Goal: Transaction & Acquisition: Book appointment/travel/reservation

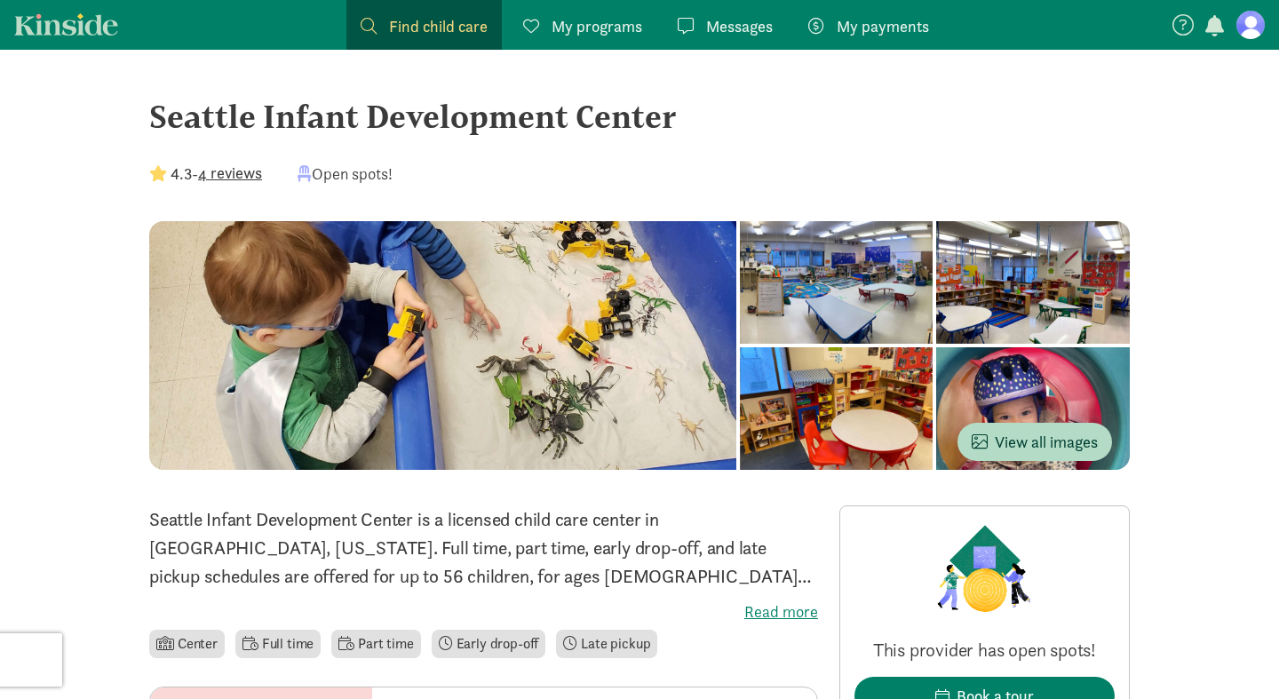
click at [591, 24] on span "My programs" at bounding box center [597, 26] width 91 height 24
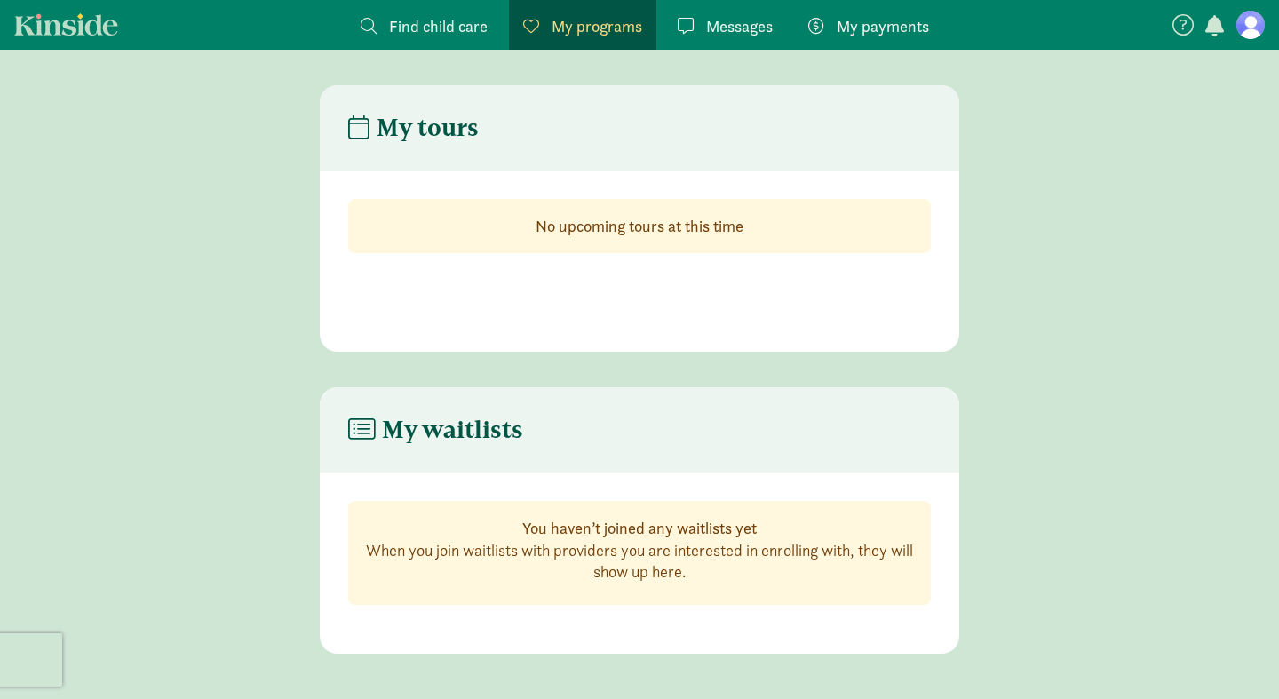
scroll to position [36, 0]
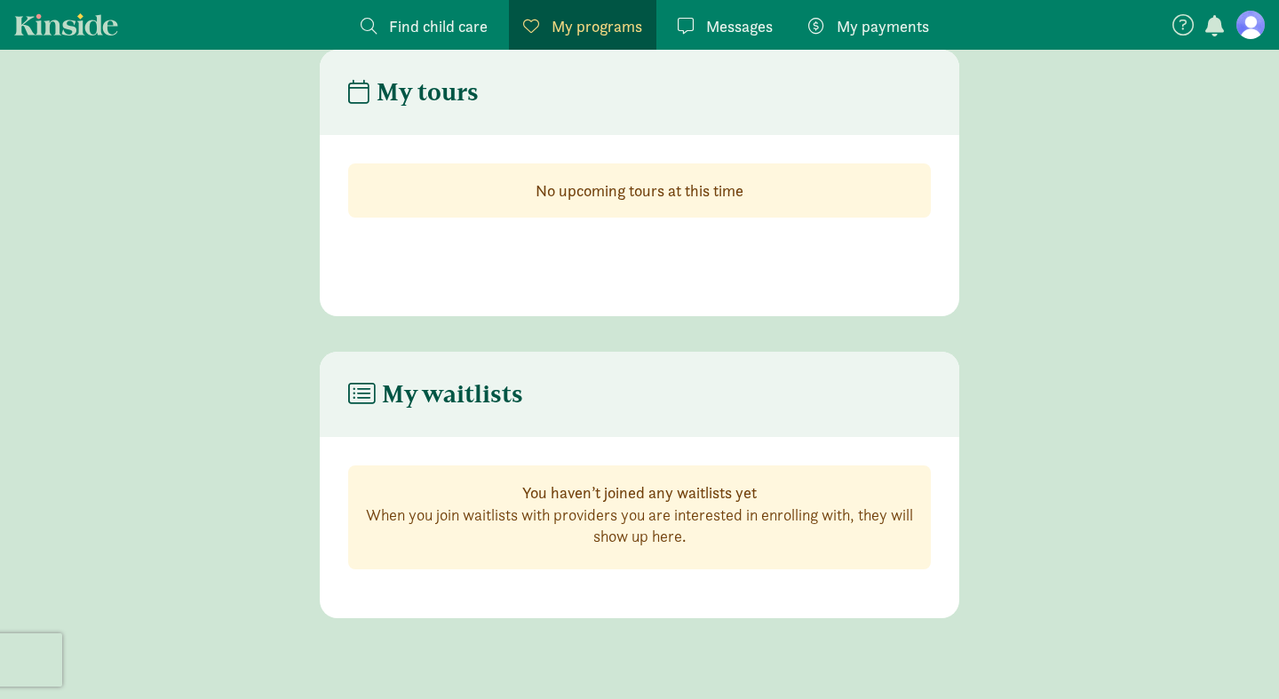
click at [1249, 34] on figure at bounding box center [1251, 25] width 28 height 28
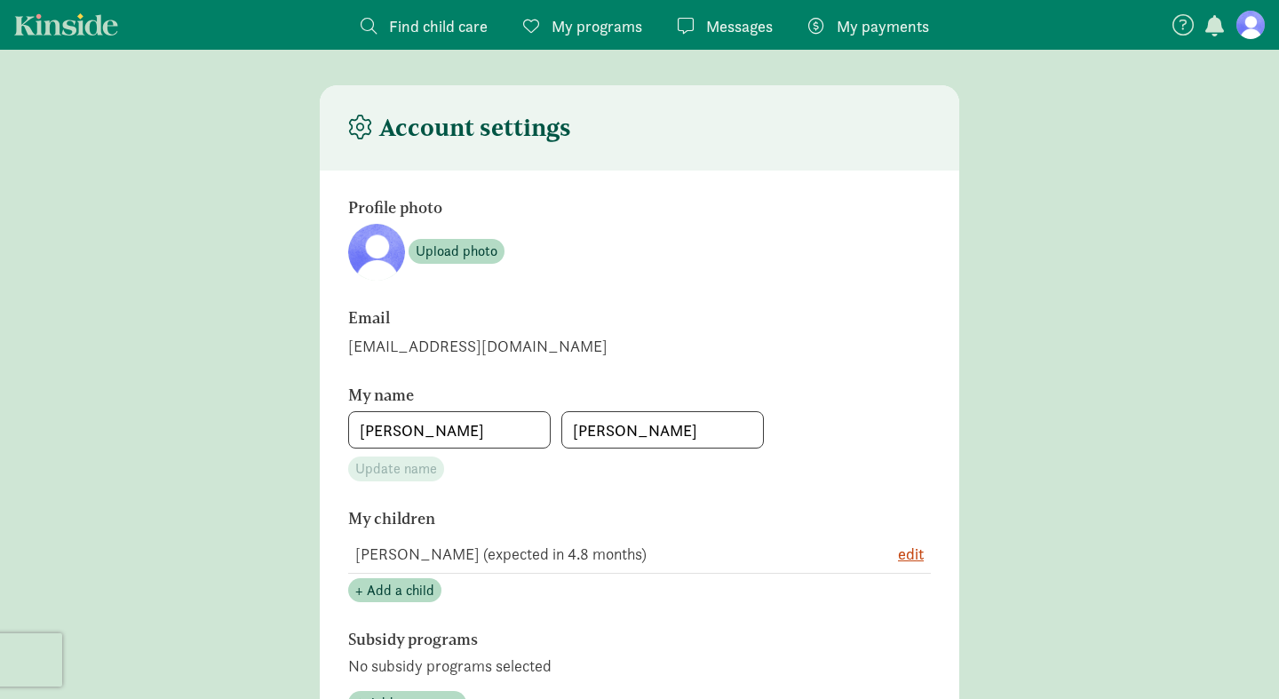
click at [418, 28] on span "Find child care" at bounding box center [438, 26] width 99 height 24
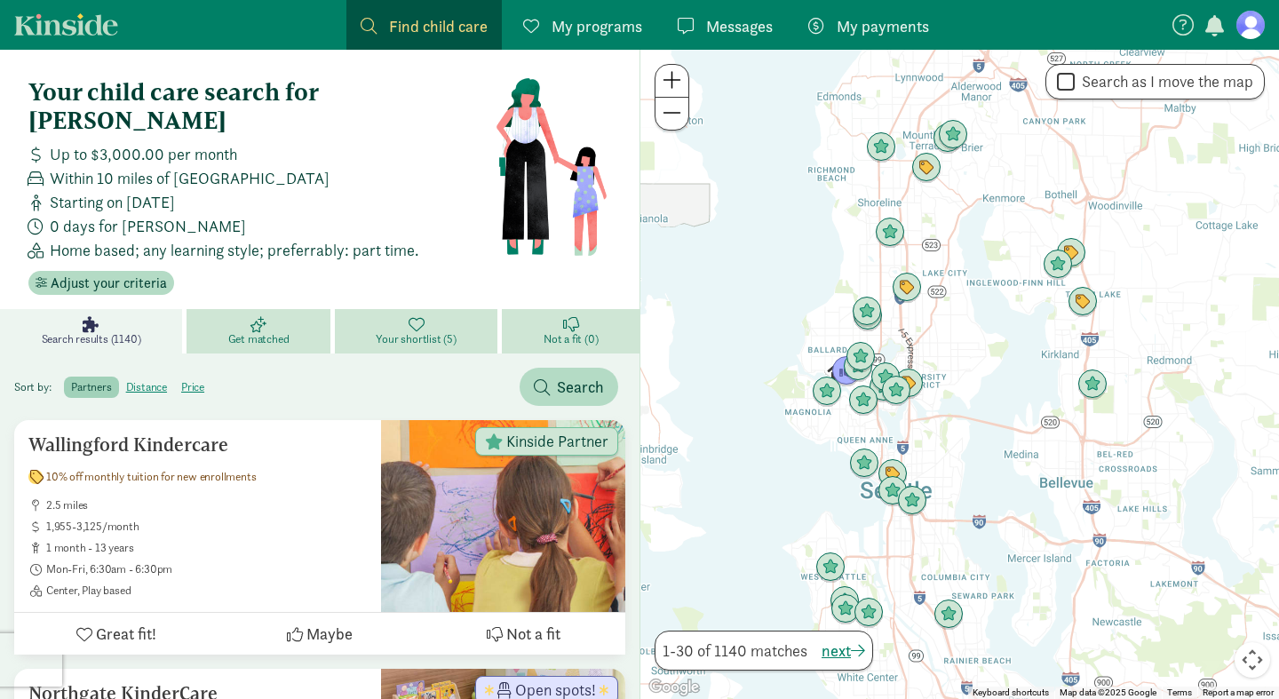
click at [920, 341] on div at bounding box center [960, 374] width 639 height 649
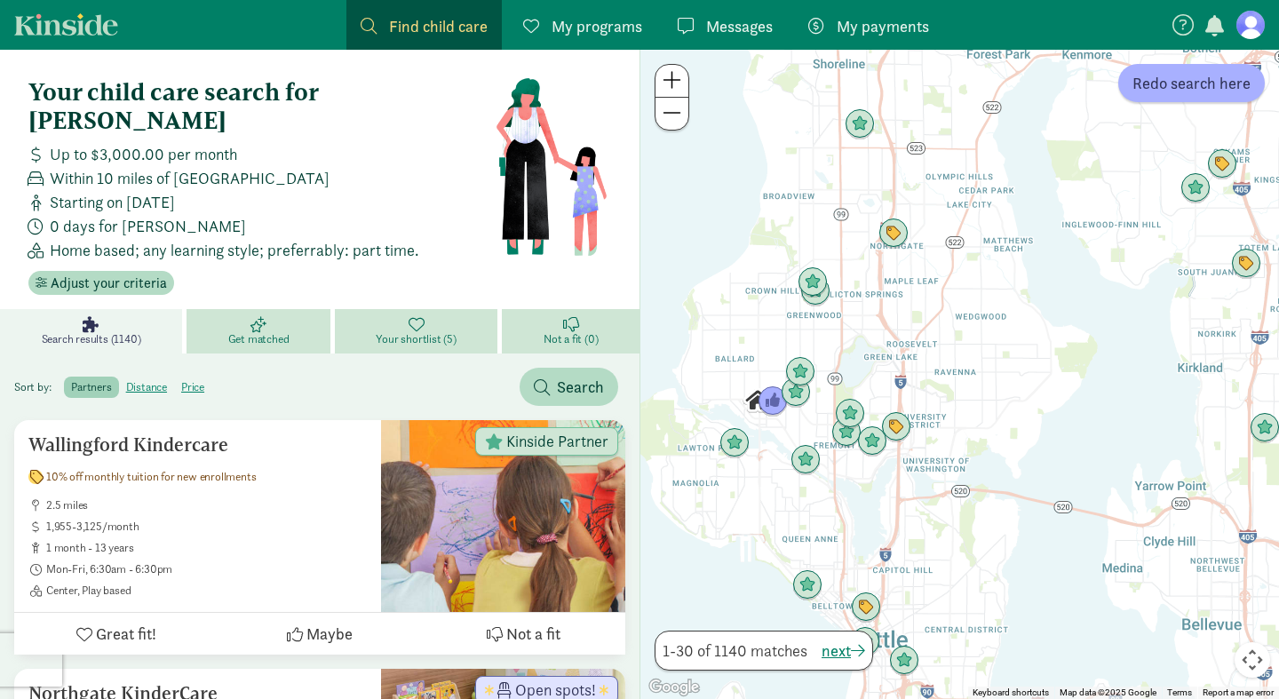
click at [849, 346] on div at bounding box center [960, 374] width 639 height 649
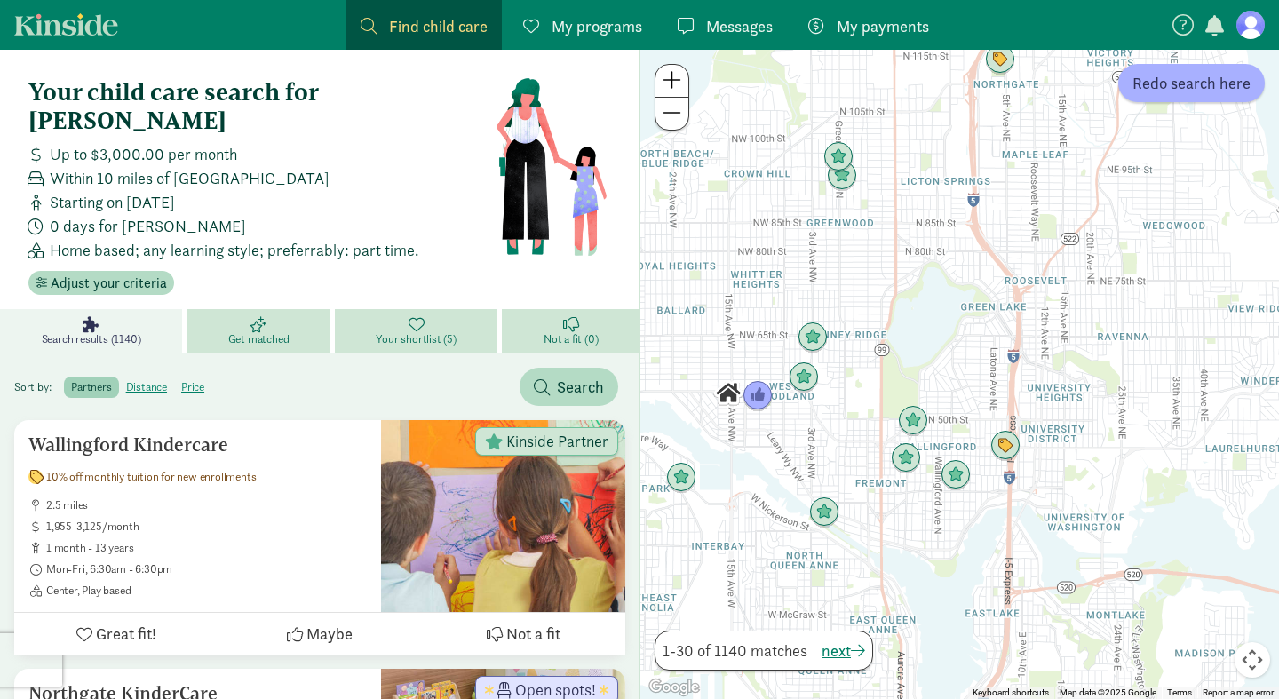
drag, startPoint x: 722, startPoint y: 347, endPoint x: 787, endPoint y: 284, distance: 90.5
click at [787, 284] on div at bounding box center [960, 374] width 639 height 649
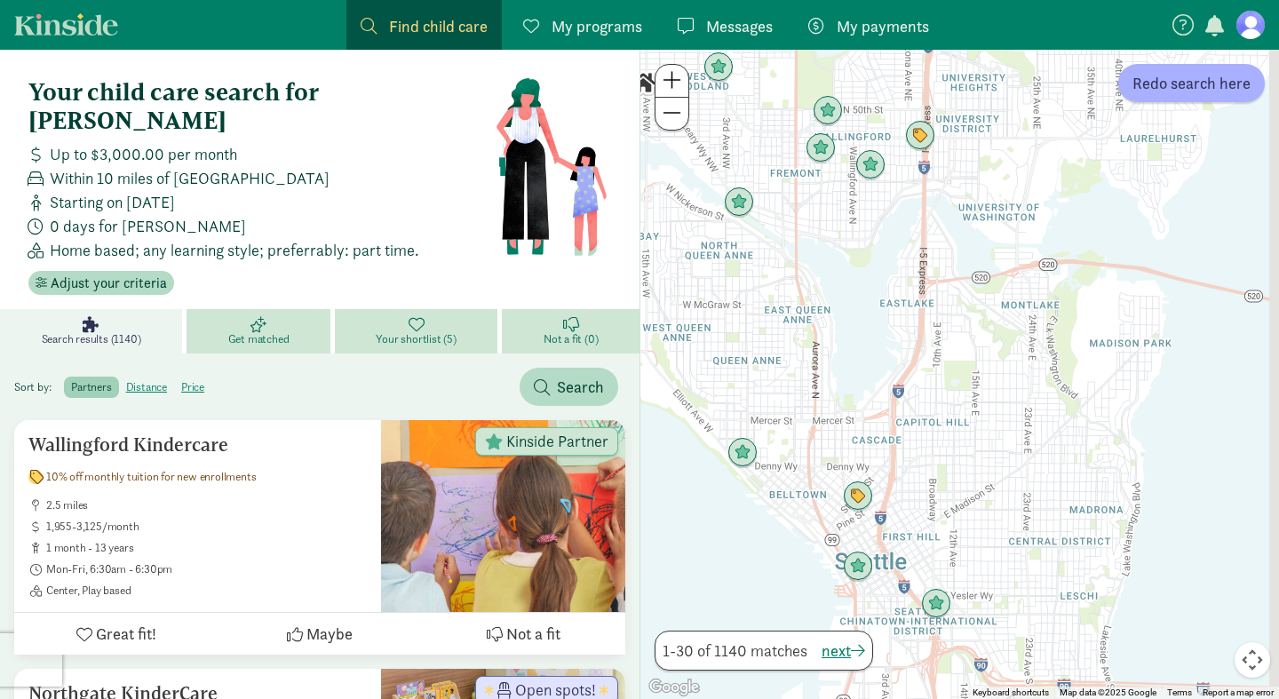
drag, startPoint x: 782, startPoint y: 476, endPoint x: 696, endPoint y: 167, distance: 321.0
click at [696, 167] on div at bounding box center [960, 374] width 639 height 649
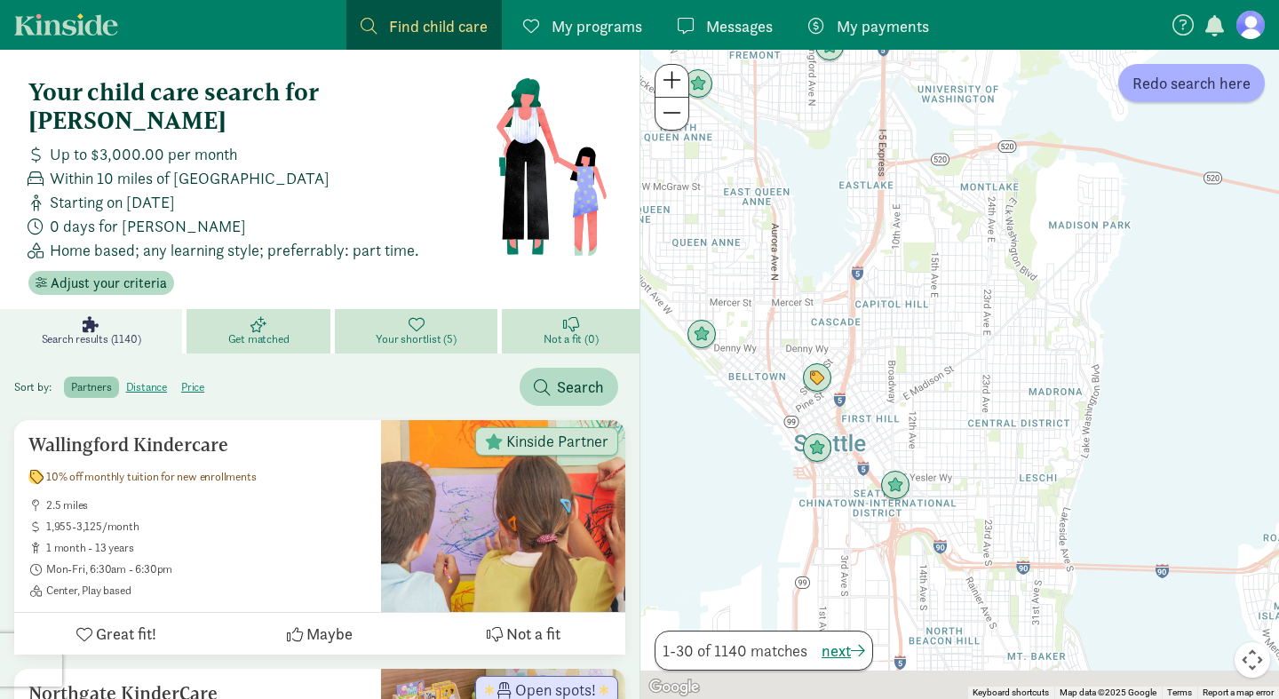
drag, startPoint x: 934, startPoint y: 452, endPoint x: 915, endPoint y: 310, distance: 143.4
click at [915, 310] on div at bounding box center [960, 374] width 639 height 649
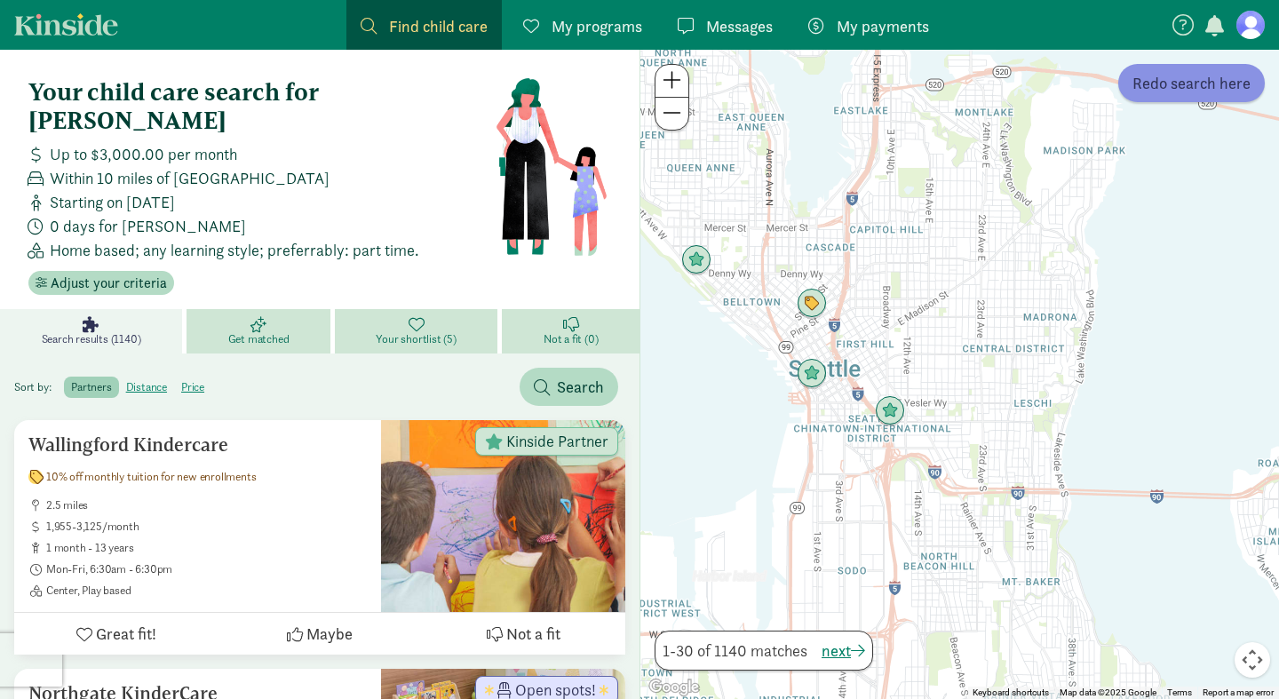
click at [1182, 81] on span "Redo search here" at bounding box center [1192, 83] width 118 height 24
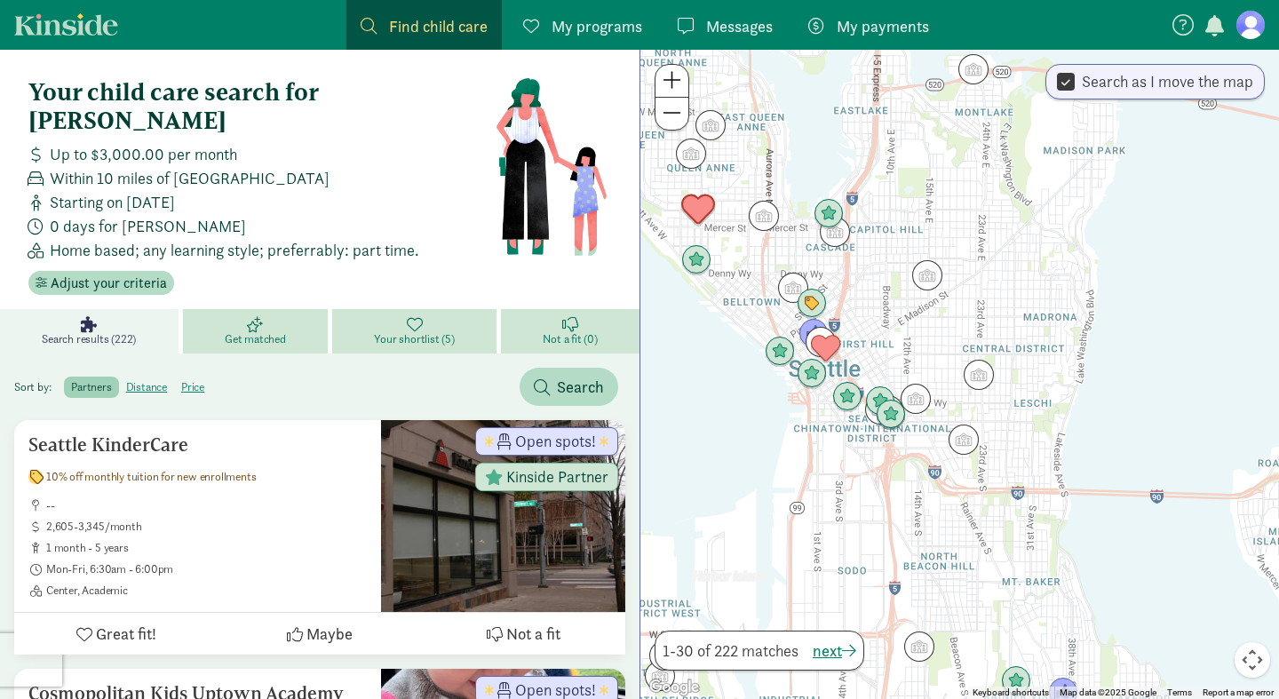
click at [705, 215] on img "Click to see details" at bounding box center [698, 210] width 34 height 34
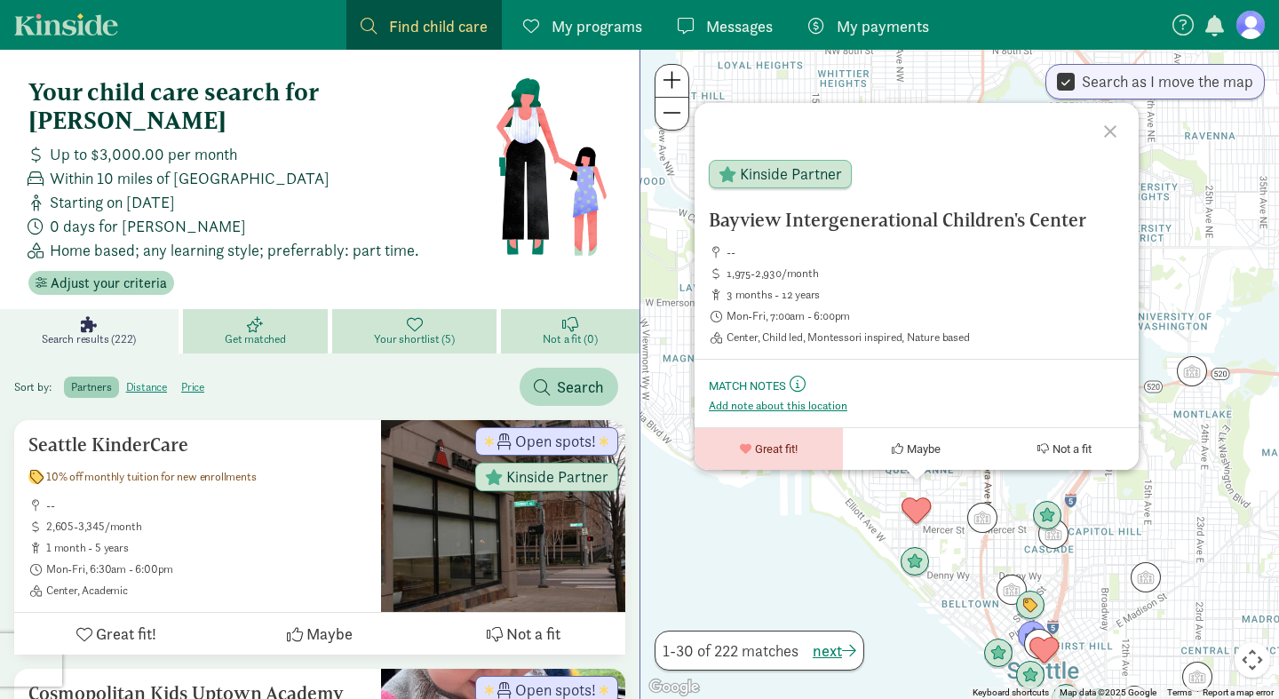
click at [1179, 464] on div "Bayview Intergenerational Children's Center -- 1,975-2,930/month 3 months - 12 …" at bounding box center [960, 374] width 639 height 649
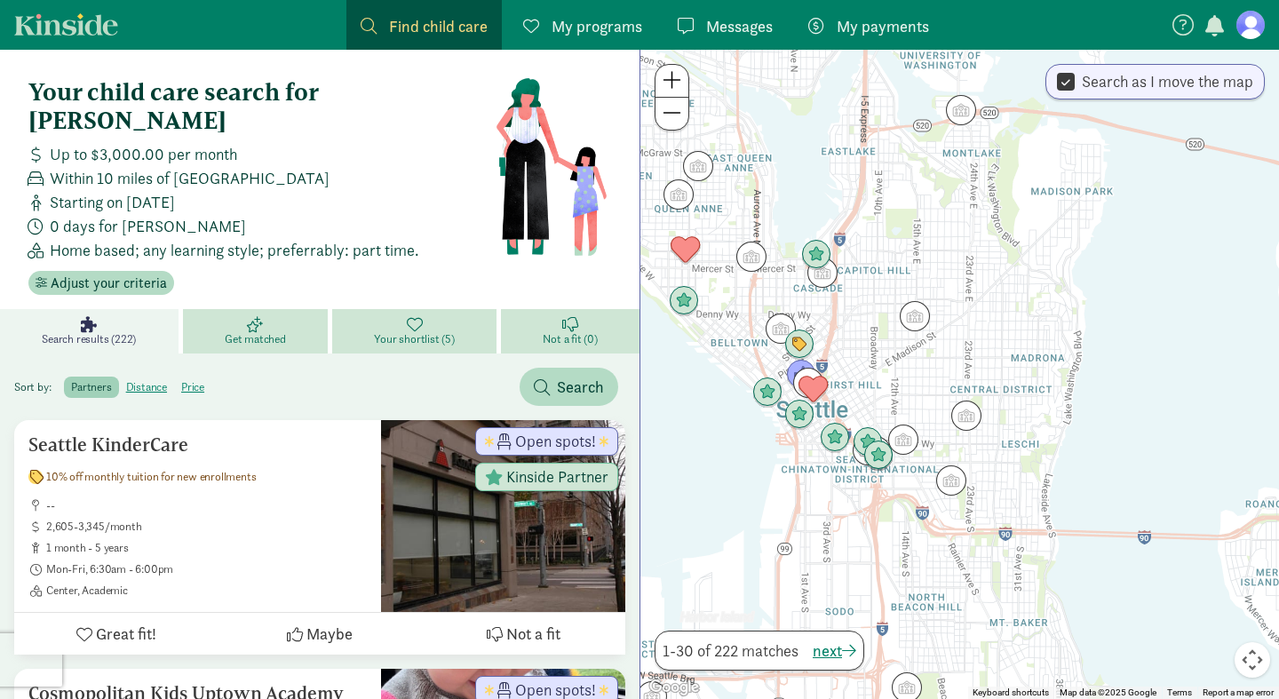
drag, startPoint x: 1179, startPoint y: 464, endPoint x: 936, endPoint y: 187, distance: 367.6
click at [936, 187] on div at bounding box center [960, 374] width 639 height 649
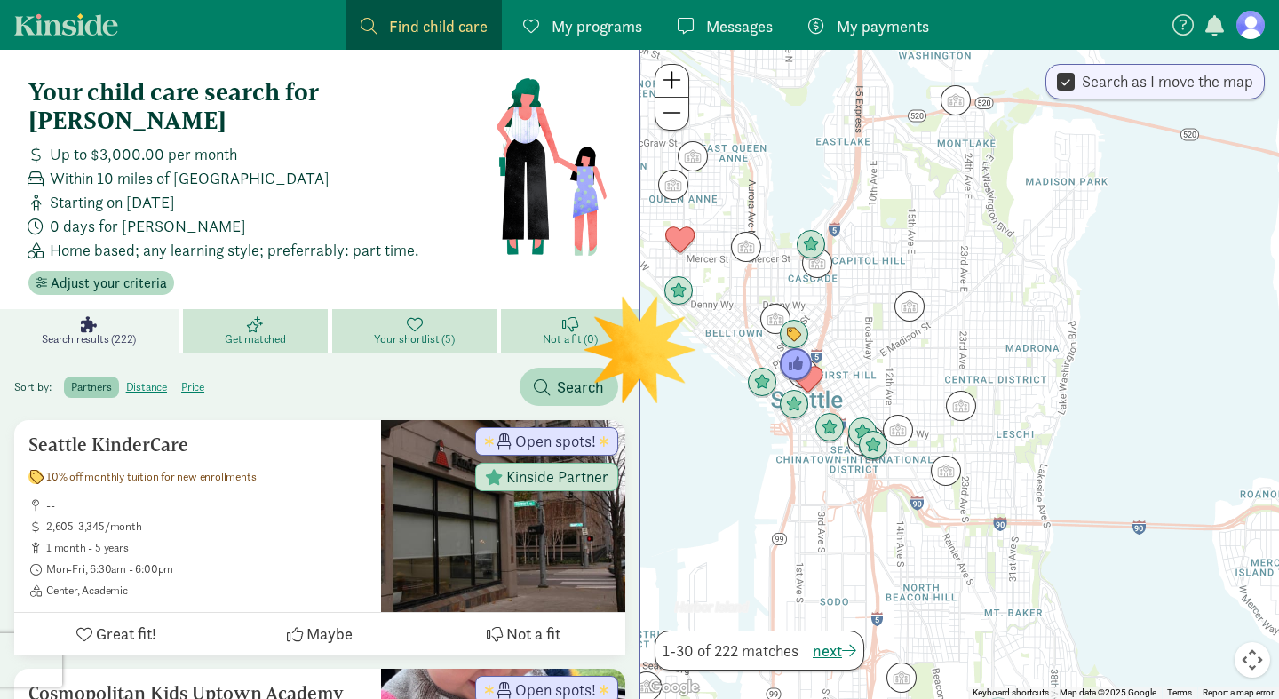
click at [799, 363] on img "Click to see details" at bounding box center [796, 365] width 34 height 34
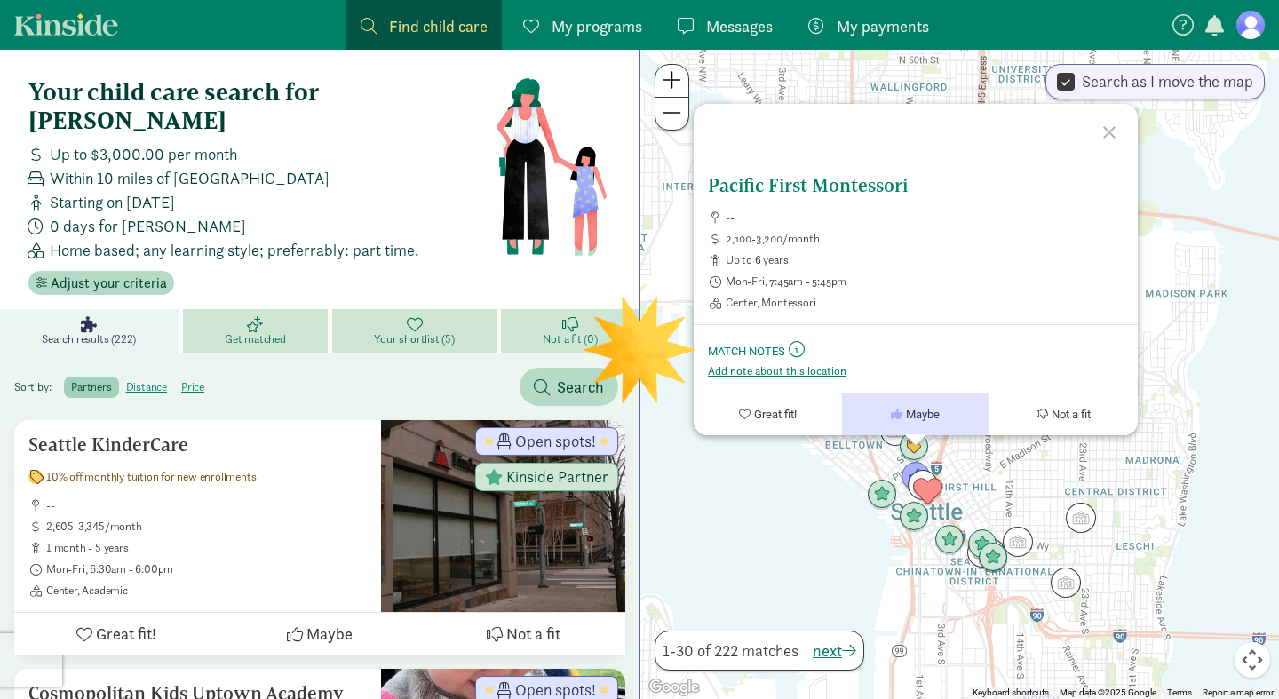
click at [1027, 412] on button "Not a fit" at bounding box center [1064, 415] width 148 height 42
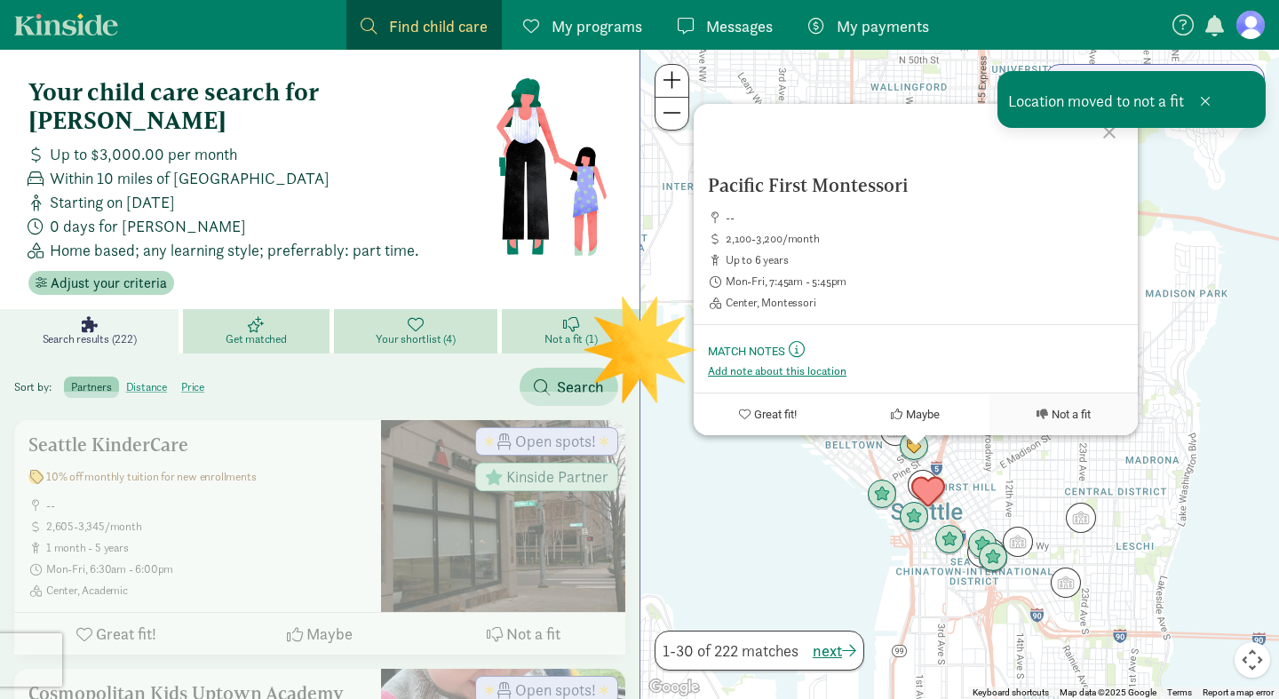
click at [935, 496] on img "Click to see details" at bounding box center [929, 492] width 34 height 34
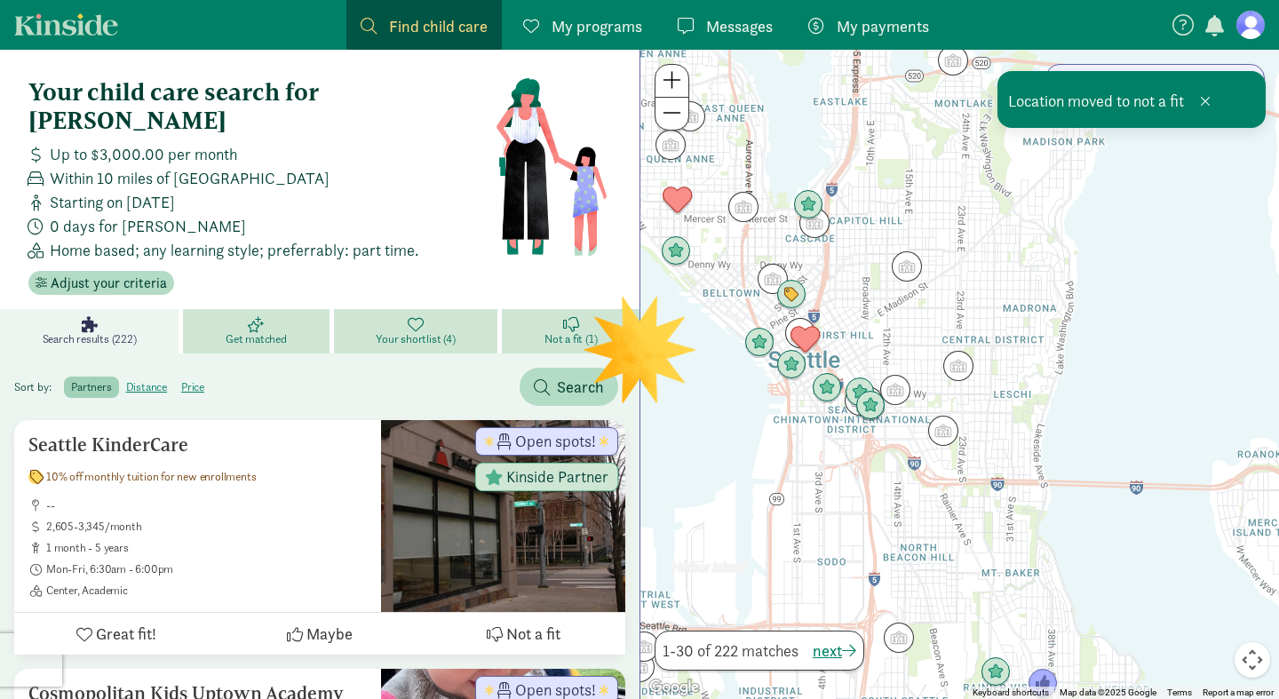
drag, startPoint x: 1119, startPoint y: 562, endPoint x: 993, endPoint y: 386, distance: 217.2
click at [993, 386] on div at bounding box center [960, 374] width 639 height 649
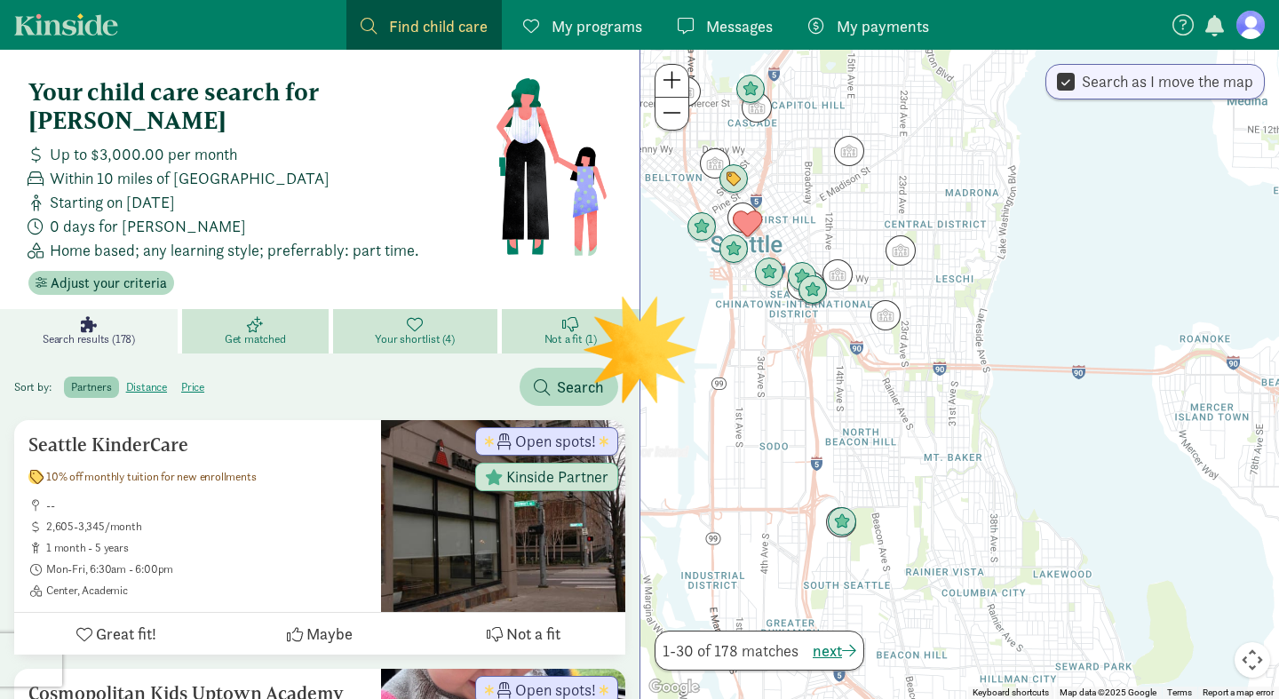
drag, startPoint x: 938, startPoint y: 489, endPoint x: 898, endPoint y: 383, distance: 113.0
click at [898, 383] on div at bounding box center [960, 374] width 639 height 649
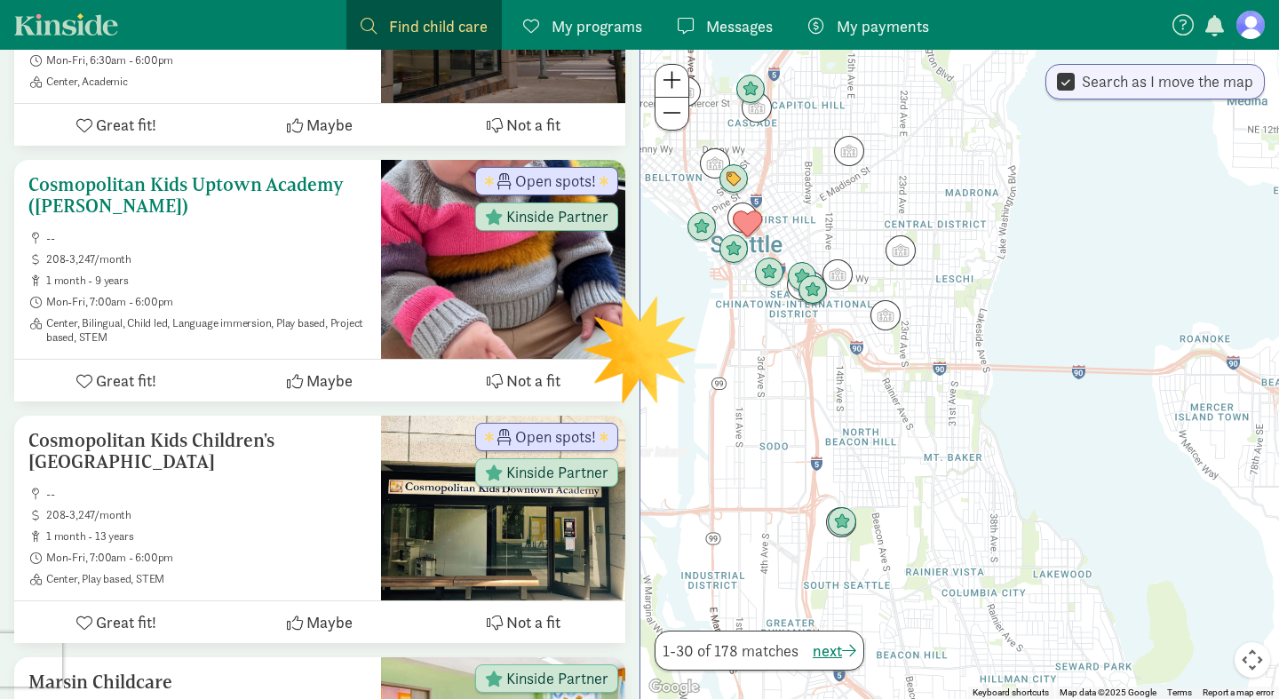
scroll to position [524, 0]
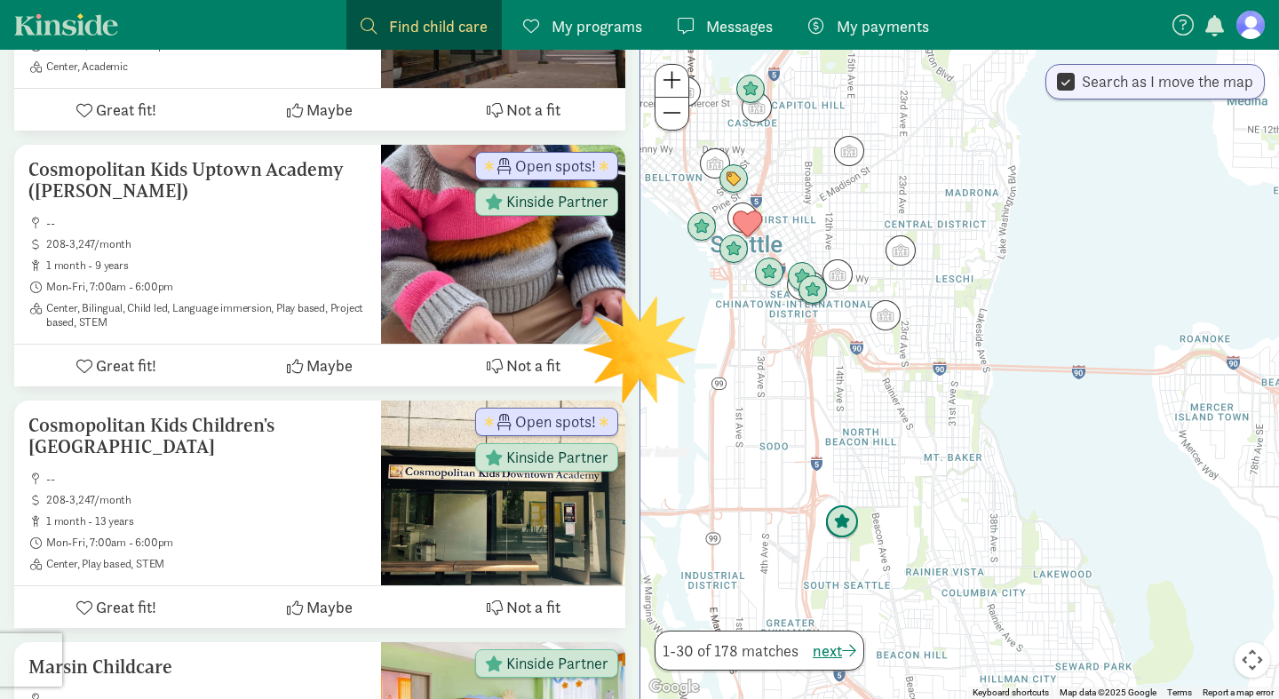
click at [849, 515] on img "Click to see details" at bounding box center [842, 523] width 34 height 34
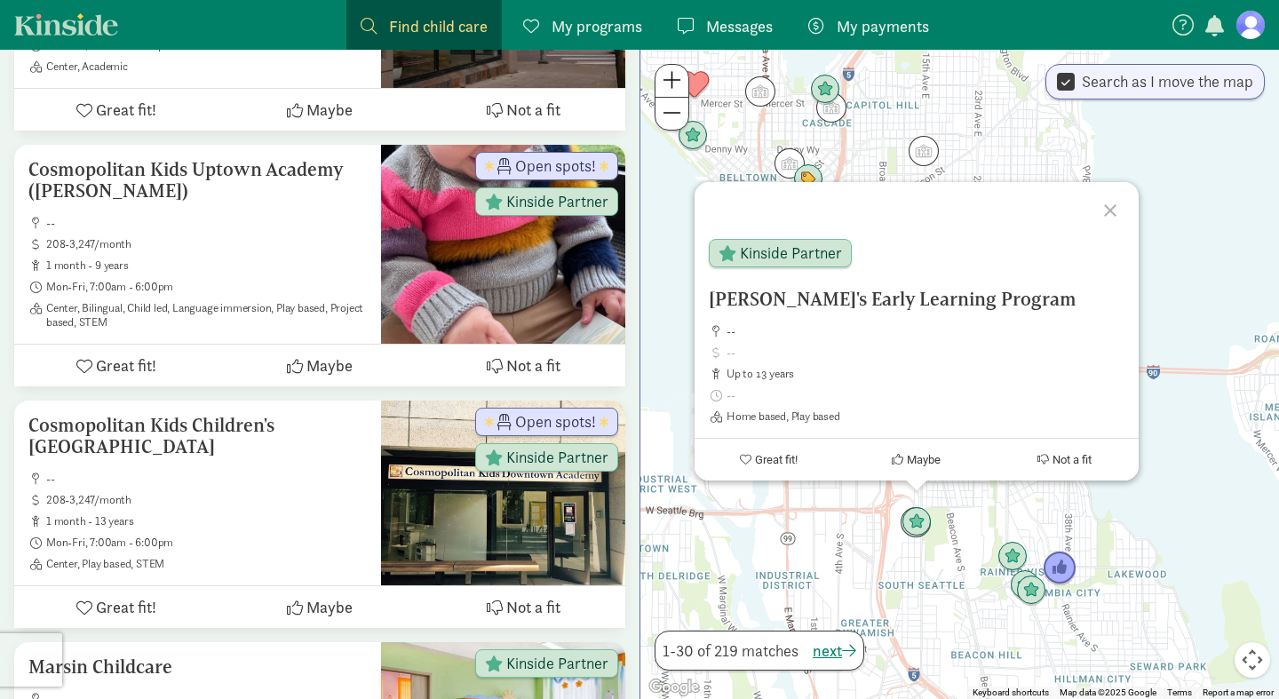
click at [1058, 560] on img "Click to see details" at bounding box center [1060, 569] width 34 height 34
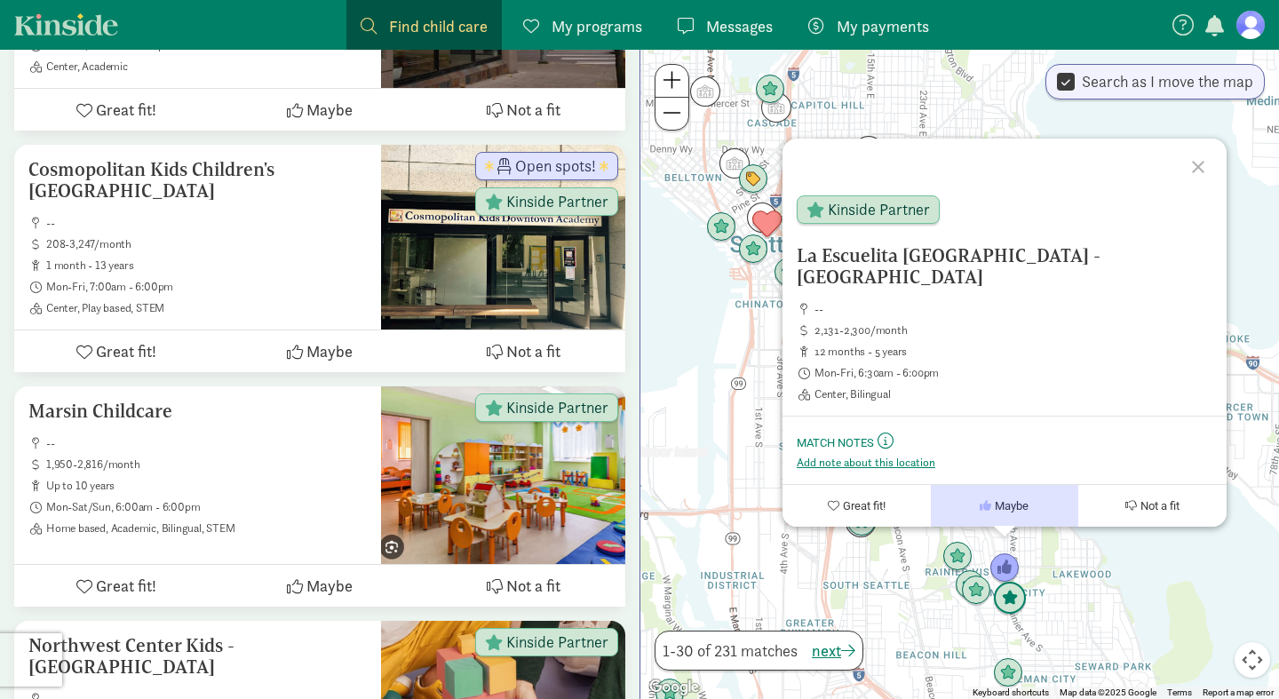
click at [1004, 603] on img "Click to see details" at bounding box center [1010, 599] width 34 height 34
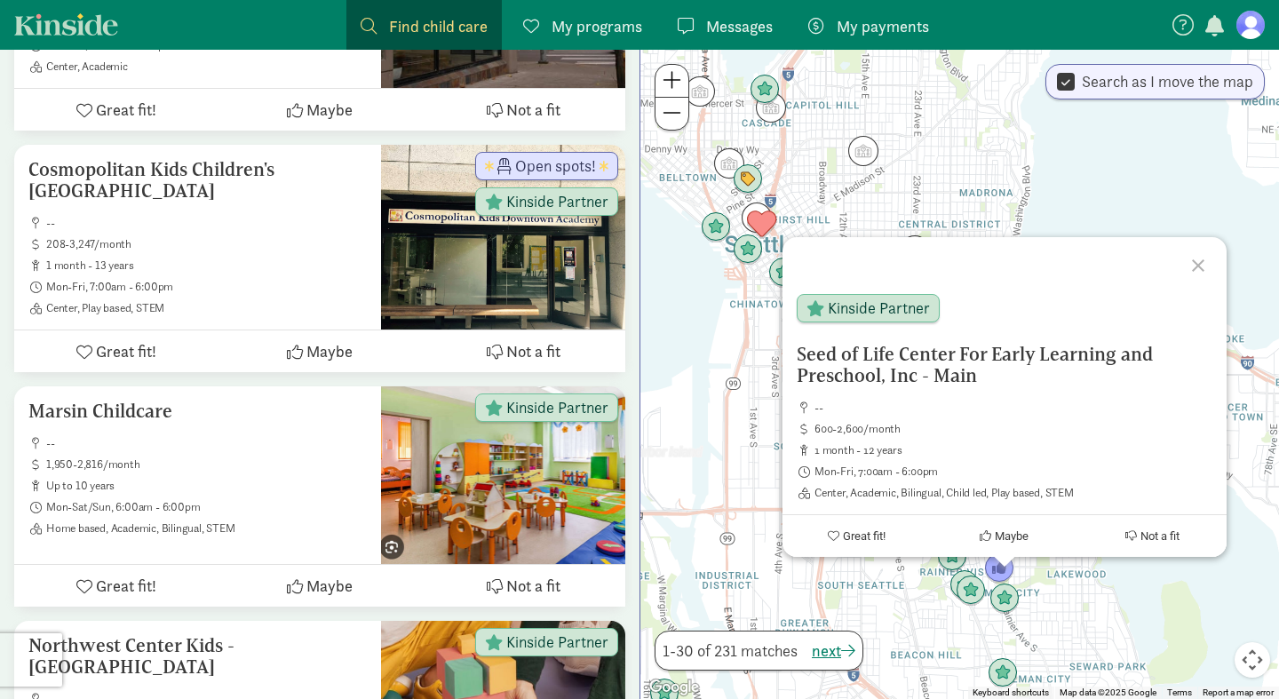
click at [866, 586] on div "To navigate, press the arrow keys. Seed of Life Center For Early Learning and P…" at bounding box center [960, 374] width 639 height 649
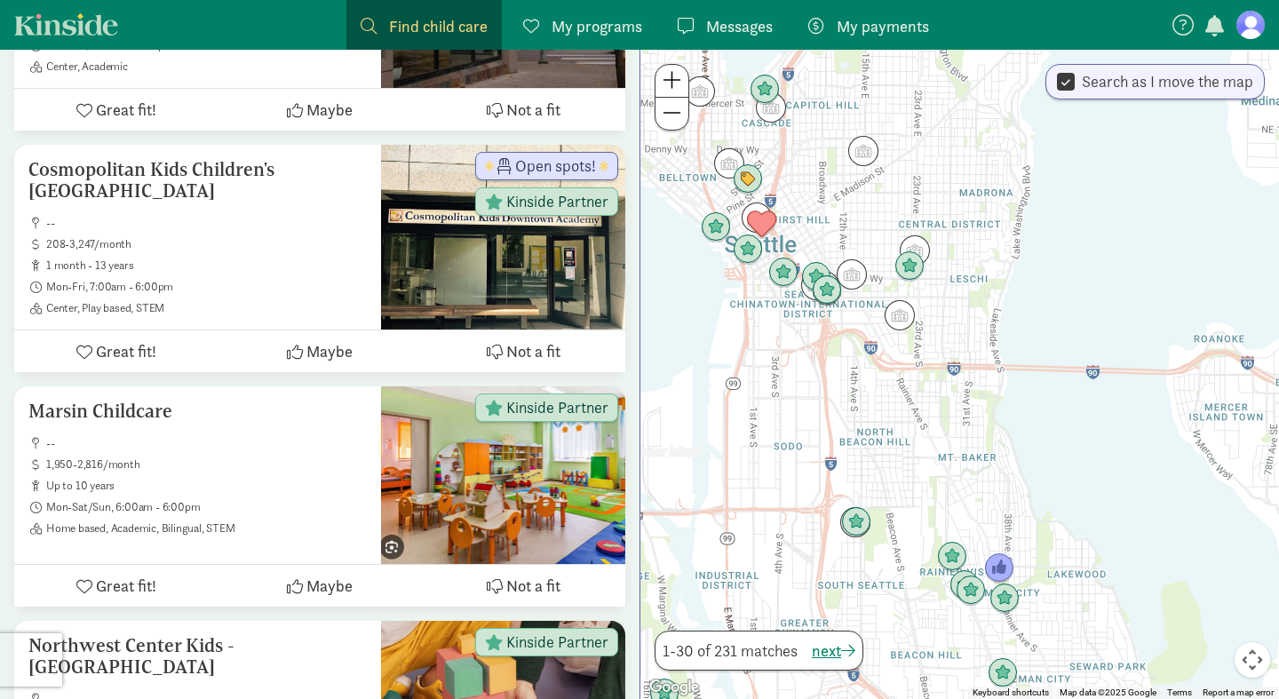
click at [900, 475] on div at bounding box center [960, 374] width 639 height 649
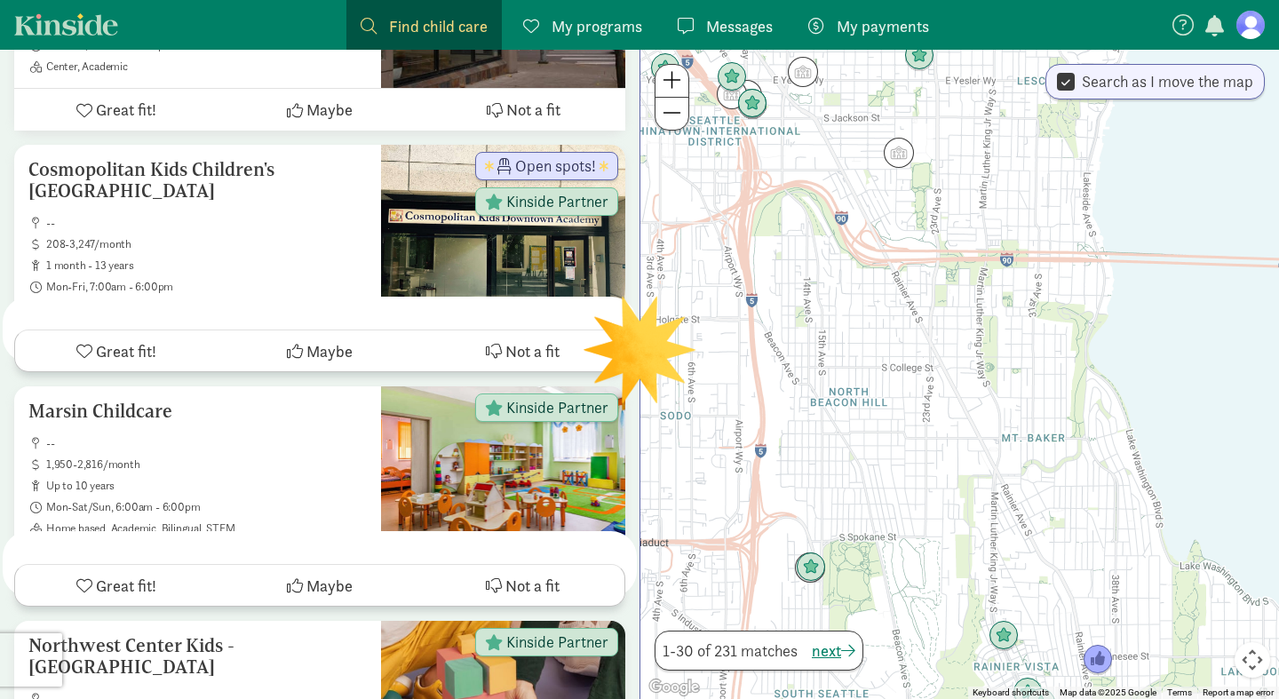
scroll to position [0, 0]
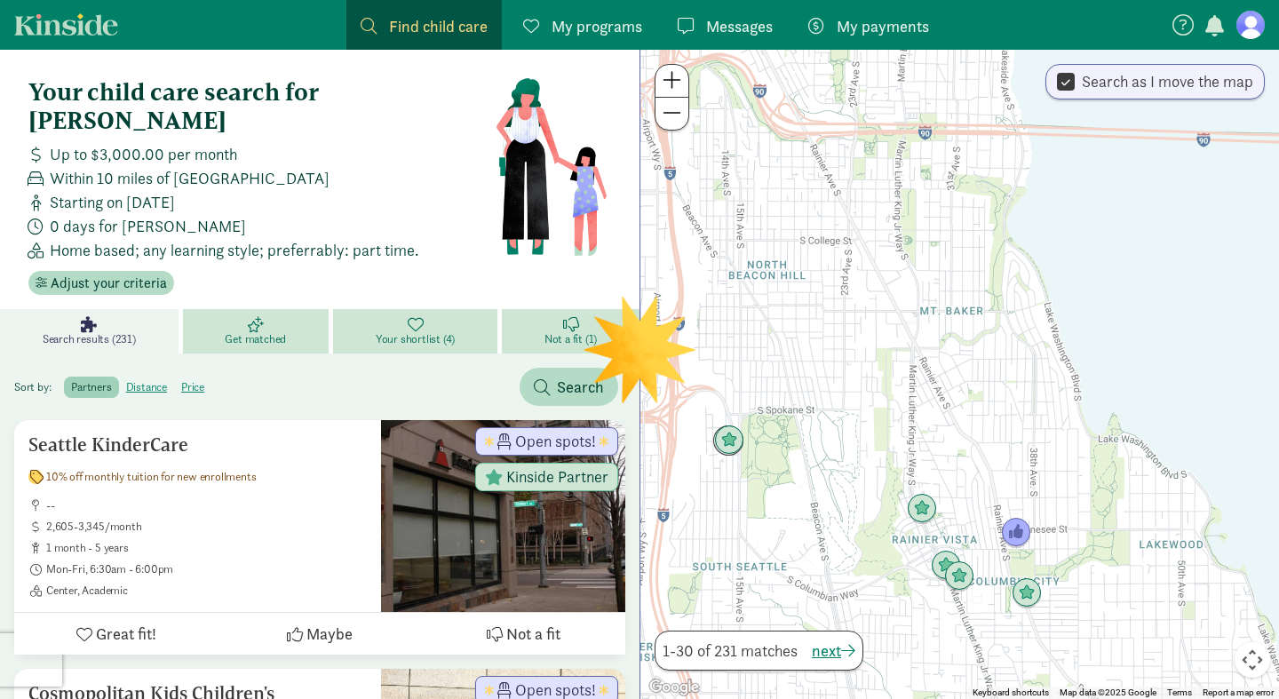
drag, startPoint x: 959, startPoint y: 518, endPoint x: 874, endPoint y: 388, distance: 154.8
click at [874, 388] on div at bounding box center [960, 374] width 639 height 649
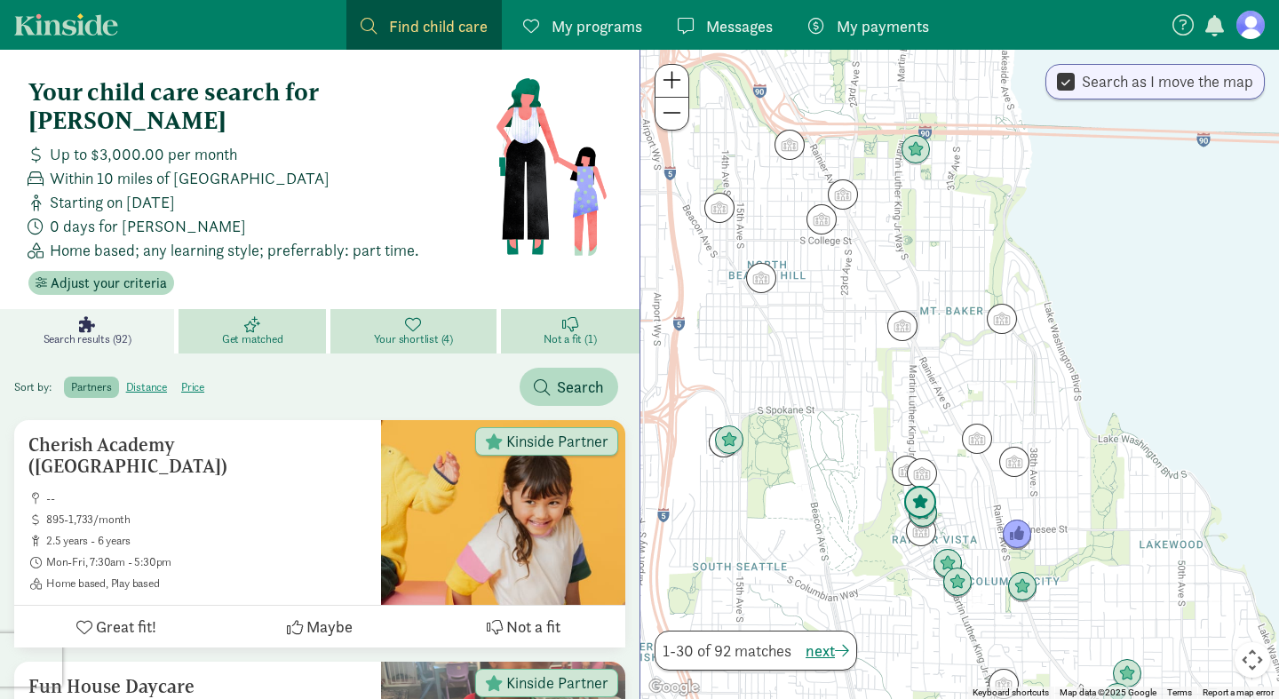
click at [926, 495] on img "Click to see details" at bounding box center [921, 503] width 34 height 34
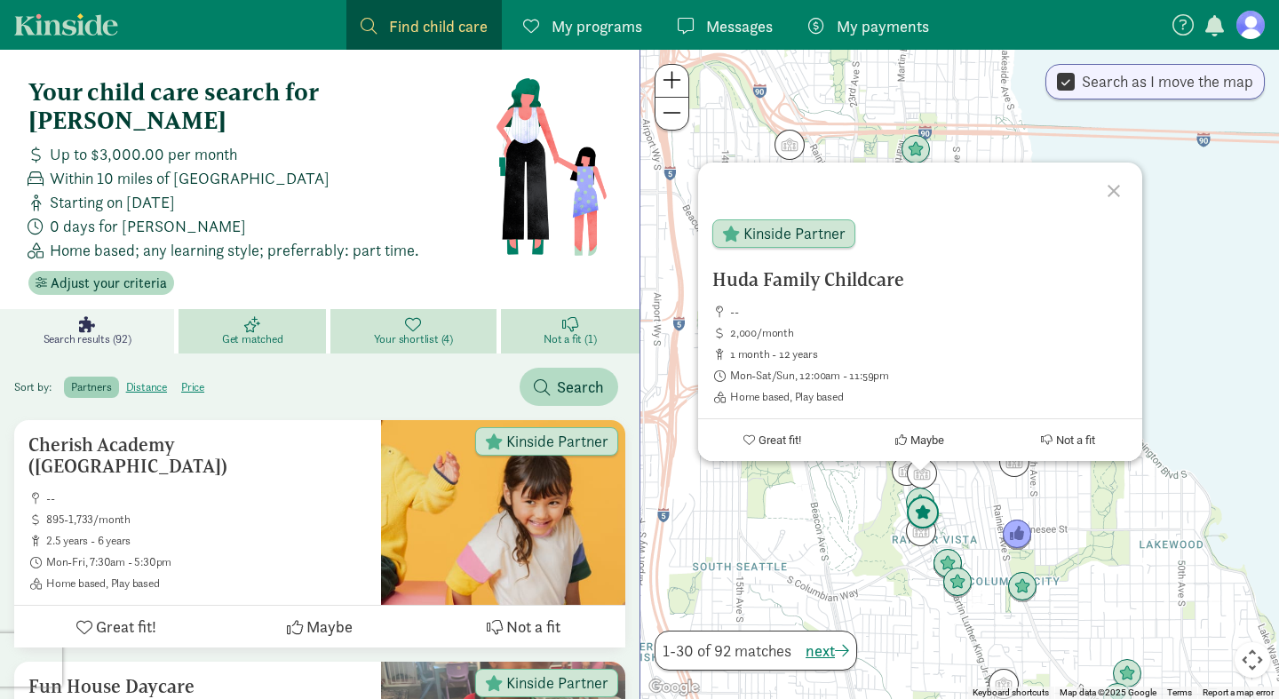
click at [925, 515] on img "Click to see details" at bounding box center [923, 514] width 34 height 34
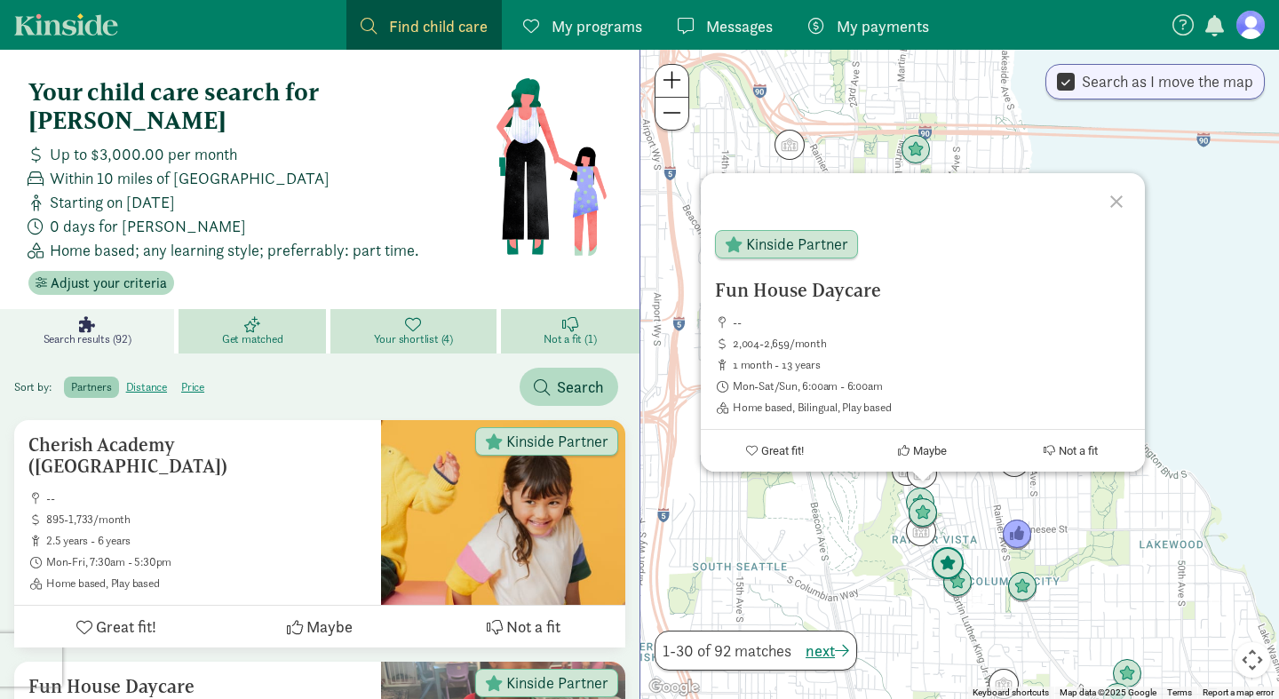
click at [949, 558] on img "Click to see details" at bounding box center [948, 564] width 34 height 34
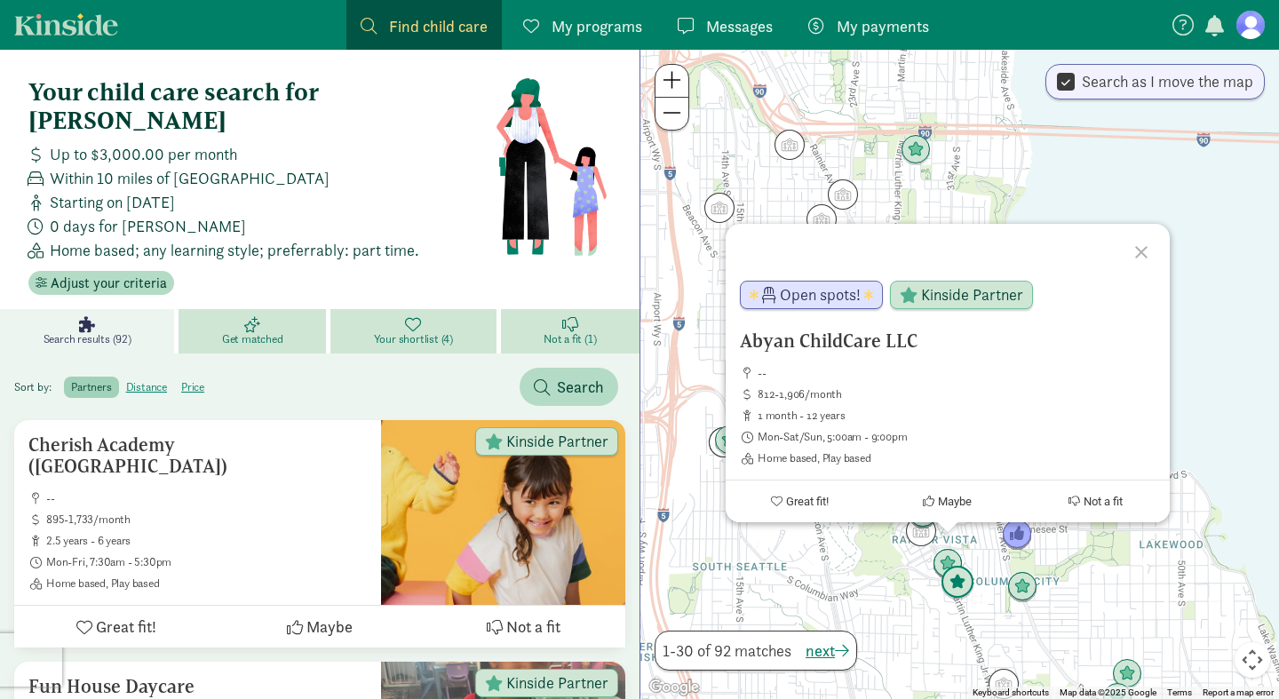
click at [959, 581] on img "Click to see details" at bounding box center [958, 583] width 34 height 34
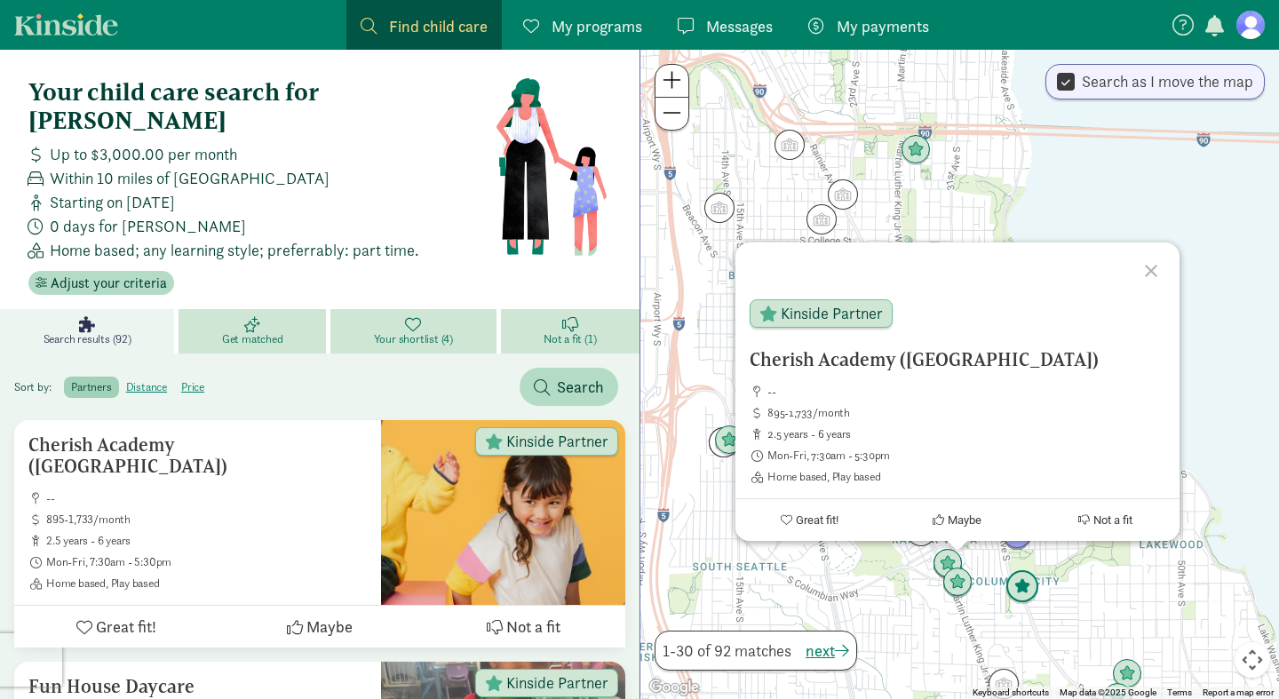
click at [1019, 585] on img "Click to see details" at bounding box center [1023, 587] width 34 height 34
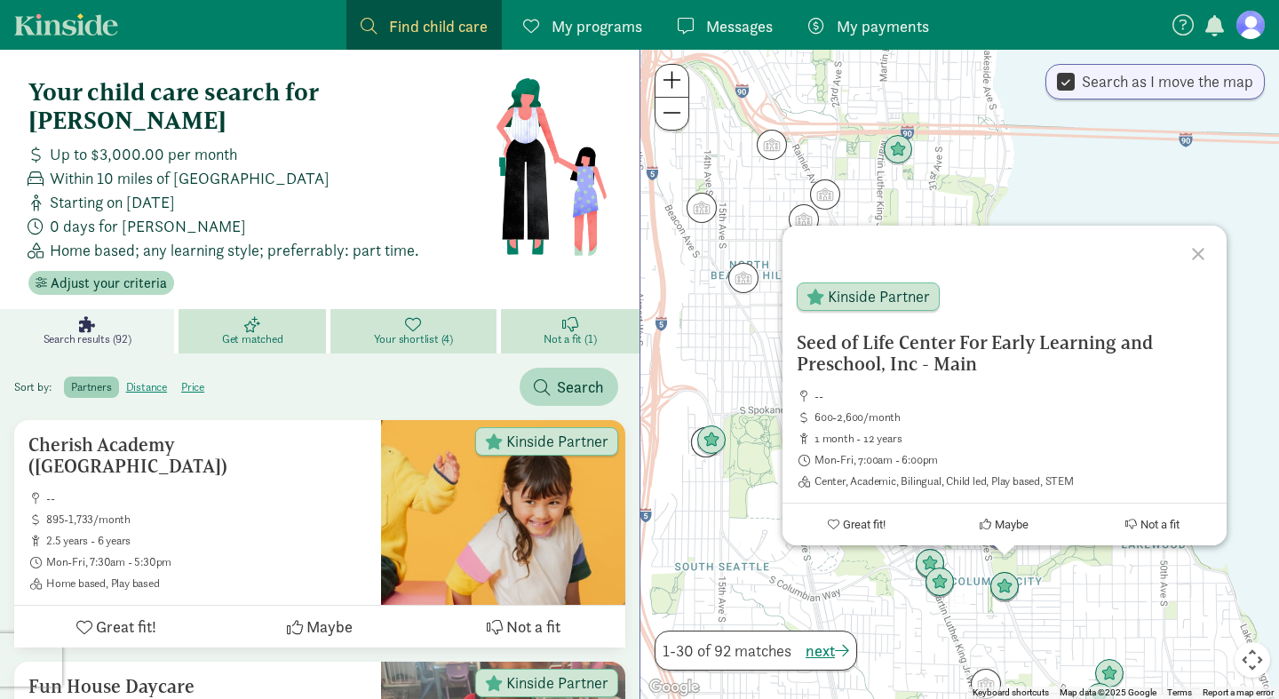
click at [774, 572] on div "To navigate, press the arrow keys. Seed of Life Center For Early Learning and P…" at bounding box center [960, 374] width 639 height 649
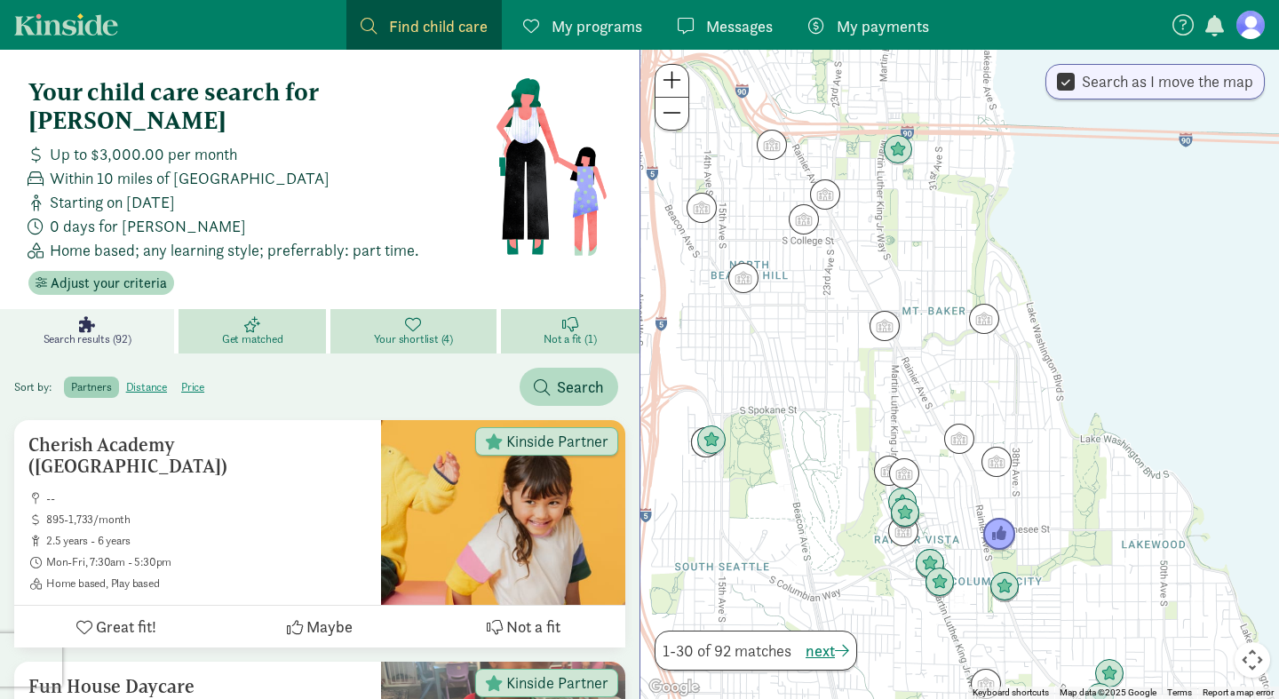
click at [1003, 543] on img "Click to see details" at bounding box center [1000, 535] width 34 height 34
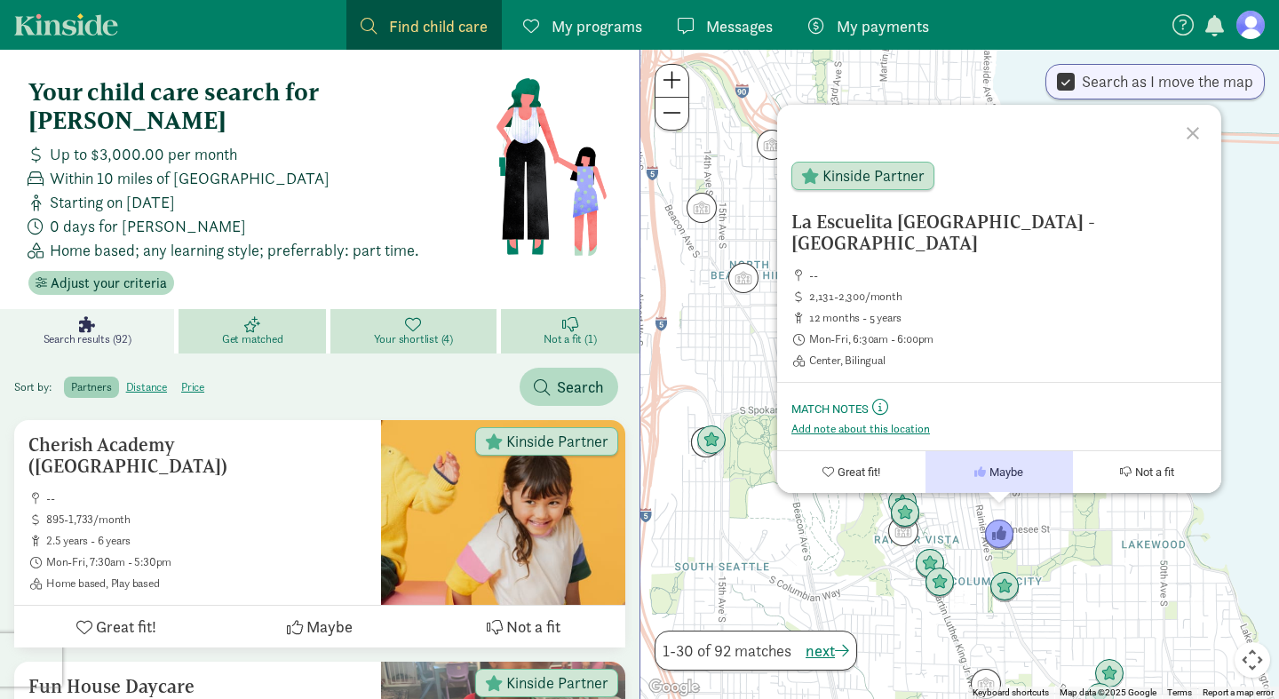
click at [771, 538] on div "La Escuelita Bilingual School - Columbia City -- 2,131-2,300/month 12 months - …" at bounding box center [960, 374] width 639 height 649
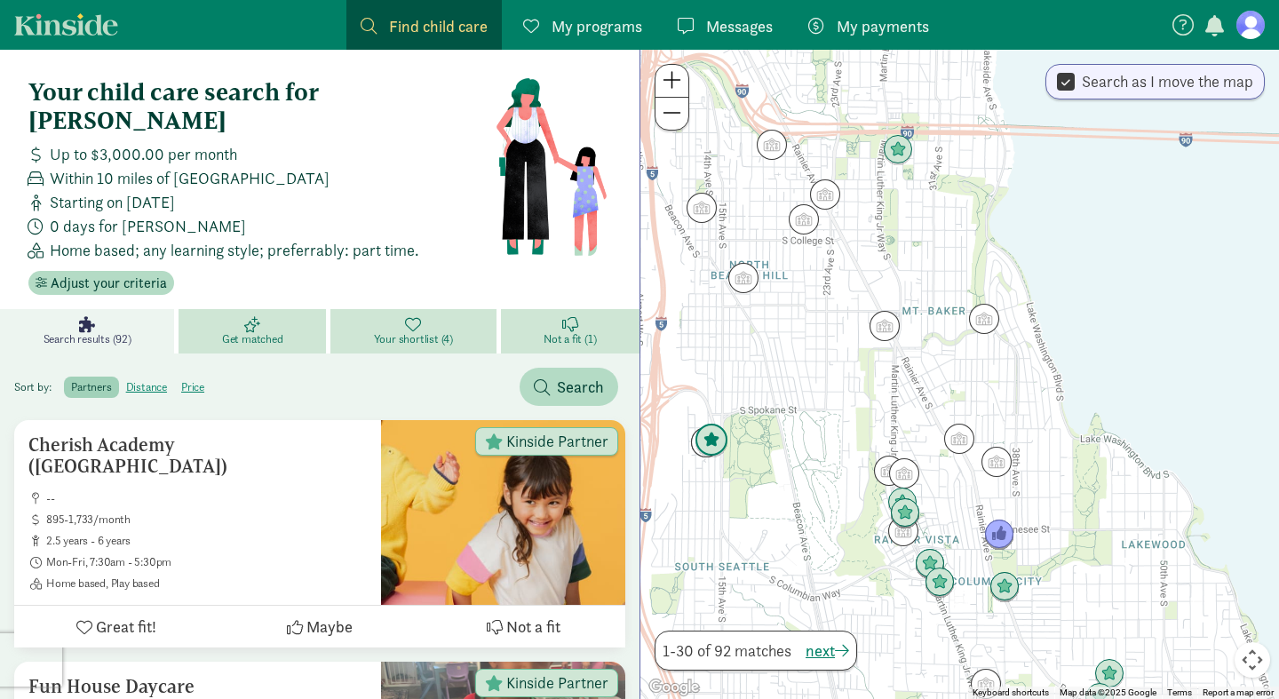
click at [713, 439] on img "Click to see details" at bounding box center [712, 441] width 34 height 34
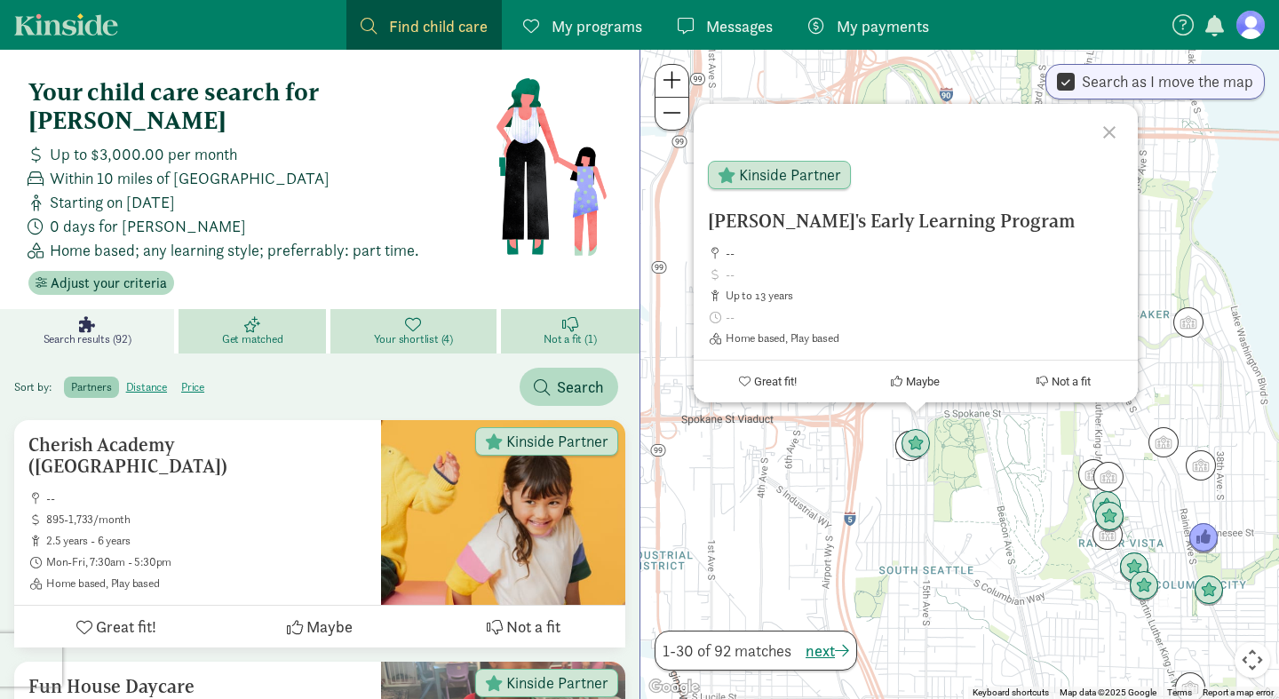
click at [843, 506] on div "Ikran's Early Learning Program -- up to 13 years Home based, Play based Kinside…" at bounding box center [960, 374] width 639 height 649
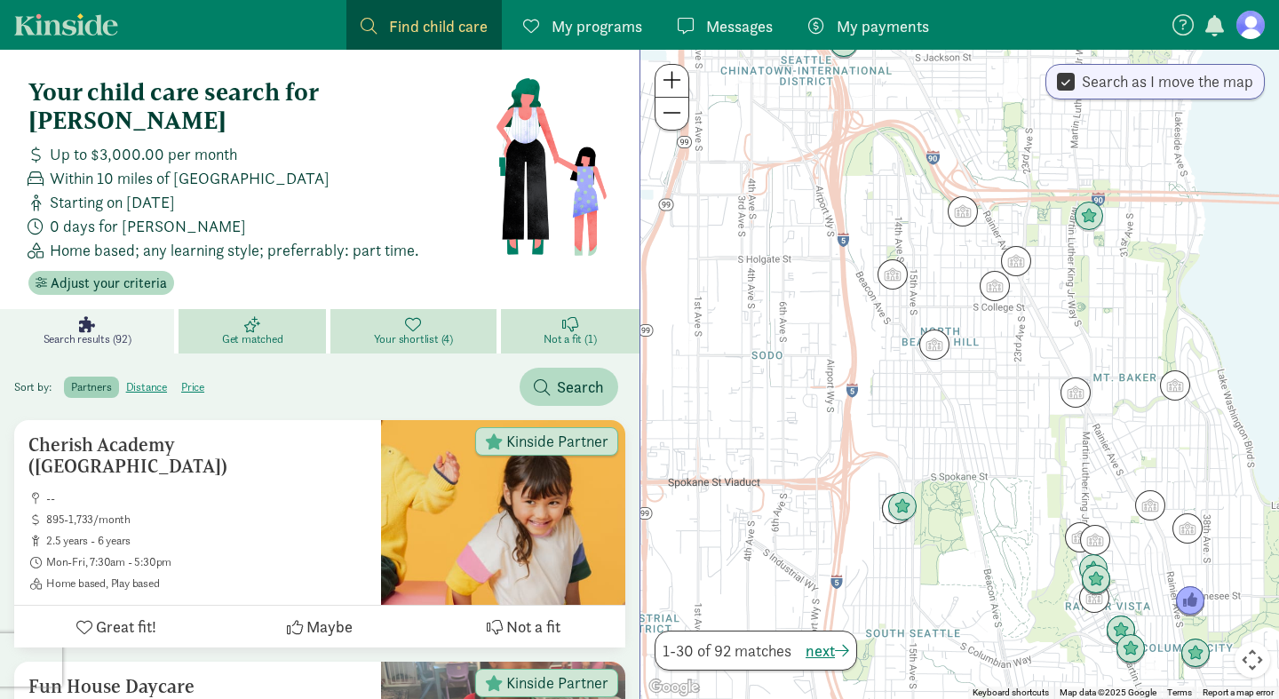
drag, startPoint x: 997, startPoint y: 384, endPoint x: 977, endPoint y: 533, distance: 150.5
click at [978, 533] on div at bounding box center [960, 374] width 639 height 649
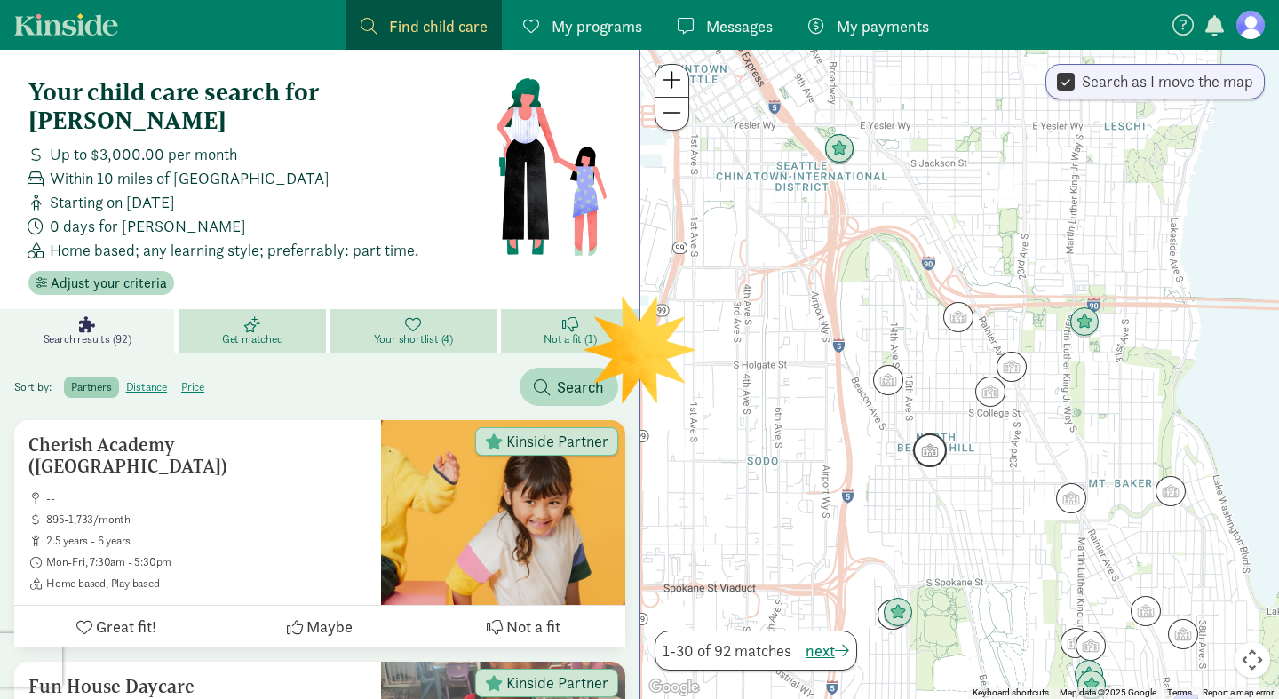
click at [933, 451] on img "Click to see details" at bounding box center [930, 451] width 34 height 34
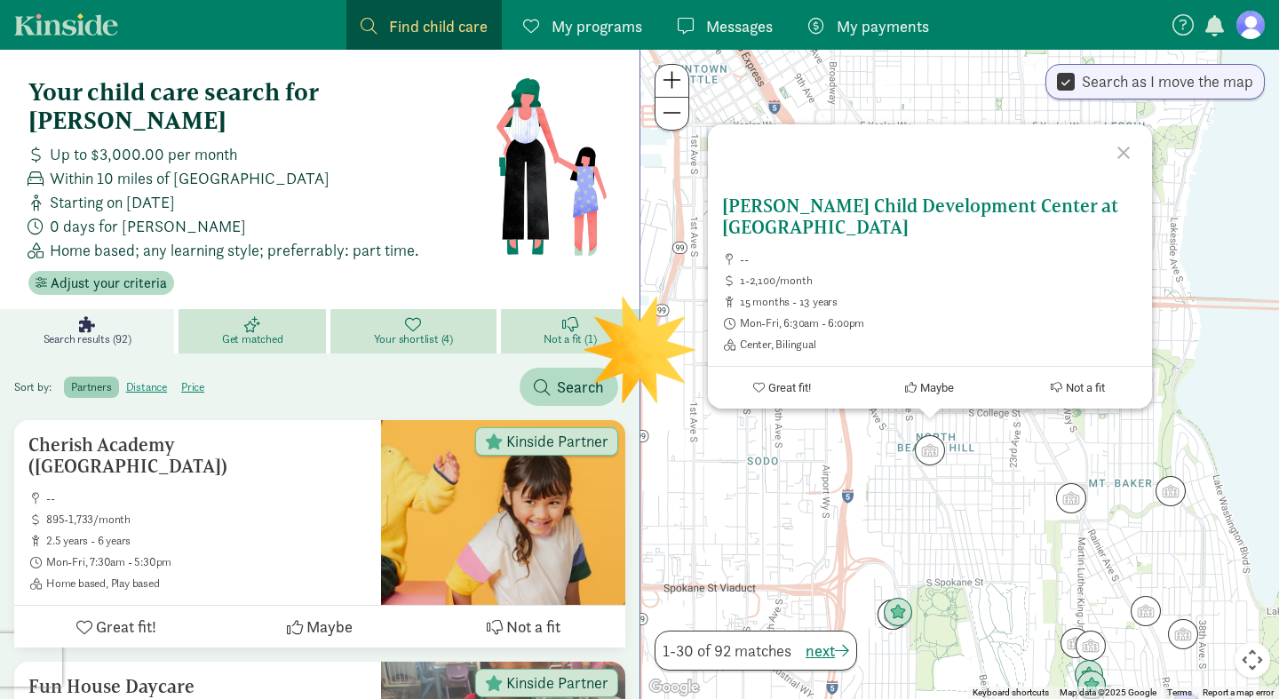
click at [782, 383] on span "Great fit!" at bounding box center [789, 387] width 43 height 13
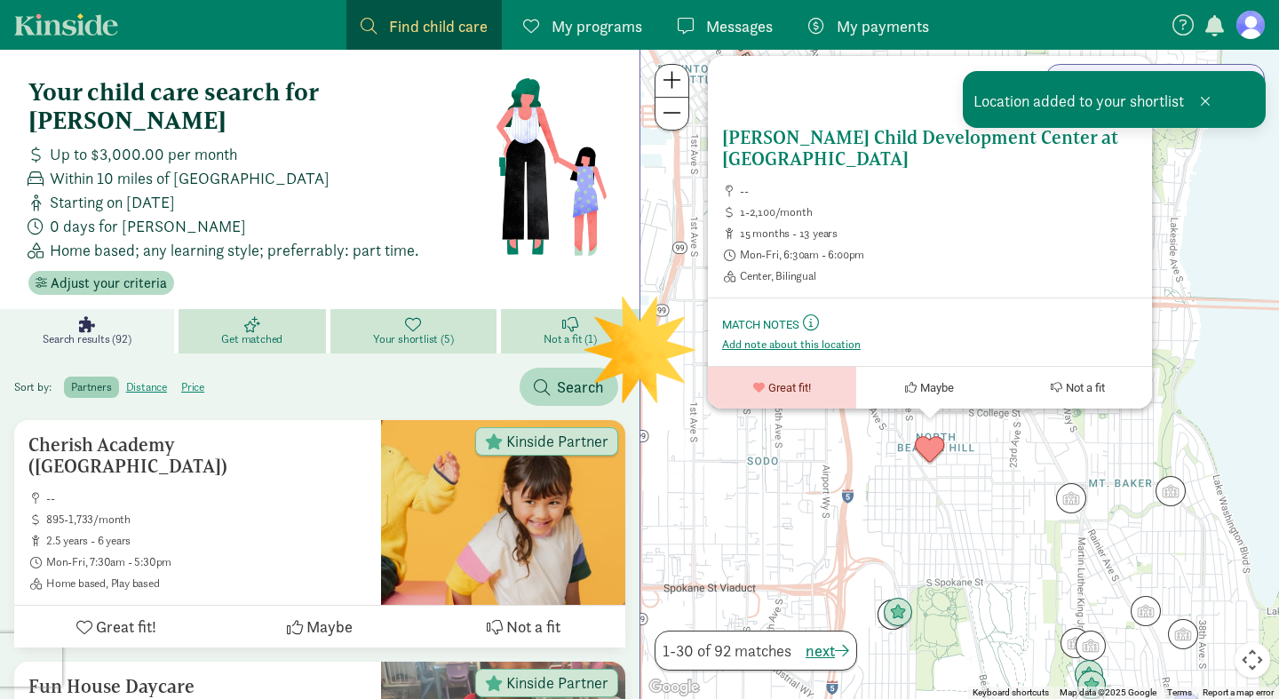
click at [795, 137] on h5 "Jose Marti Child Development Center at El Centro de la Raza" at bounding box center [930, 148] width 416 height 43
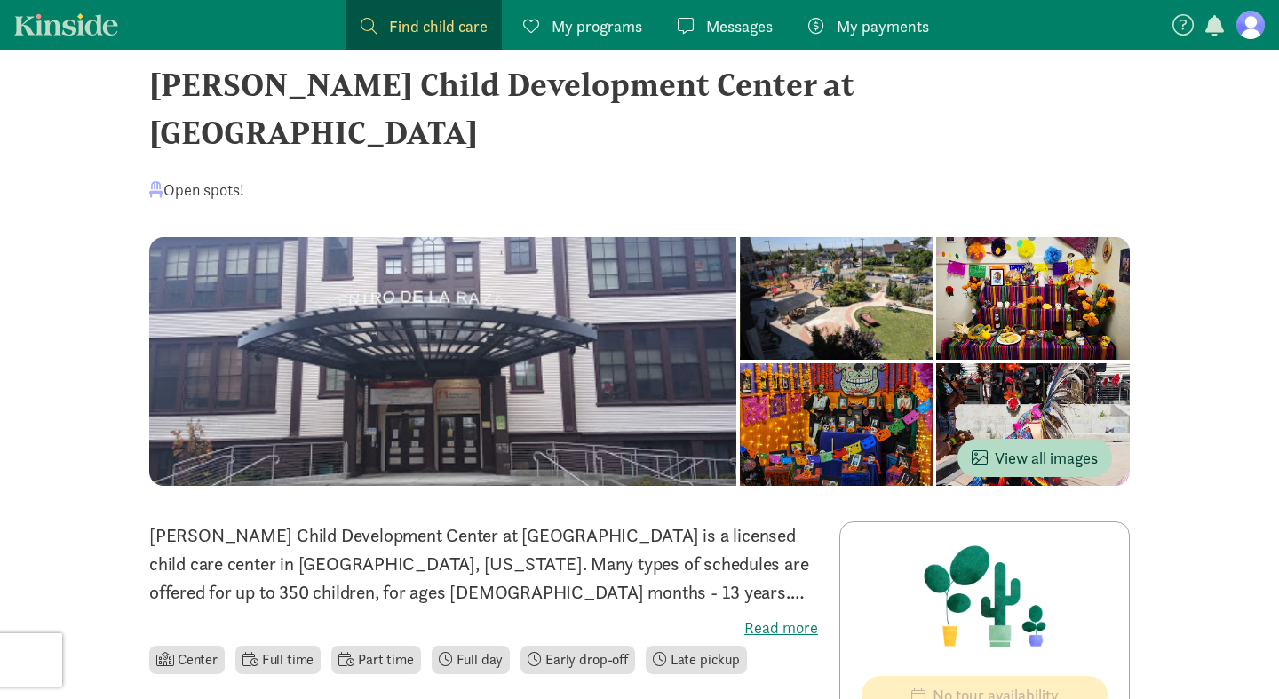
scroll to position [123, 0]
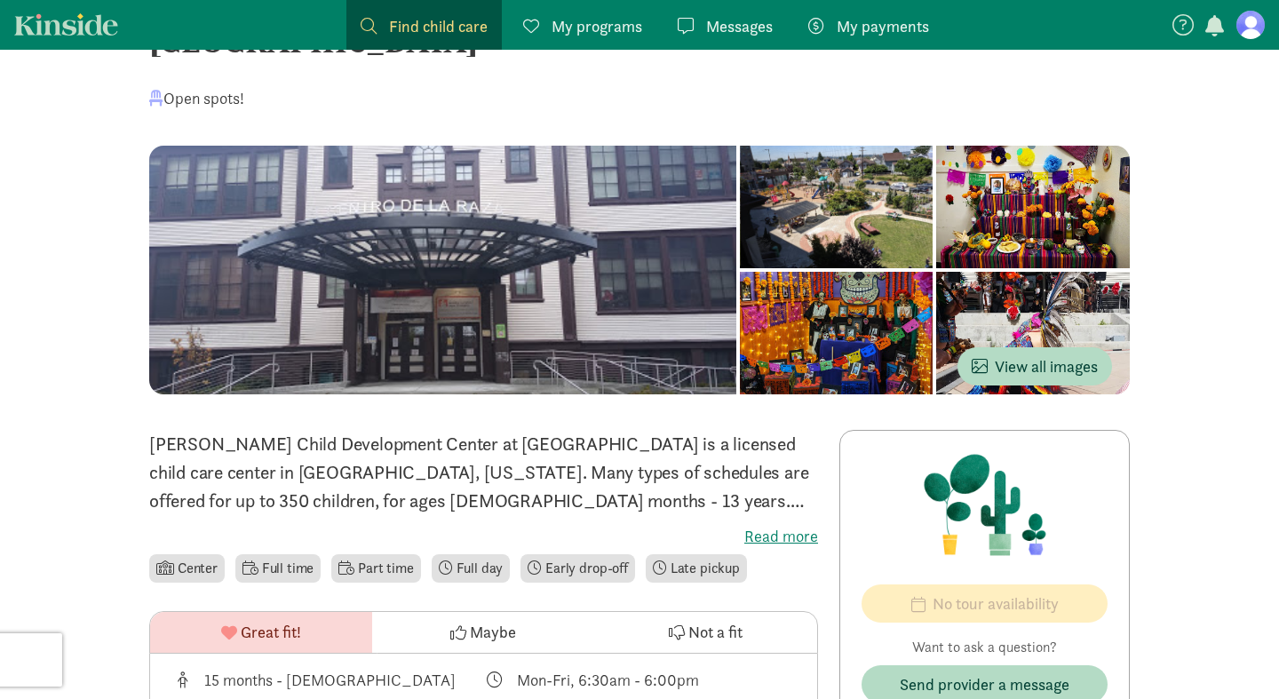
click at [936, 146] on div at bounding box center [1033, 207] width 194 height 123
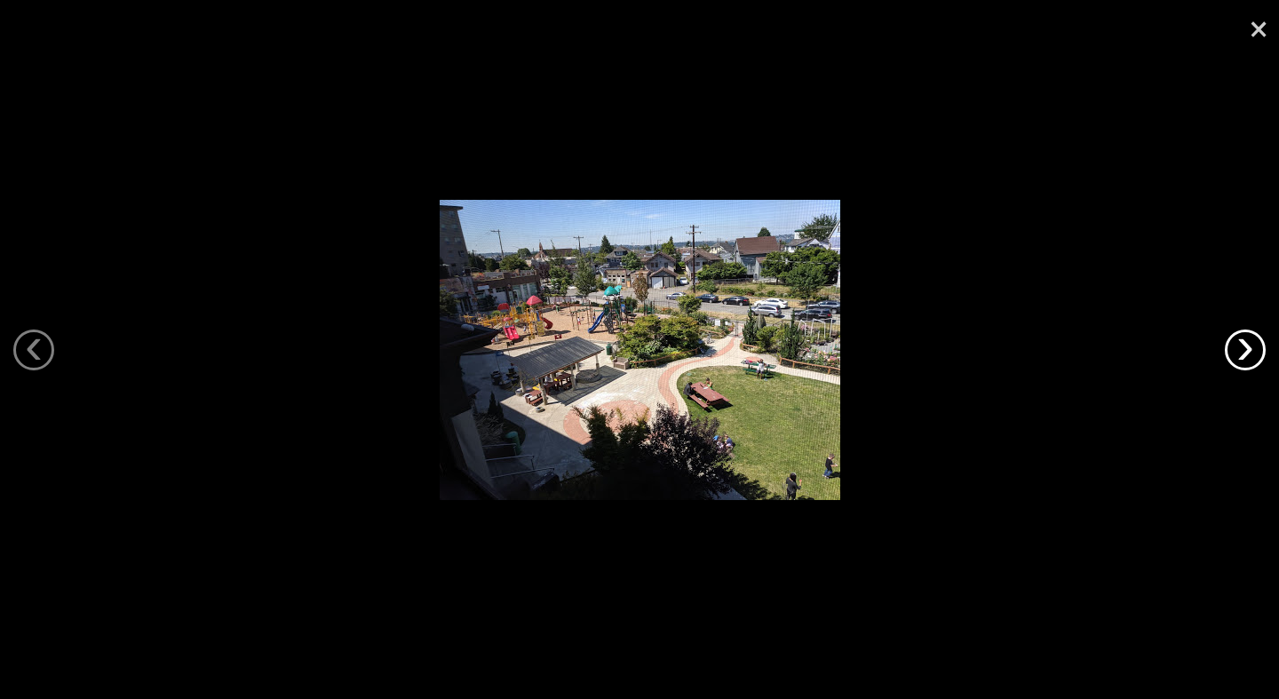
click at [1252, 344] on link "›" at bounding box center [1245, 350] width 41 height 41
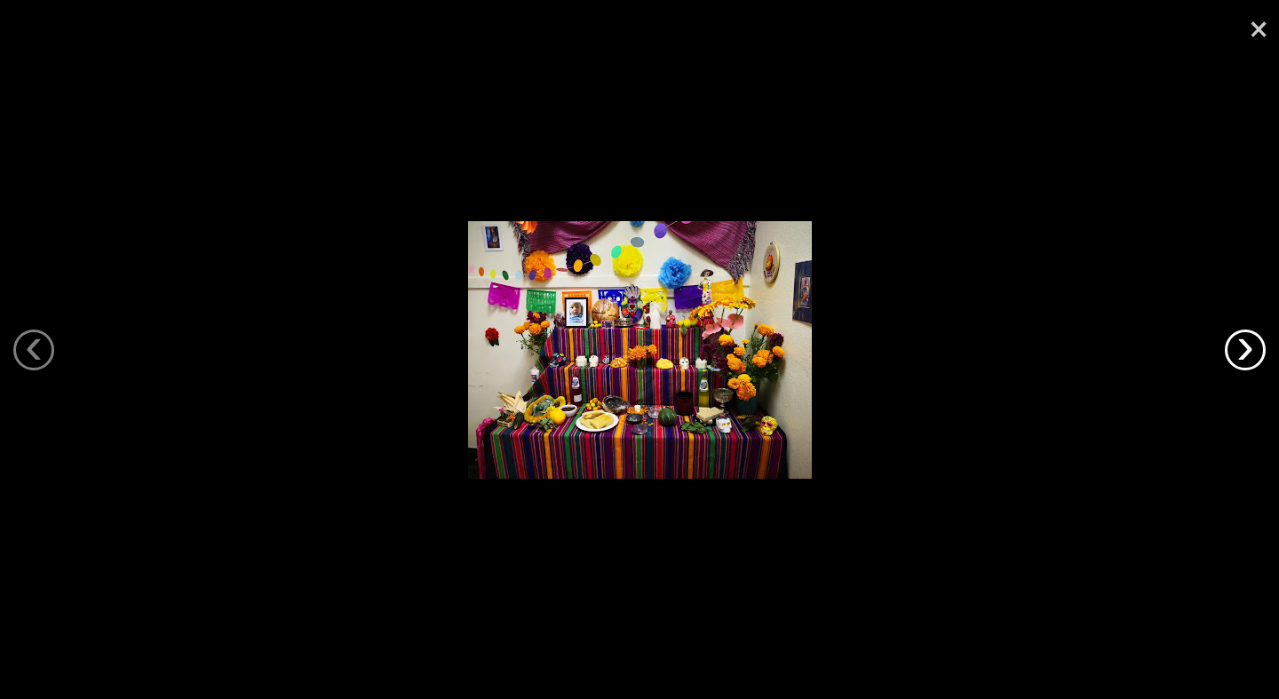
click at [1252, 344] on link "›" at bounding box center [1245, 350] width 41 height 41
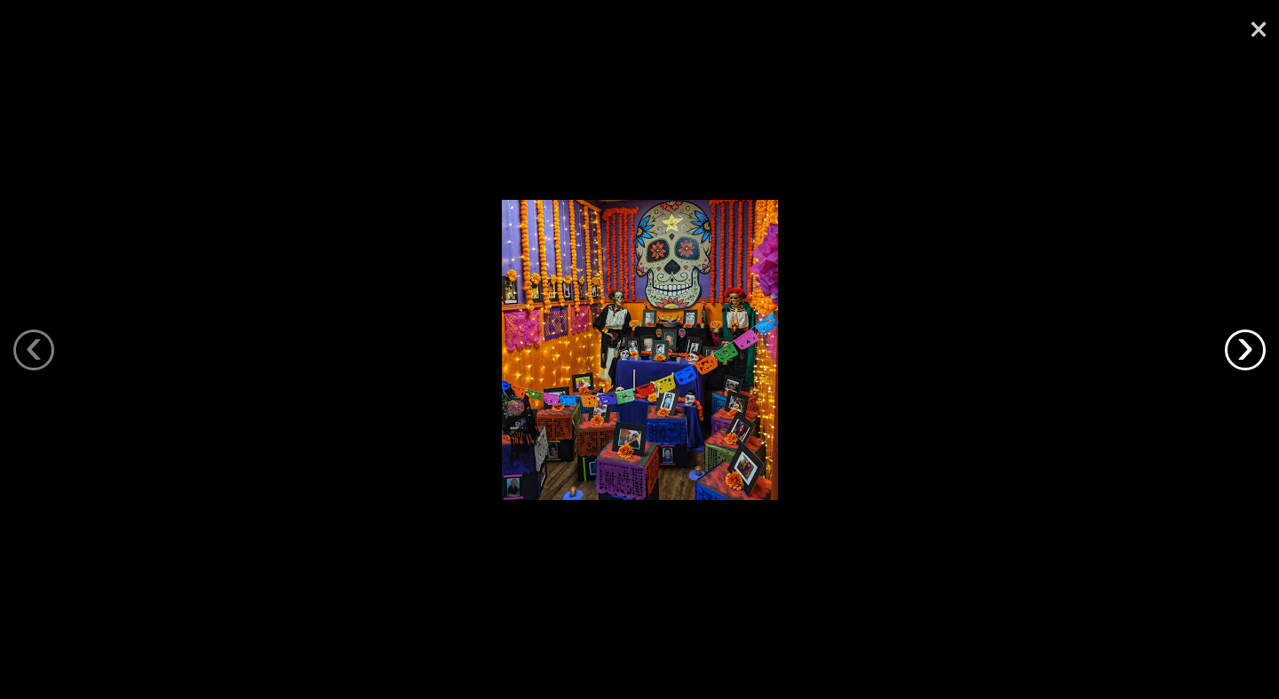
click at [1252, 344] on link "›" at bounding box center [1245, 350] width 41 height 41
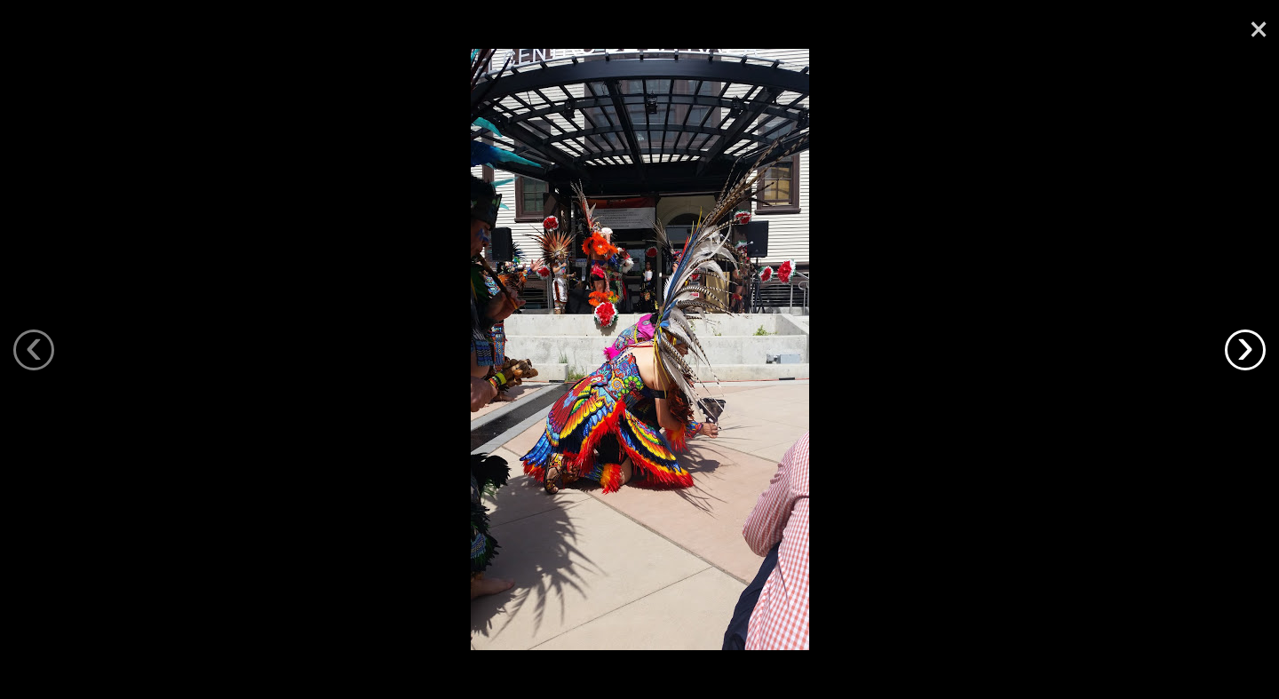
click at [1252, 344] on link "›" at bounding box center [1245, 350] width 41 height 41
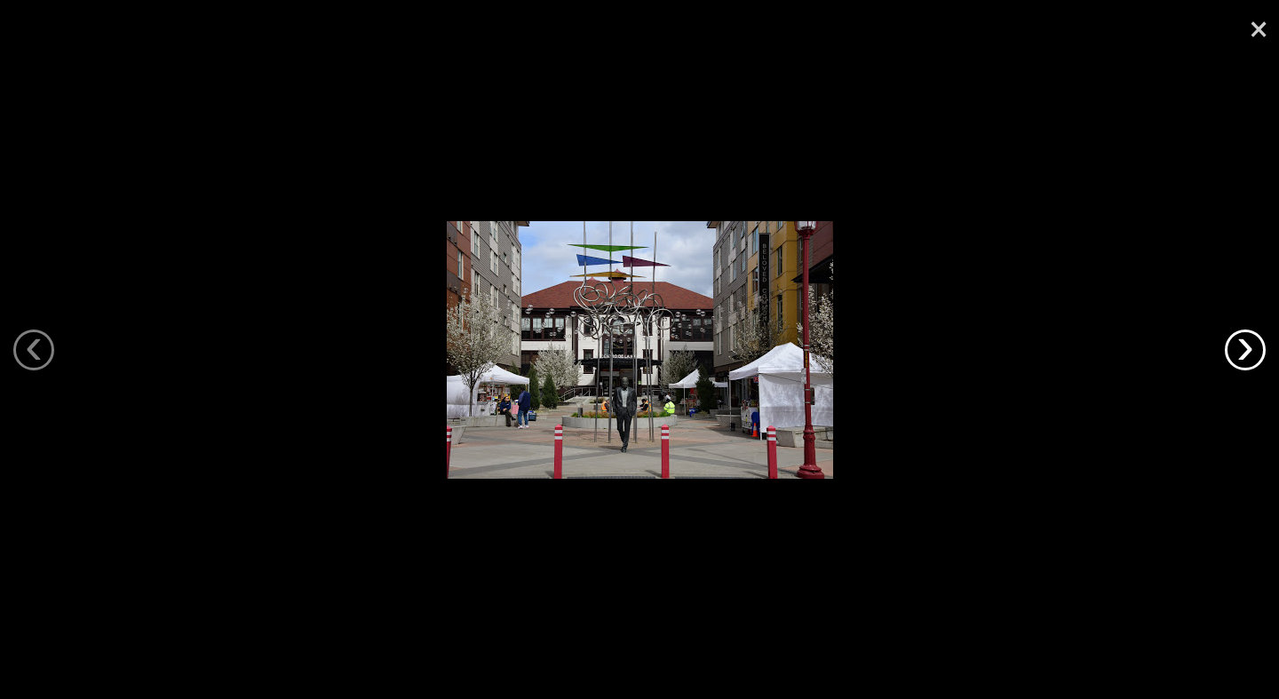
click at [1252, 344] on link "›" at bounding box center [1245, 350] width 41 height 41
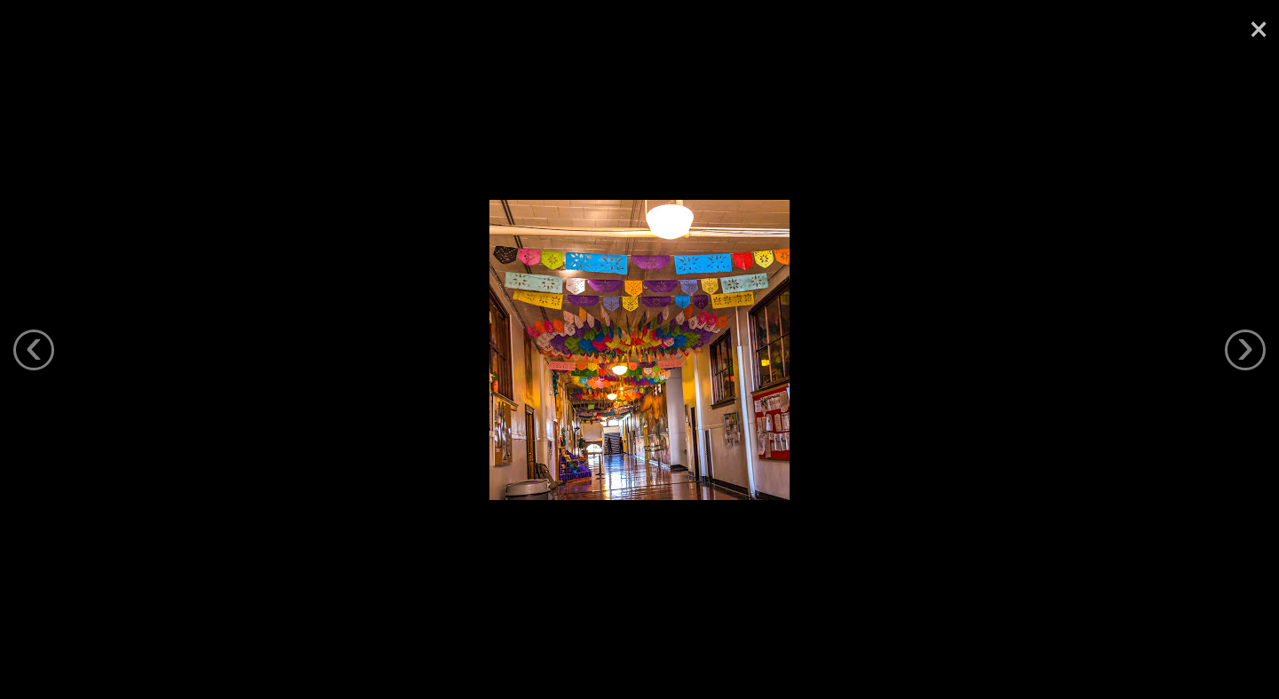
click at [1261, 26] on link "×" at bounding box center [1258, 26] width 41 height 53
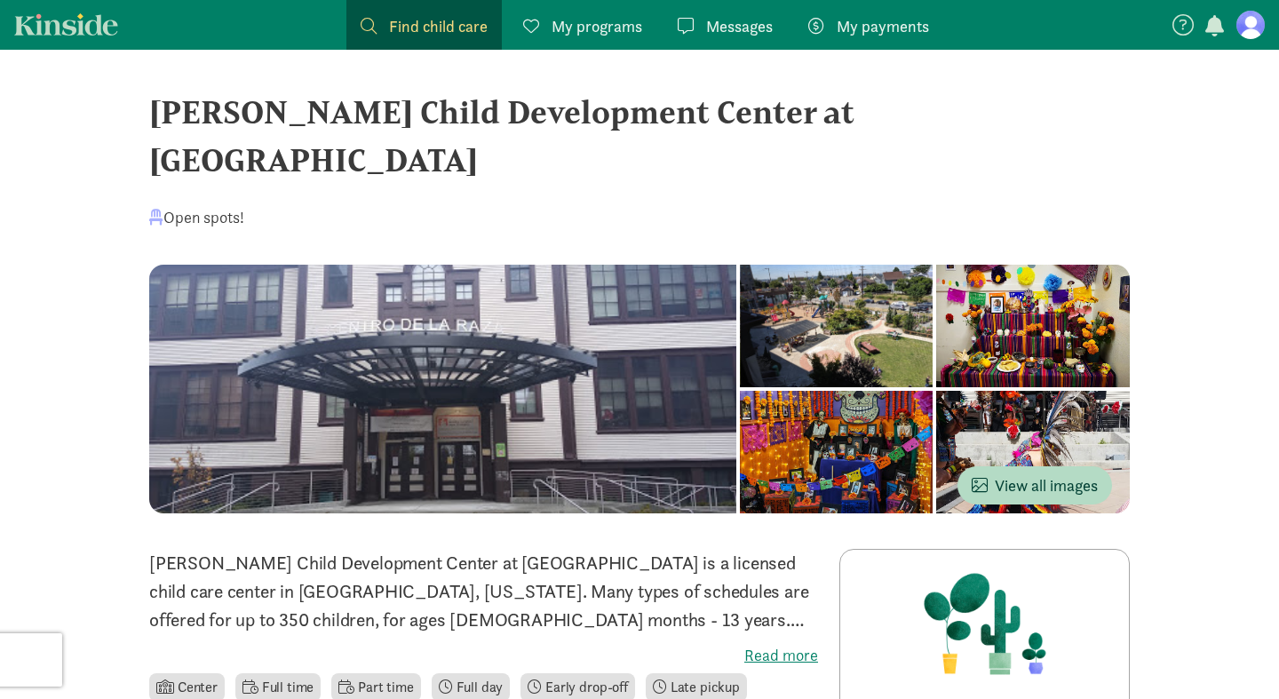
scroll to position [0, 0]
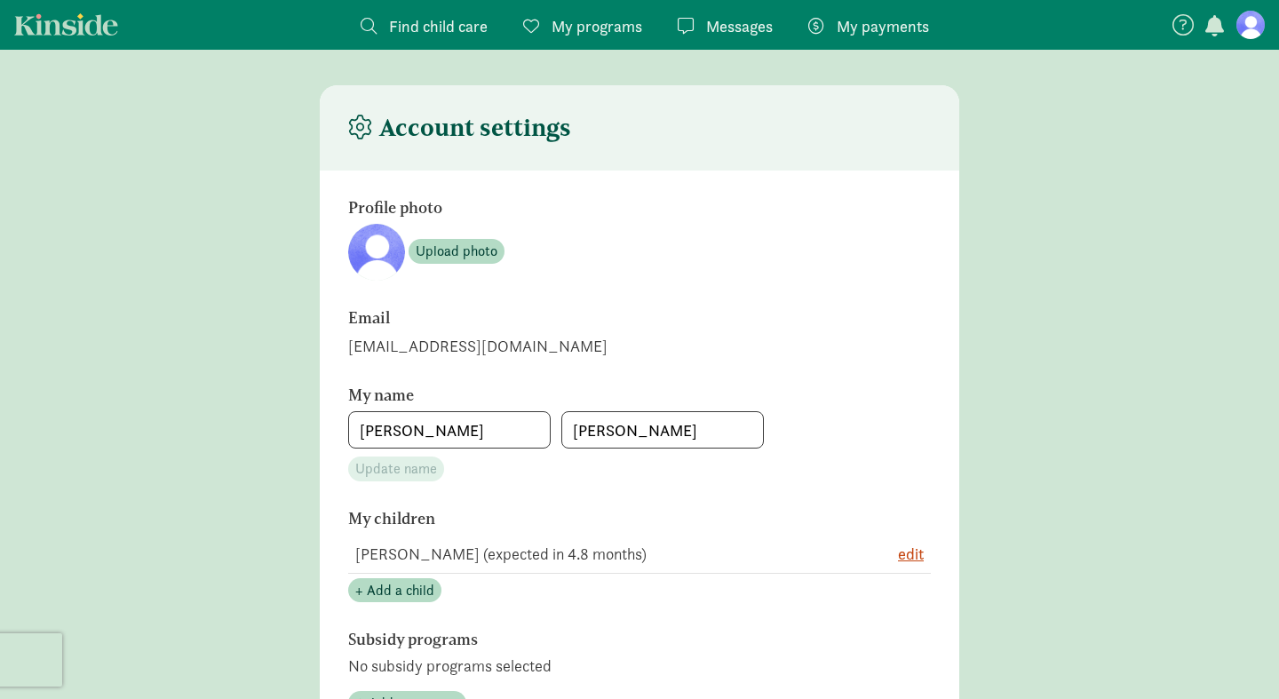
click at [402, 33] on span "Find child care" at bounding box center [438, 26] width 99 height 24
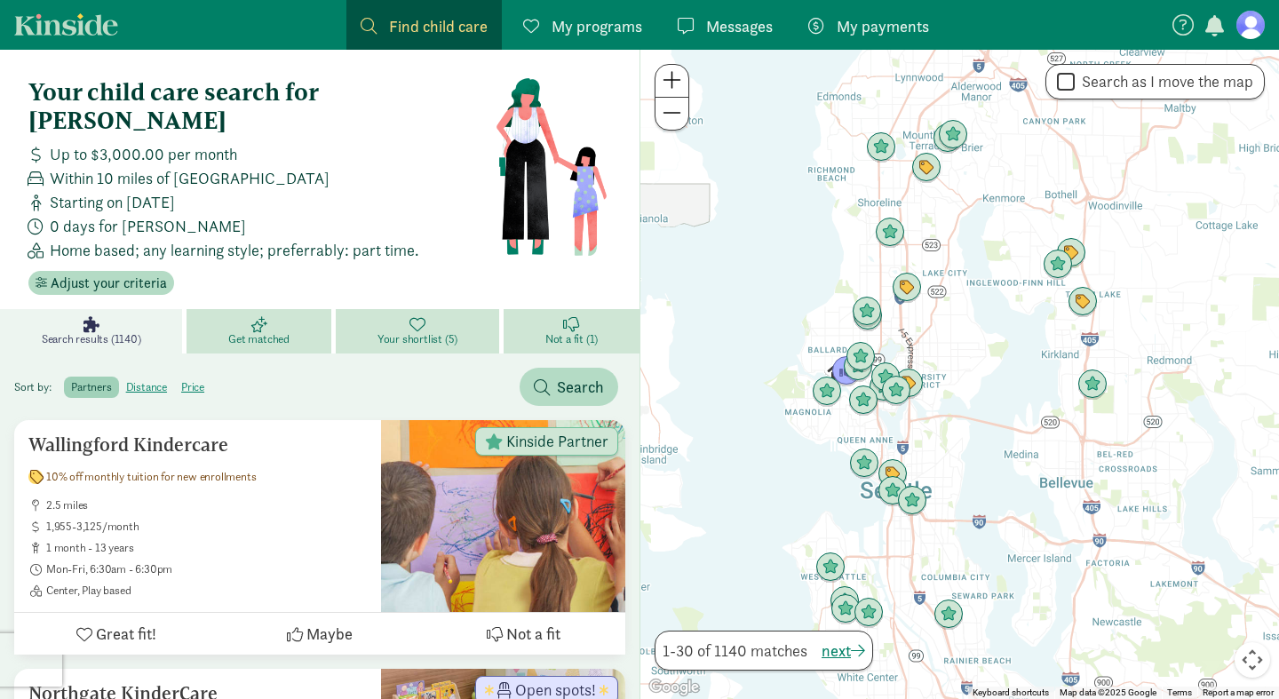
click at [647, 156] on div at bounding box center [960, 374] width 639 height 649
click at [904, 333] on div at bounding box center [960, 374] width 639 height 649
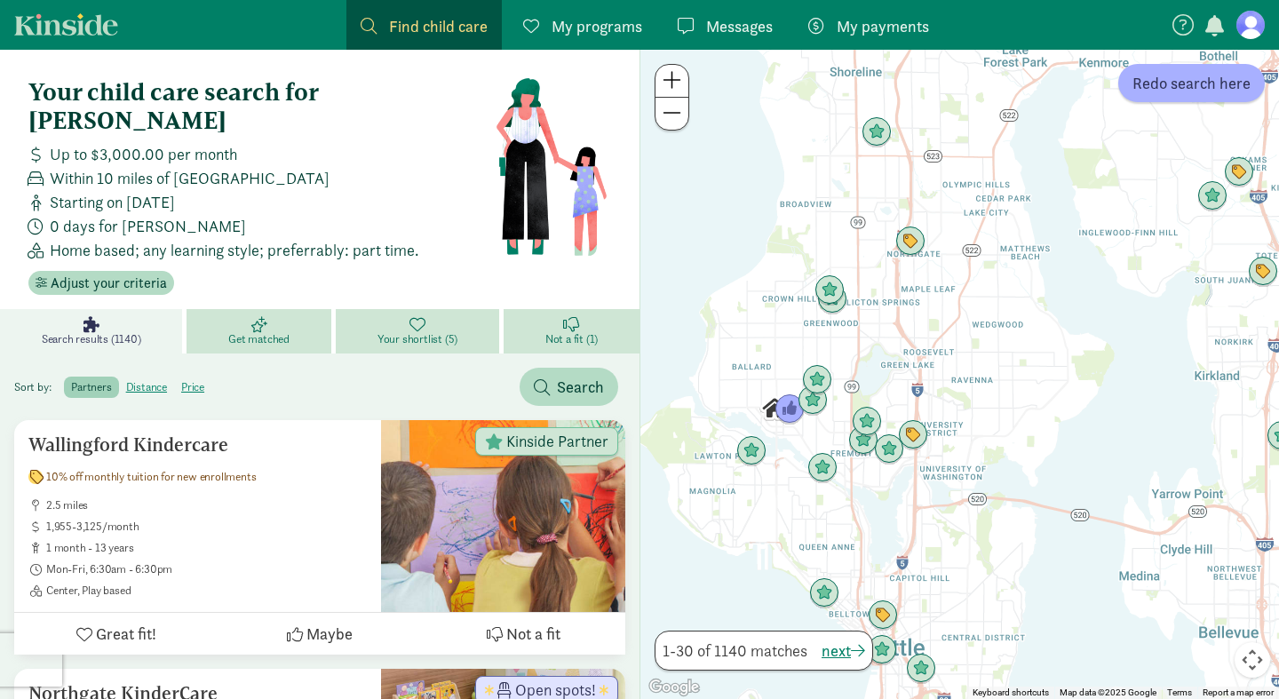
click at [863, 350] on div at bounding box center [960, 374] width 639 height 649
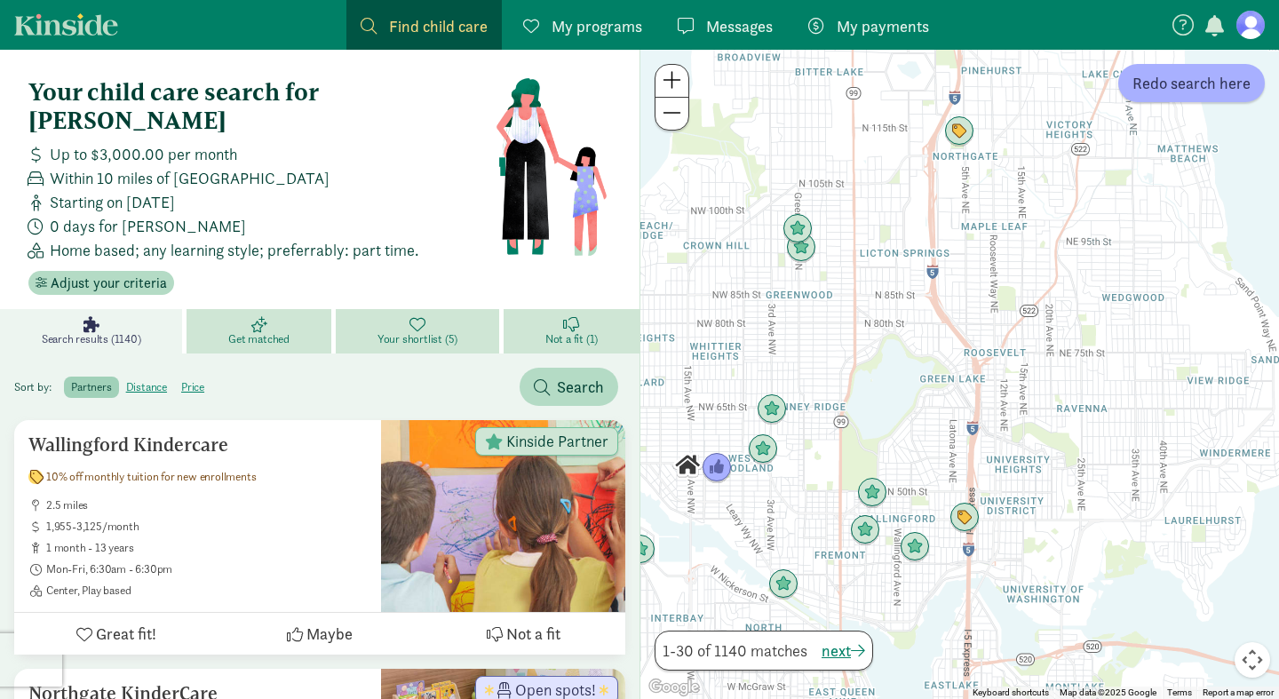
click at [818, 339] on div at bounding box center [960, 374] width 639 height 649
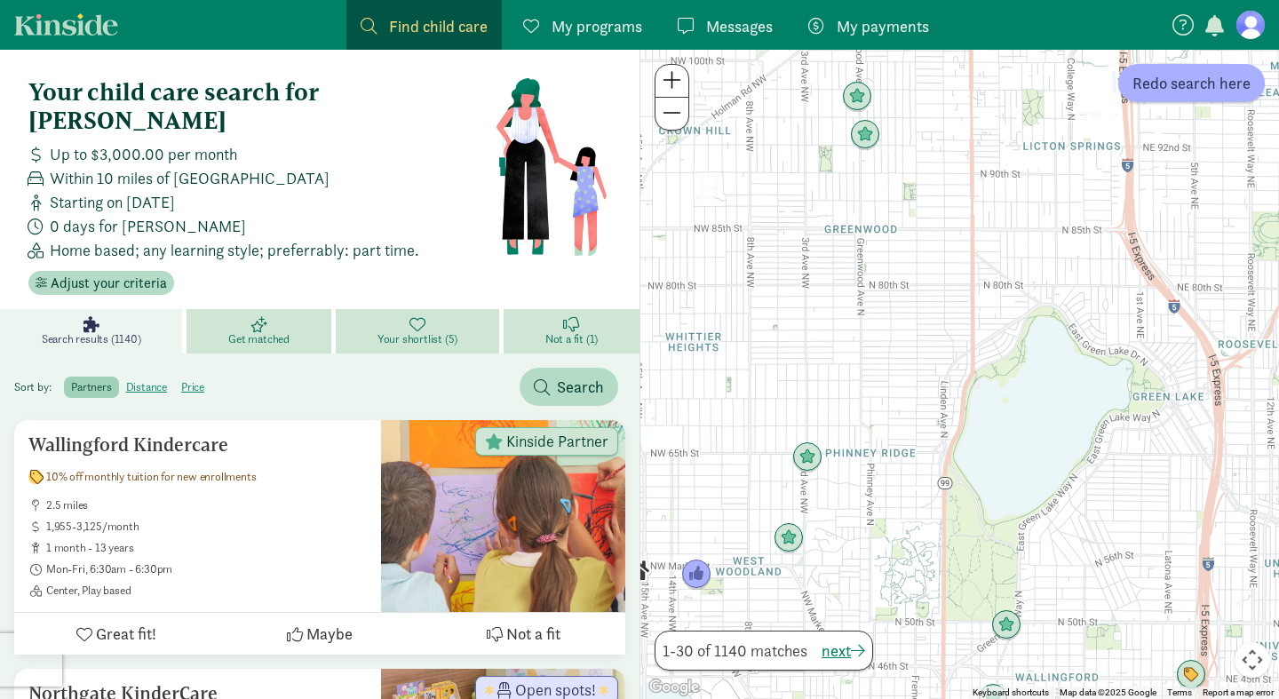
drag, startPoint x: 770, startPoint y: 314, endPoint x: 861, endPoint y: 291, distance: 93.5
click at [859, 291] on div at bounding box center [960, 374] width 639 height 649
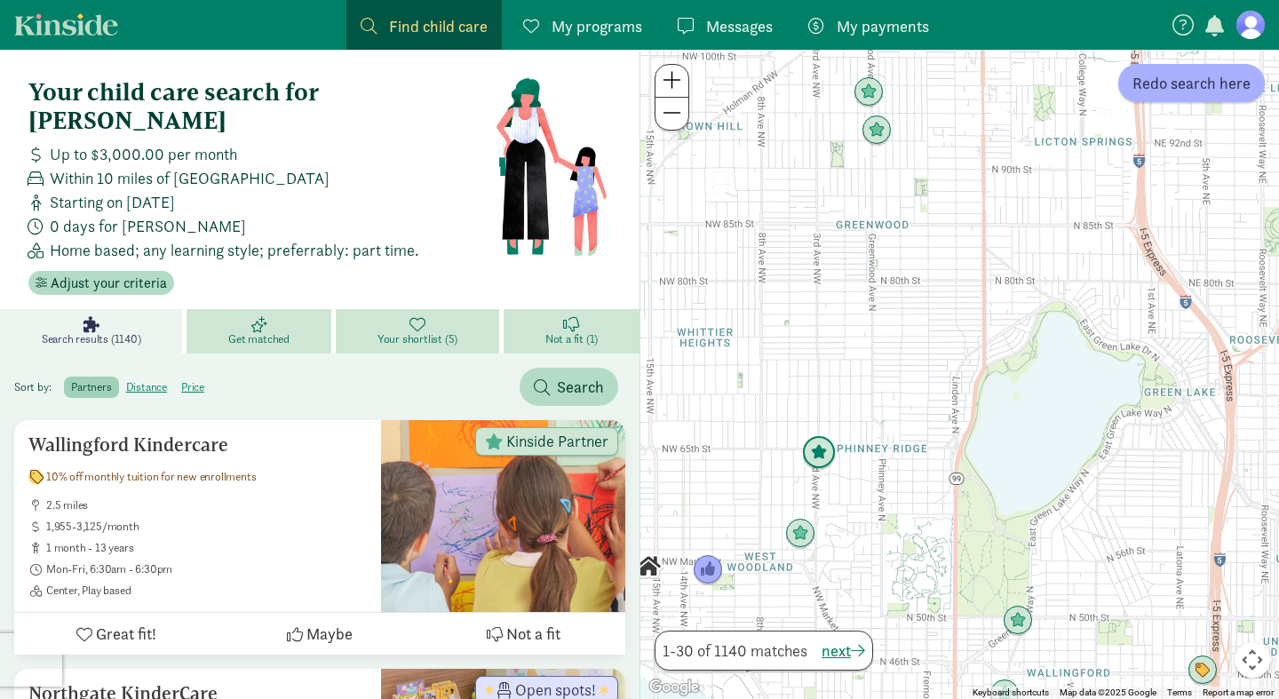
click at [816, 451] on img "Click to see details" at bounding box center [819, 453] width 34 height 34
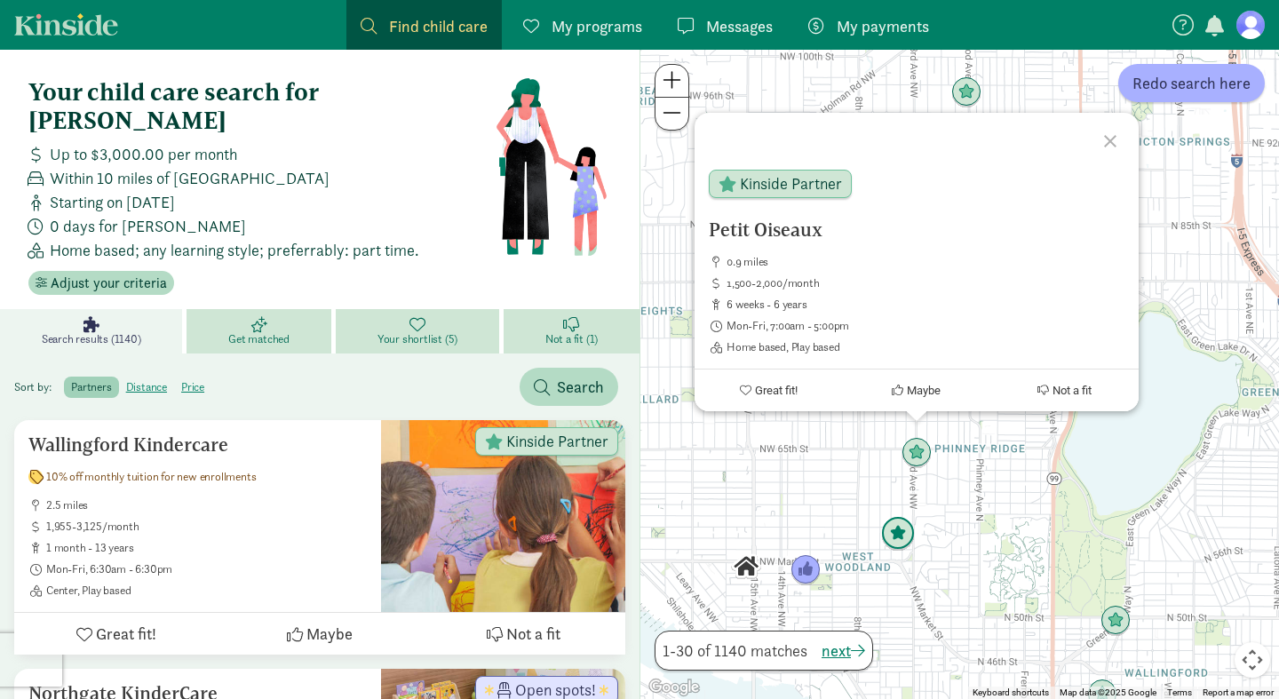
click at [892, 536] on img "Click to see details" at bounding box center [898, 534] width 34 height 34
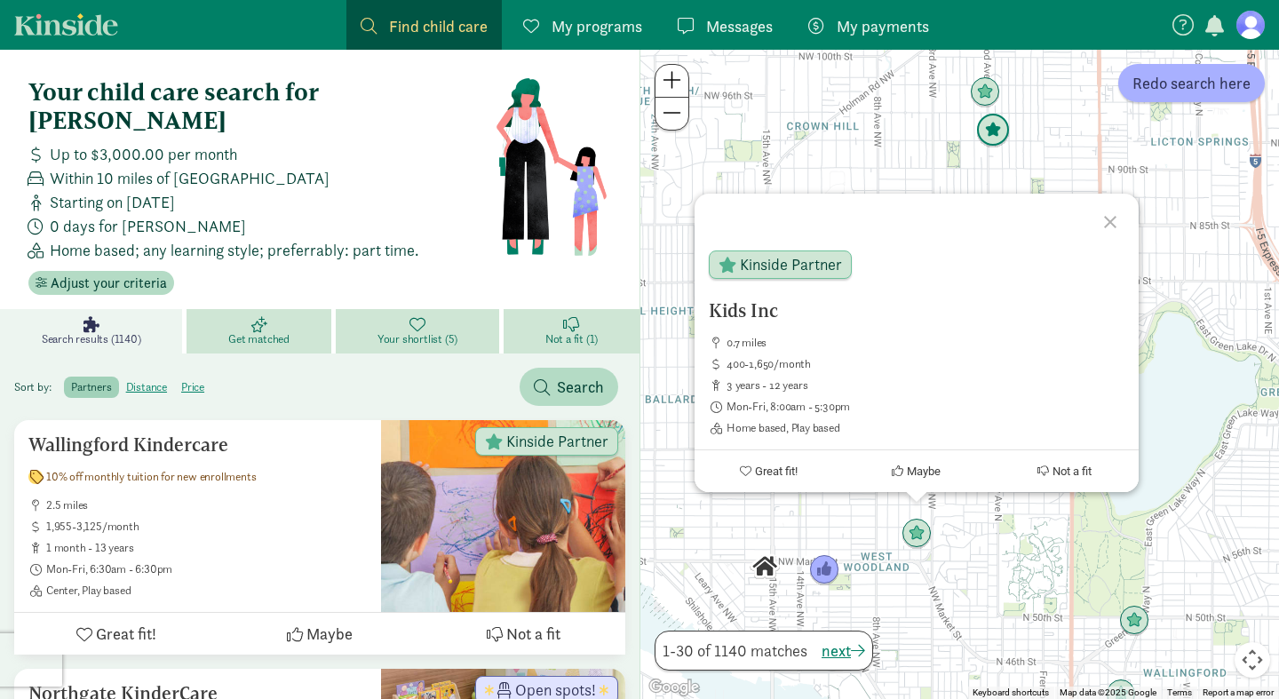
click at [991, 135] on img "Click to see details" at bounding box center [993, 131] width 34 height 34
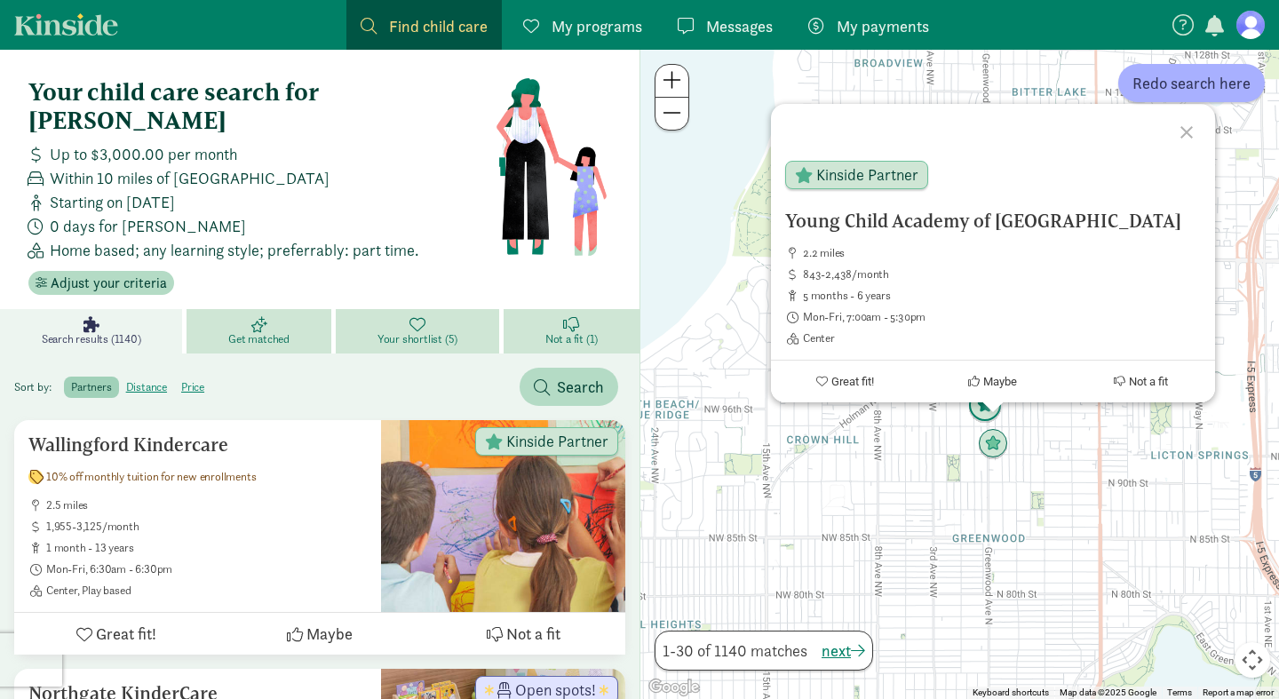
click at [979, 408] on img "Click to see details" at bounding box center [985, 406] width 34 height 34
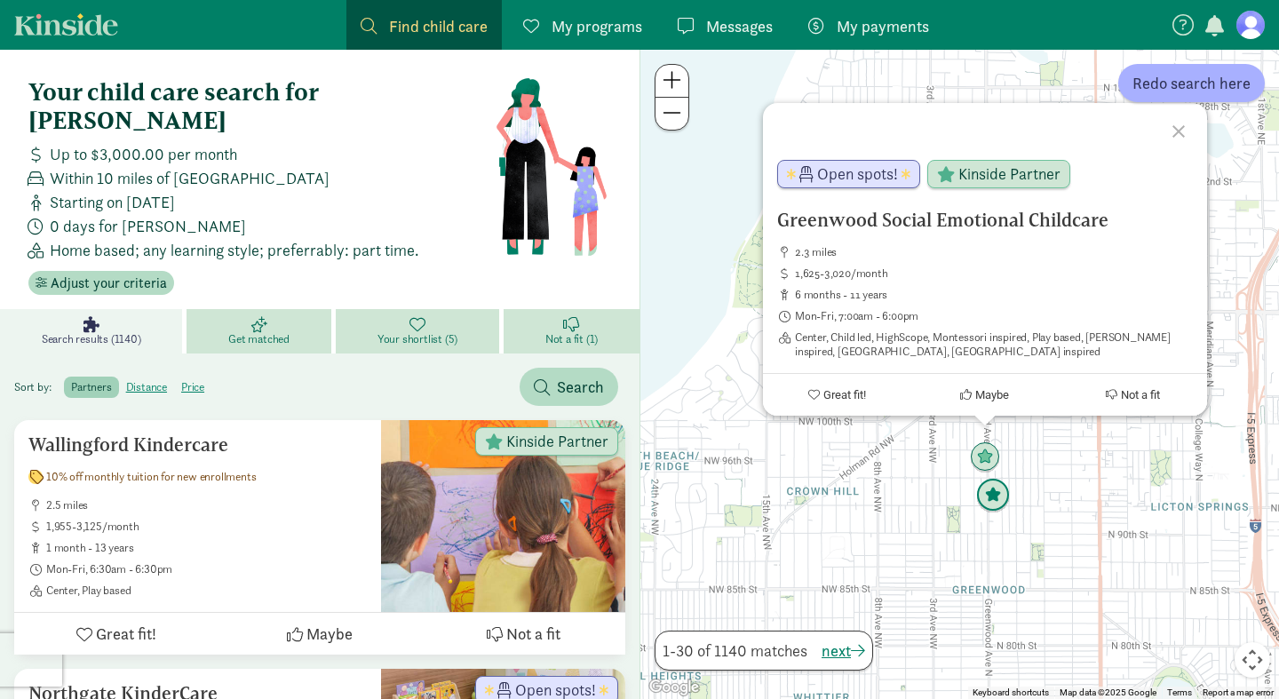
click at [996, 503] on img "Click to see details" at bounding box center [993, 496] width 34 height 34
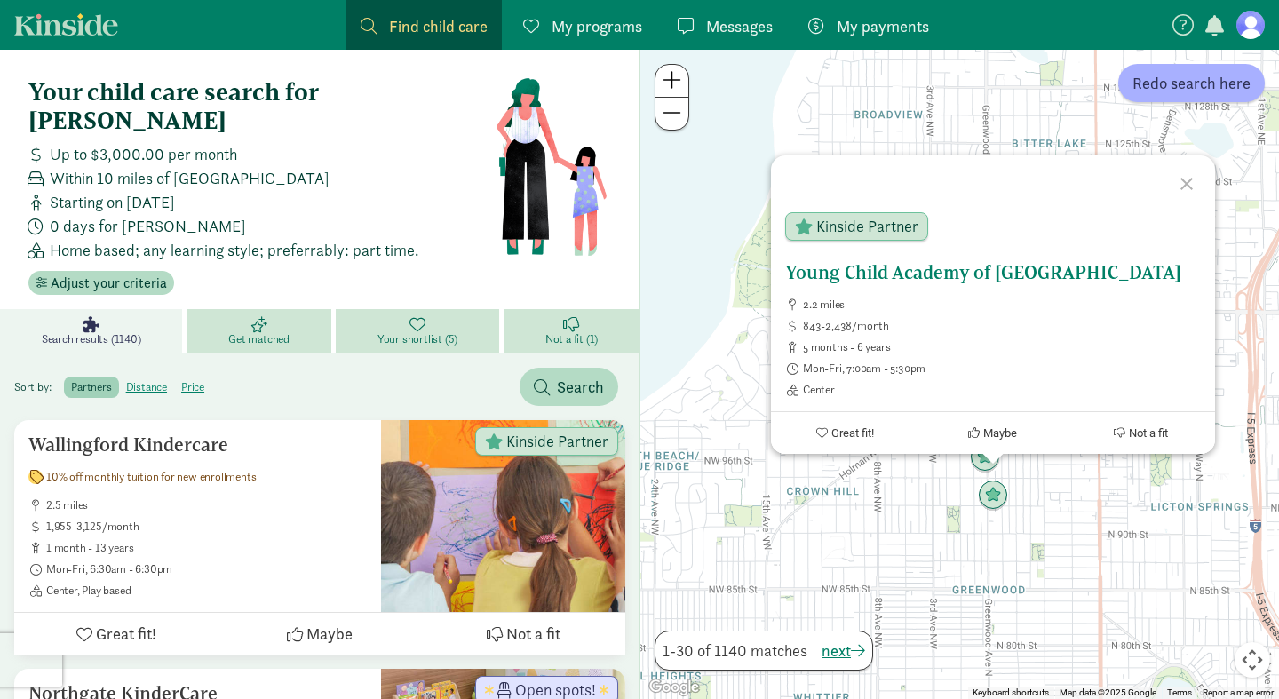
click at [922, 284] on div "Young Child Academy of Seattle 2.2 miles 843-2,438/month 5 months - 6 years Mon…" at bounding box center [993, 329] width 416 height 135
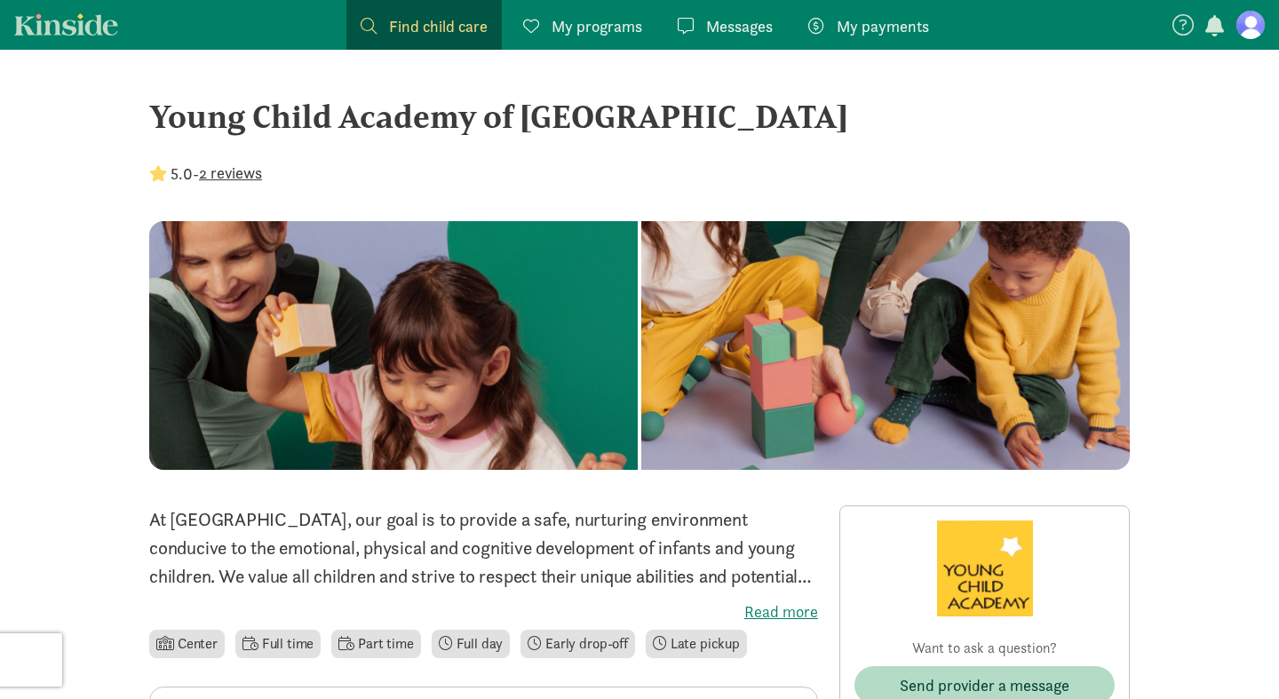
click at [322, 120] on div "Young Child Academy of Seattle" at bounding box center [639, 116] width 981 height 48
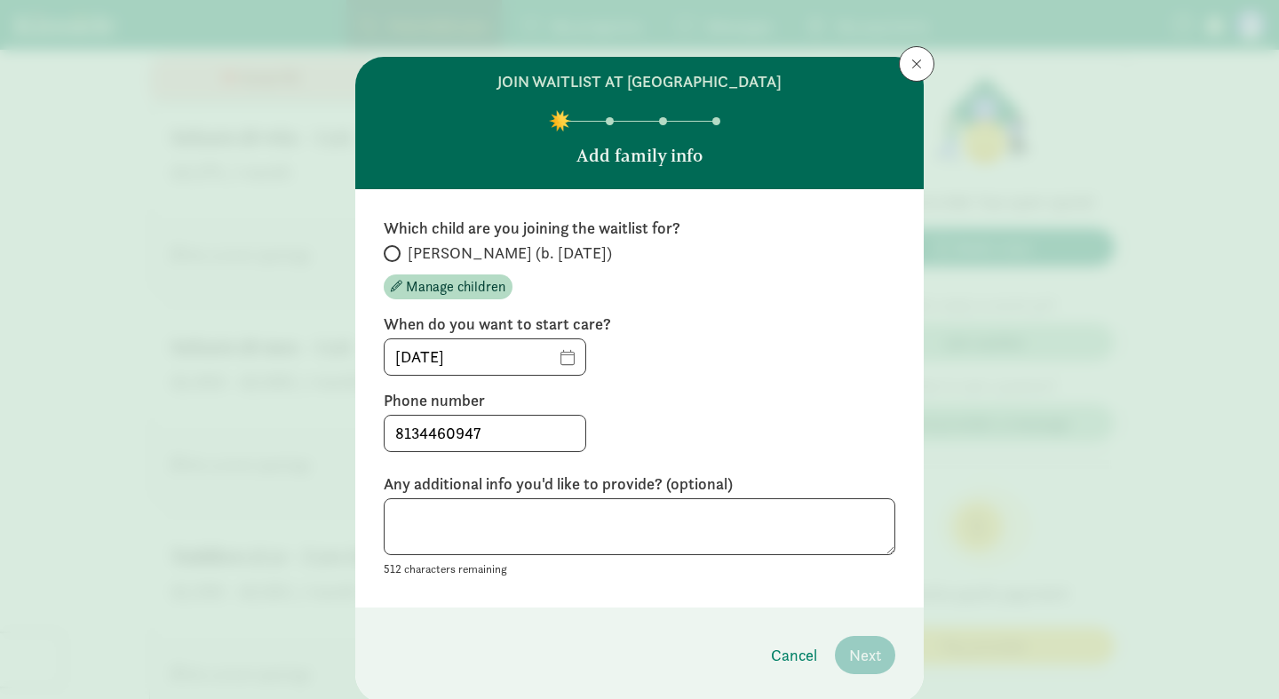
scroll to position [47, 0]
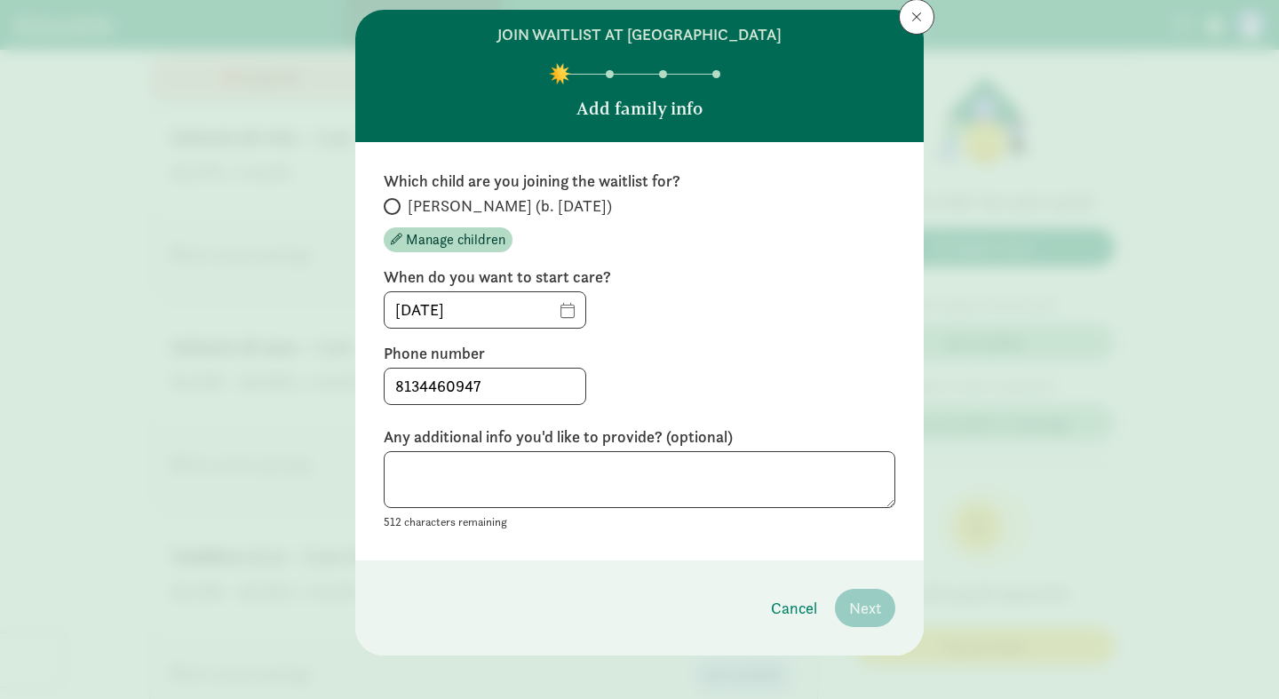
click at [491, 209] on span "[PERSON_NAME] (b. [DATE])" at bounding box center [510, 205] width 204 height 21
click at [395, 209] on input "[PERSON_NAME] (b. [DATE])" at bounding box center [390, 207] width 12 height 12
radio input "true"
click at [870, 614] on span "Next" at bounding box center [865, 608] width 32 height 24
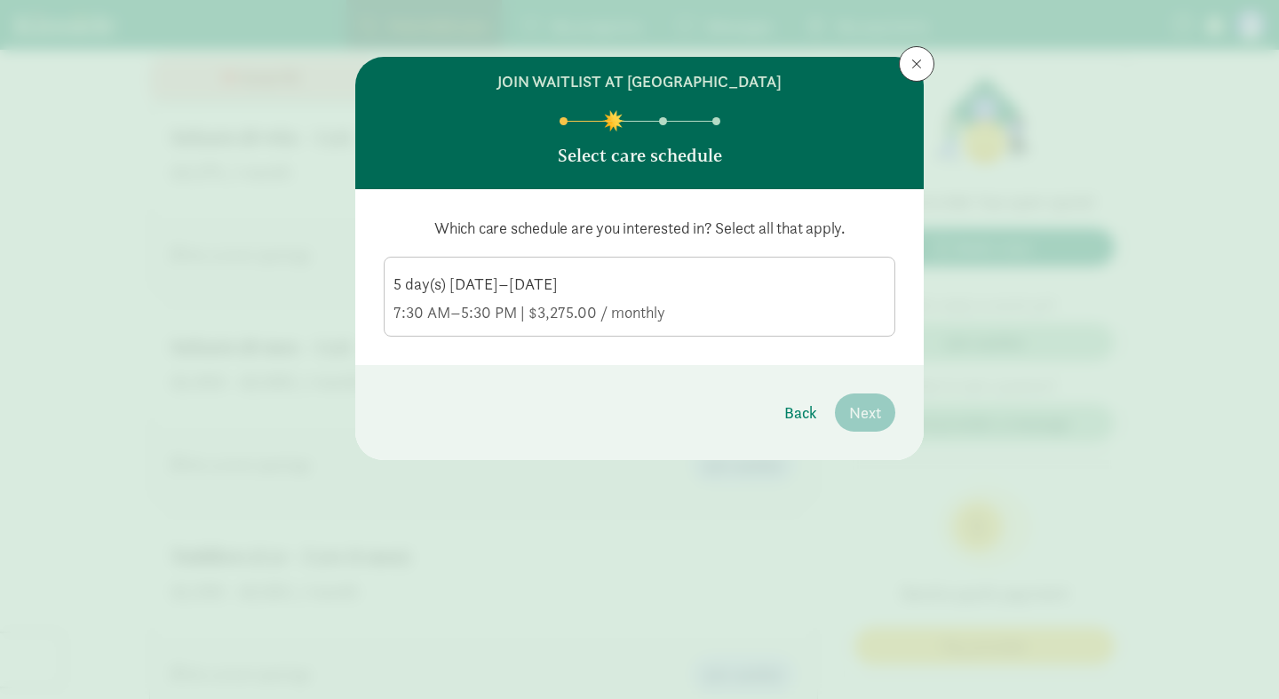
scroll to position [0, 0]
click at [689, 302] on div "5 day(s) [DATE]–[DATE]" at bounding box center [640, 312] width 492 height 21
click at [0, 0] on input "5 day(s) [DATE]–[DATE] 7:30 AM–5:30 PM | $3,275.00 / monthly" at bounding box center [0, 0] width 0 height 0
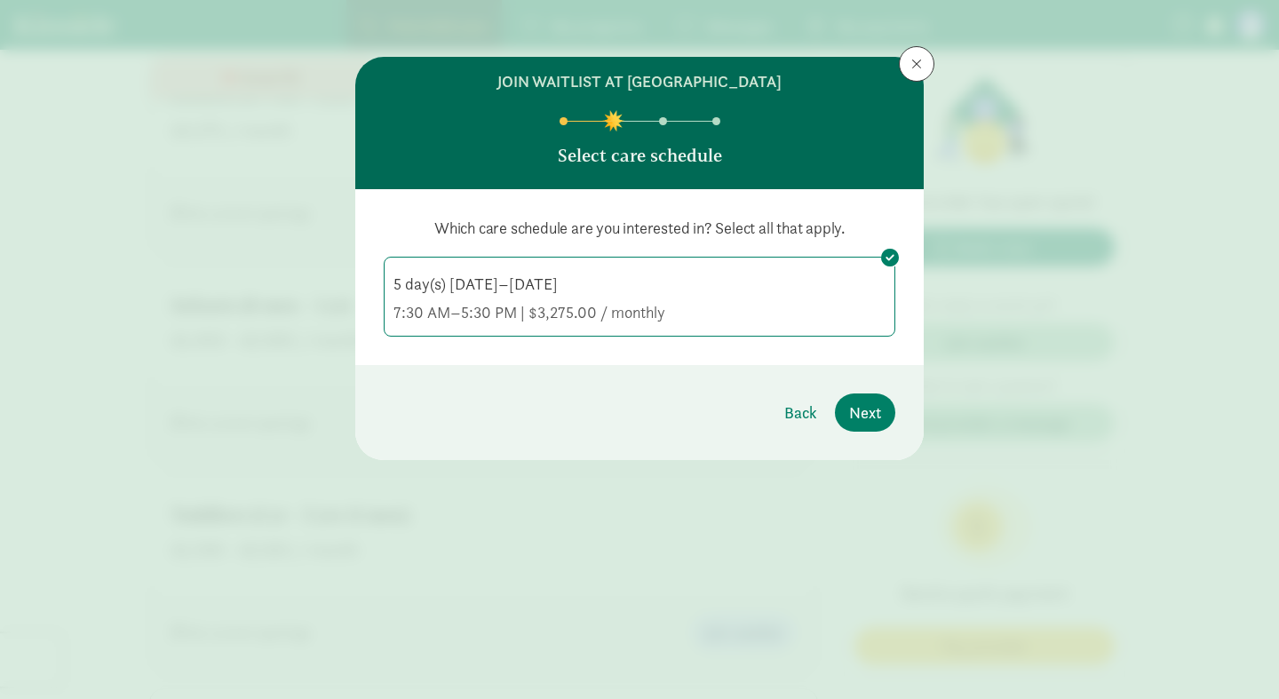
scroll to position [3019, 0]
click at [785, 404] on span "Back" at bounding box center [800, 413] width 33 height 24
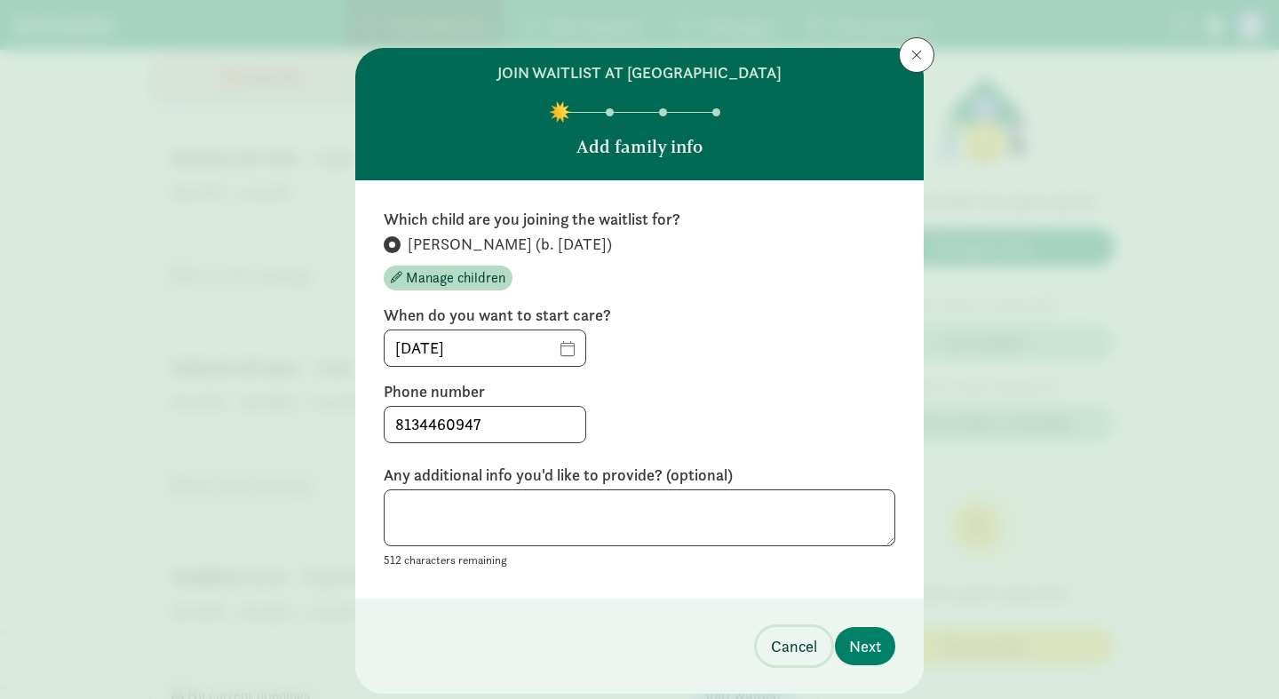
scroll to position [0, 0]
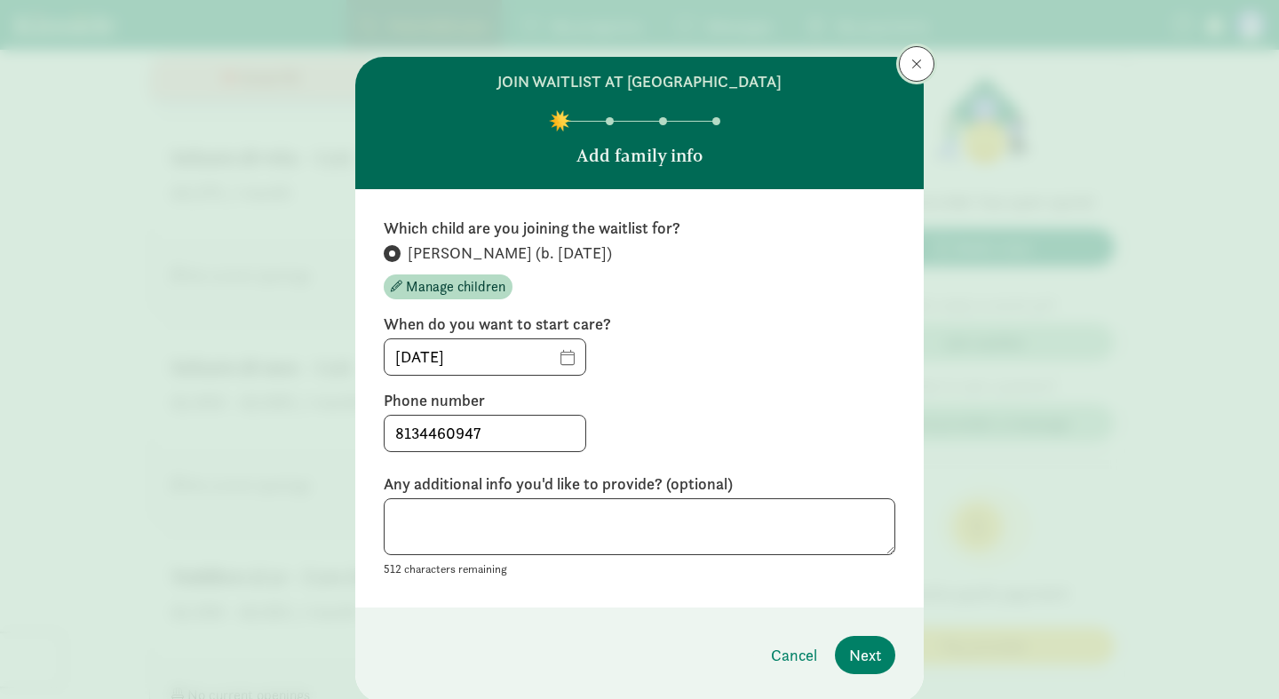
click at [929, 60] on button at bounding box center [917, 64] width 36 height 36
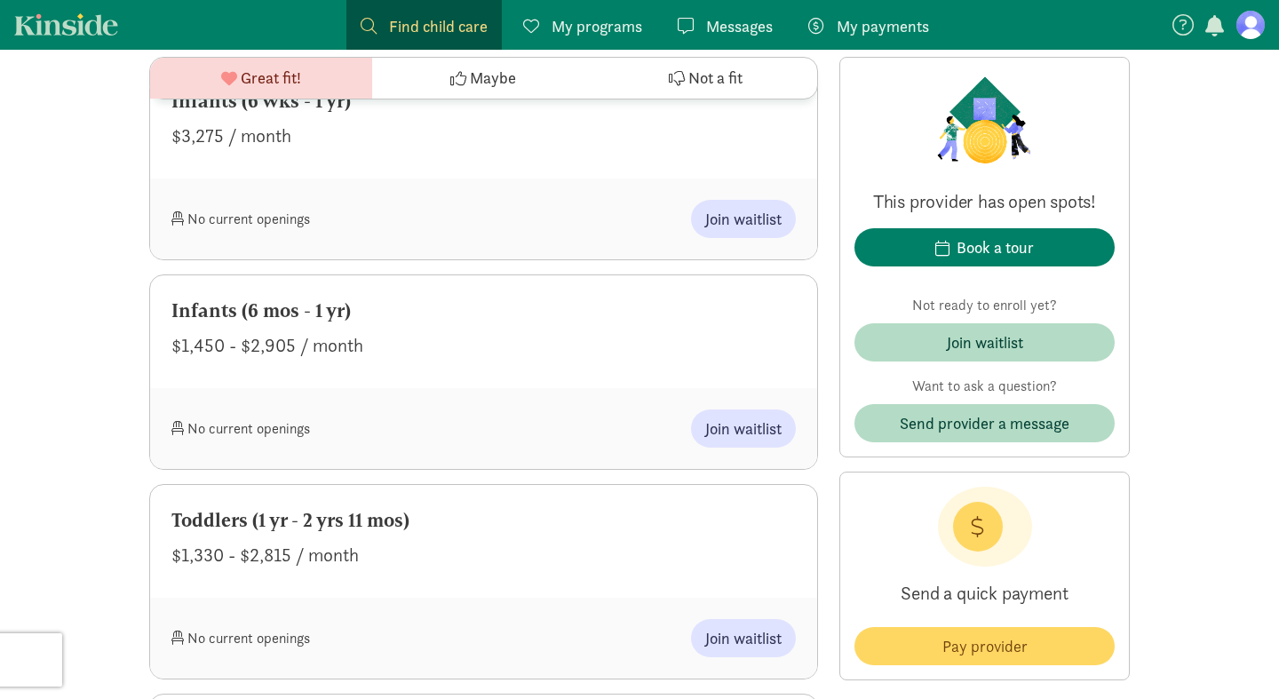
scroll to position [3085, 0]
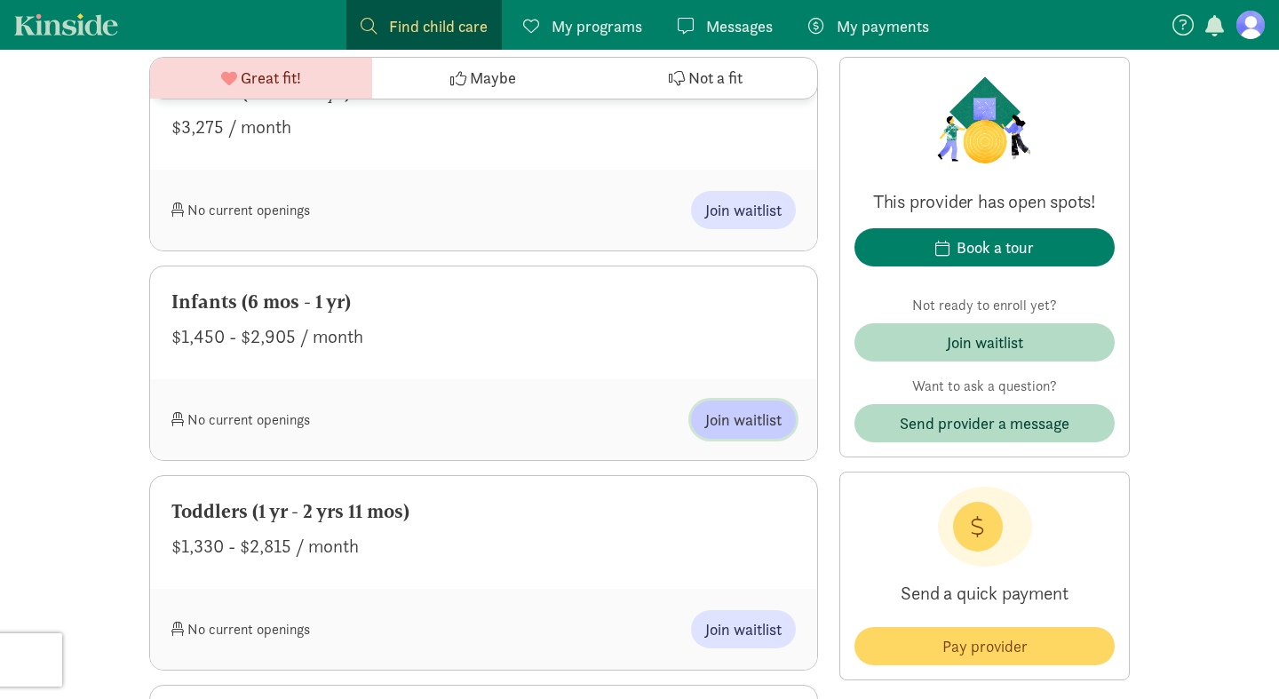
click at [759, 408] on span "Join waitlist" at bounding box center [743, 420] width 76 height 24
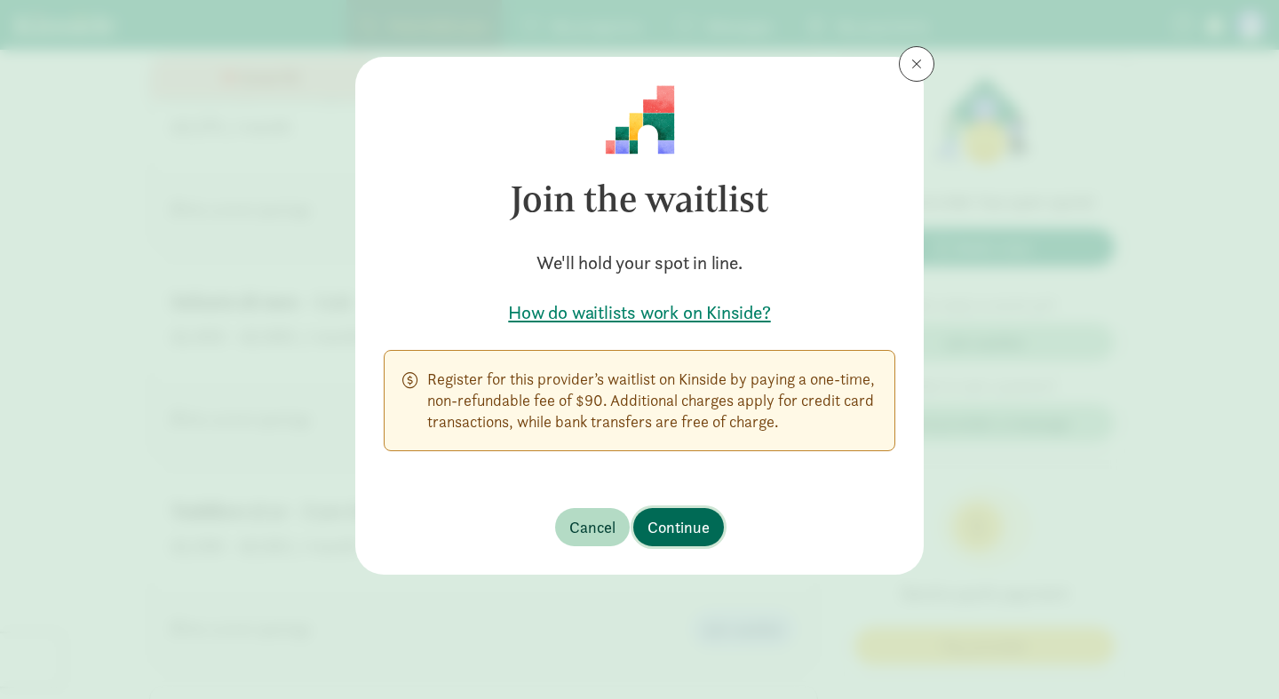
click at [673, 524] on span "Continue" at bounding box center [679, 527] width 62 height 24
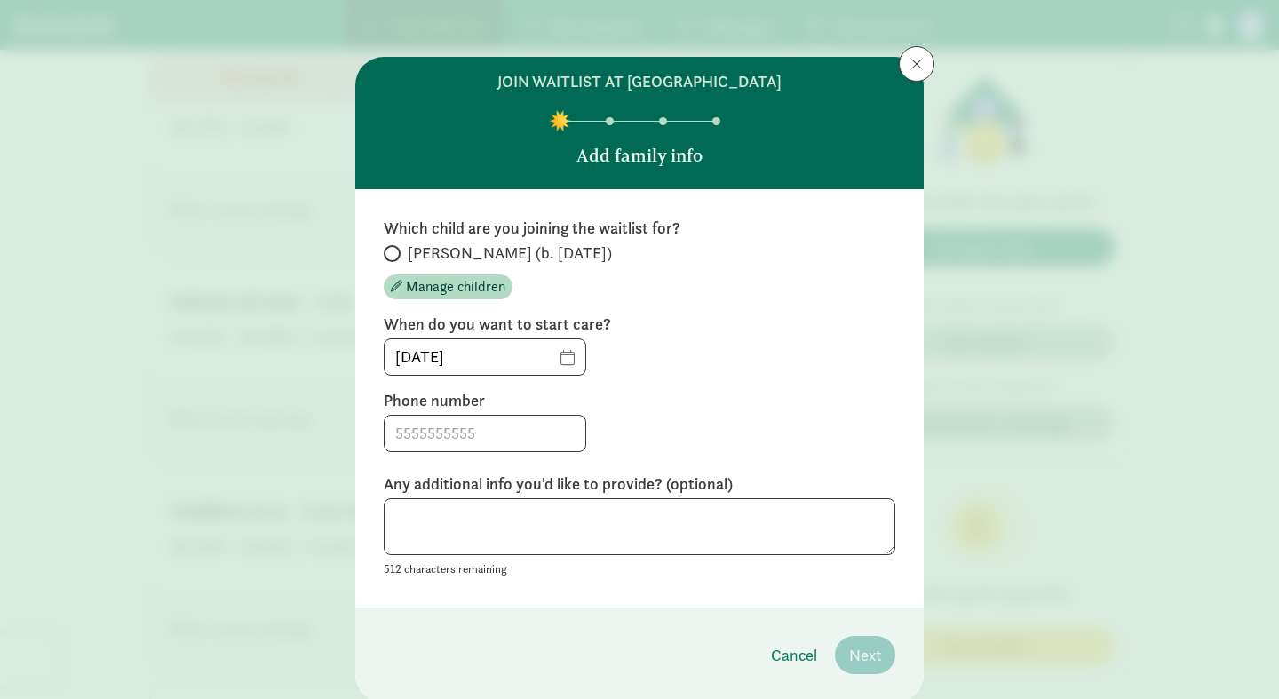
click at [509, 254] on span "Aurelia (b. January 2026)" at bounding box center [510, 253] width 204 height 21
click at [395, 254] on input "Aurelia (b. January 2026)" at bounding box center [390, 254] width 12 height 12
radio input "true"
click at [501, 427] on input at bounding box center [485, 434] width 201 height 36
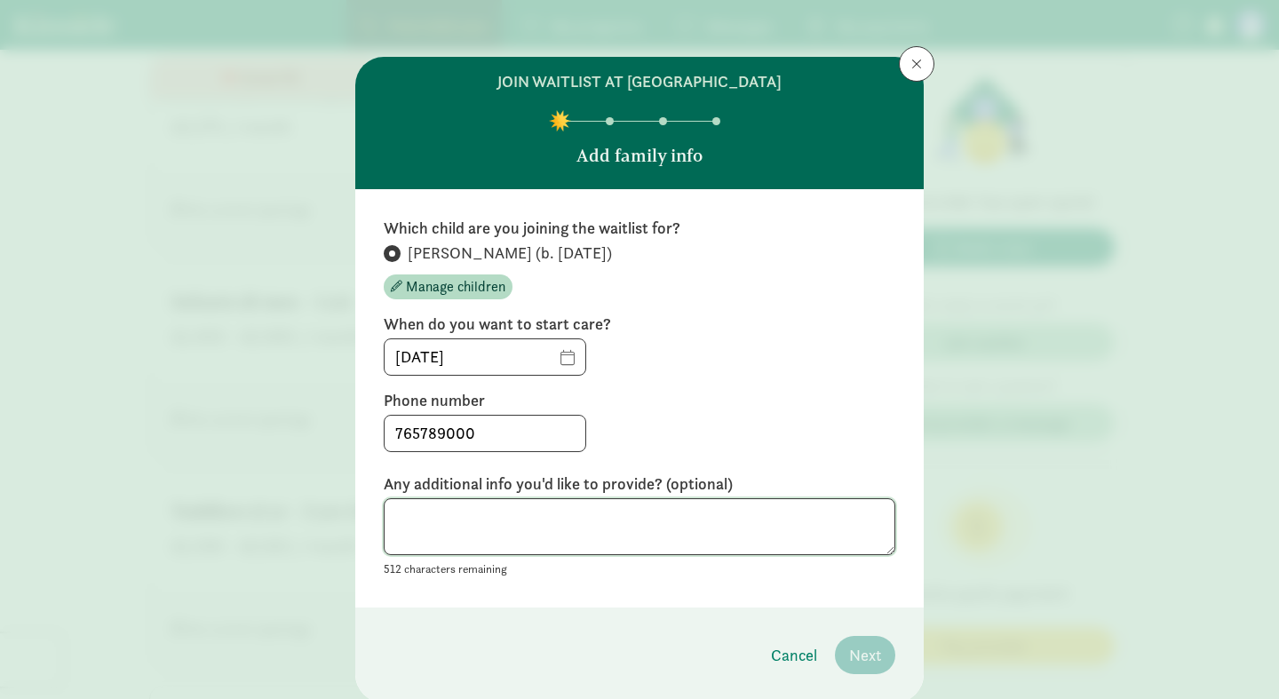
click at [748, 537] on textarea at bounding box center [640, 527] width 512 height 58
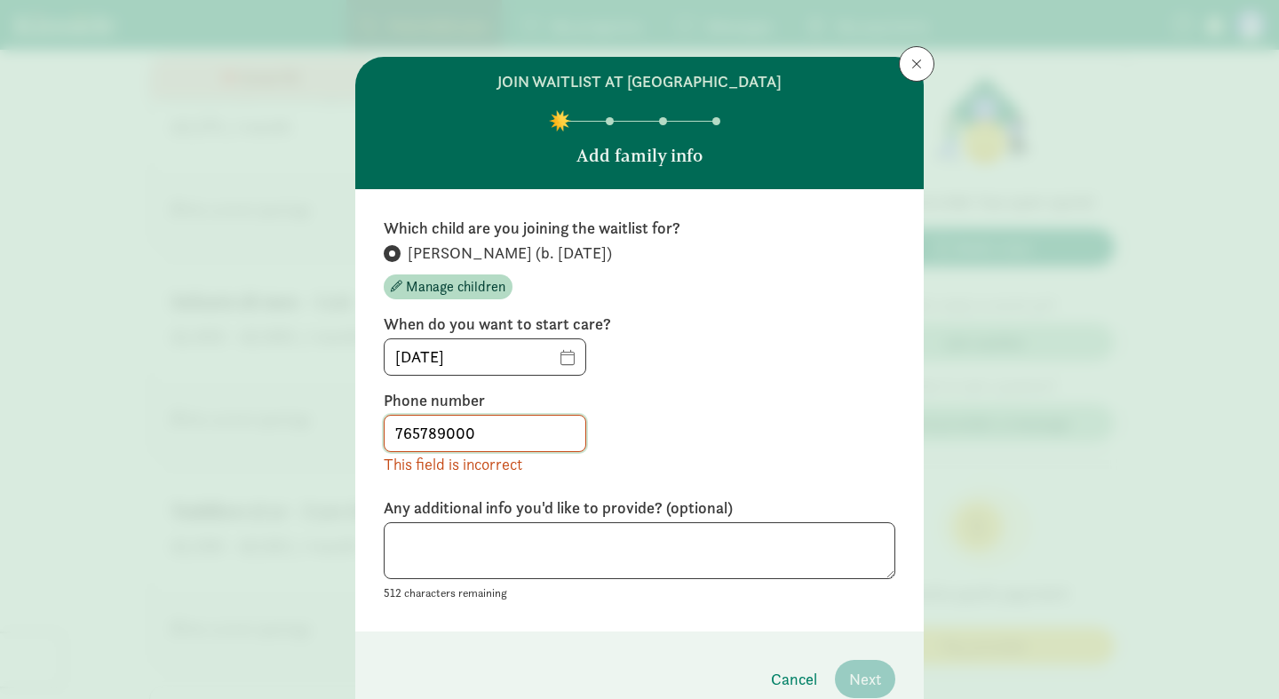
click at [569, 439] on input "765789000" at bounding box center [485, 434] width 201 height 36
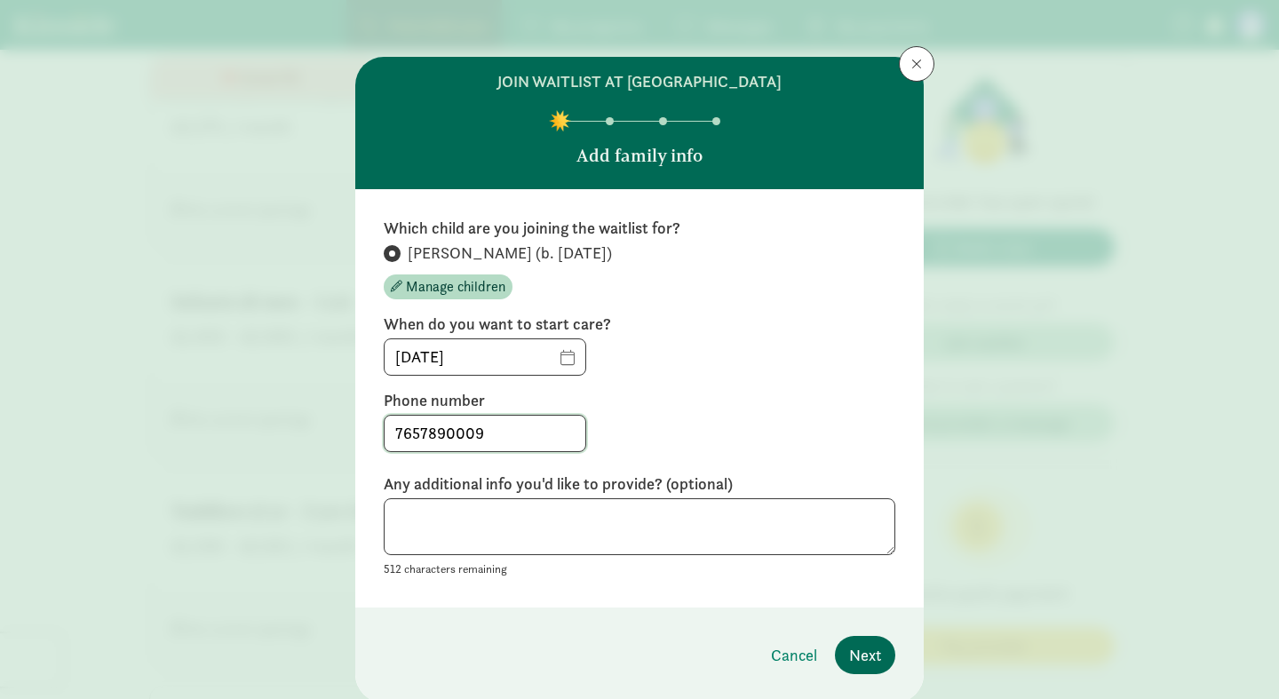
type input "7657890009"
click at [867, 651] on span "Next" at bounding box center [865, 655] width 32 height 24
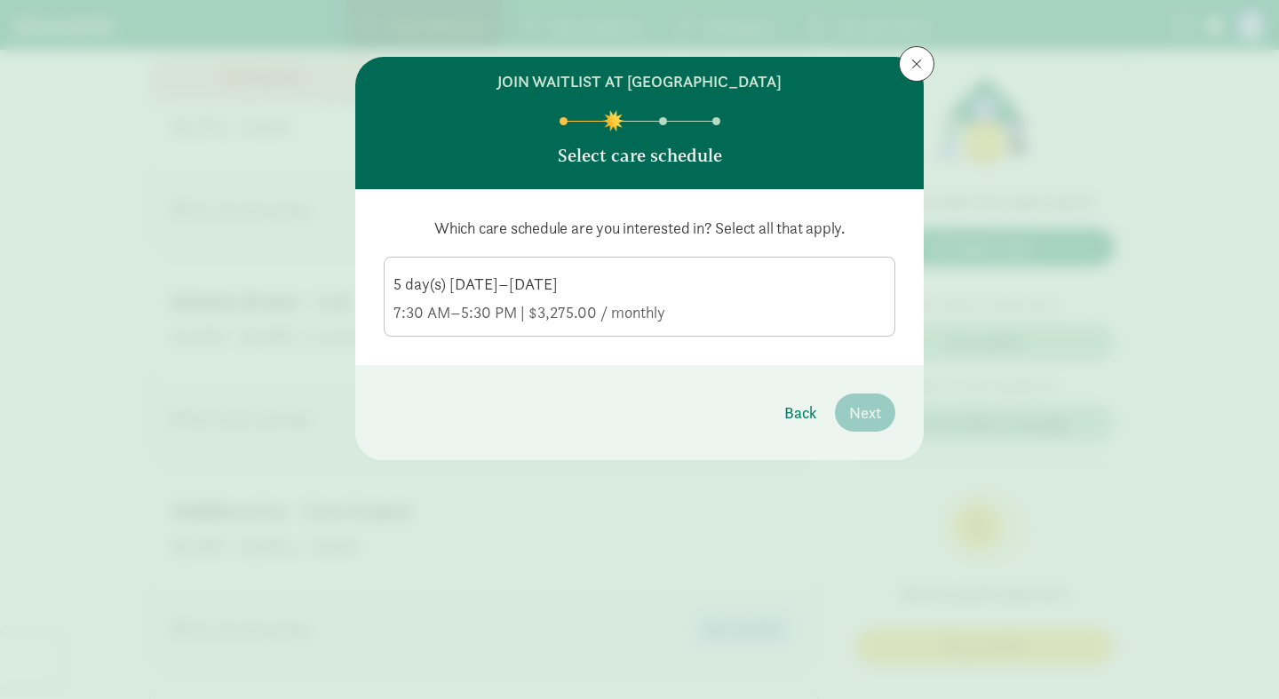
click at [666, 303] on div "7:30 AM–5:30 PM | $3,275.00 / monthly" at bounding box center [640, 312] width 492 height 21
click at [0, 0] on input "5 day(s) Monday–Friday 7:30 AM–5:30 PM | $3,275.00 / monthly" at bounding box center [0, 0] width 0 height 0
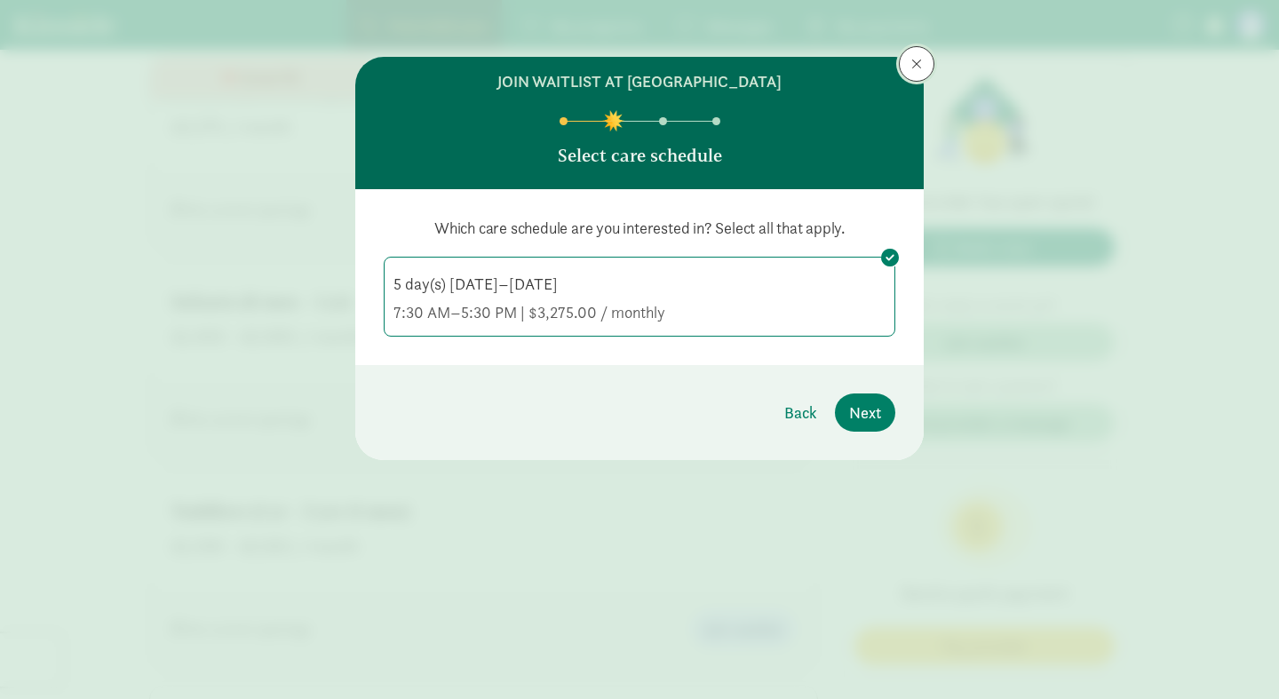
click at [918, 68] on span at bounding box center [917, 64] width 11 height 14
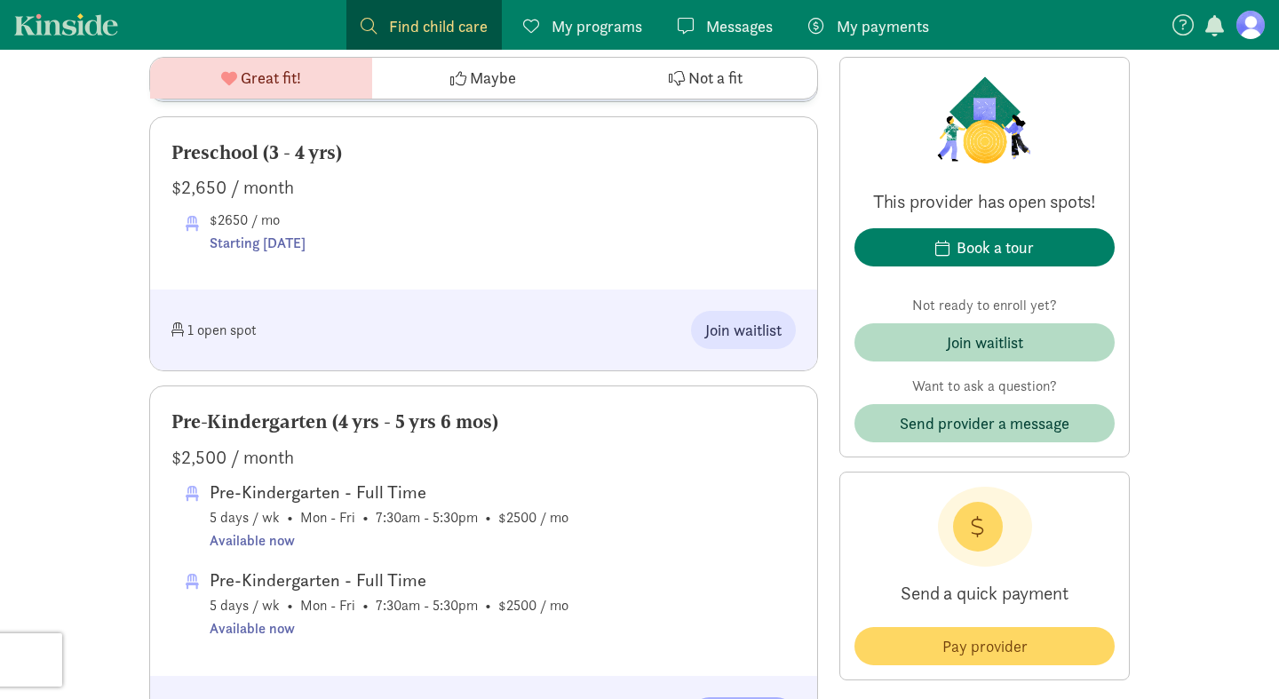
scroll to position [1831, 0]
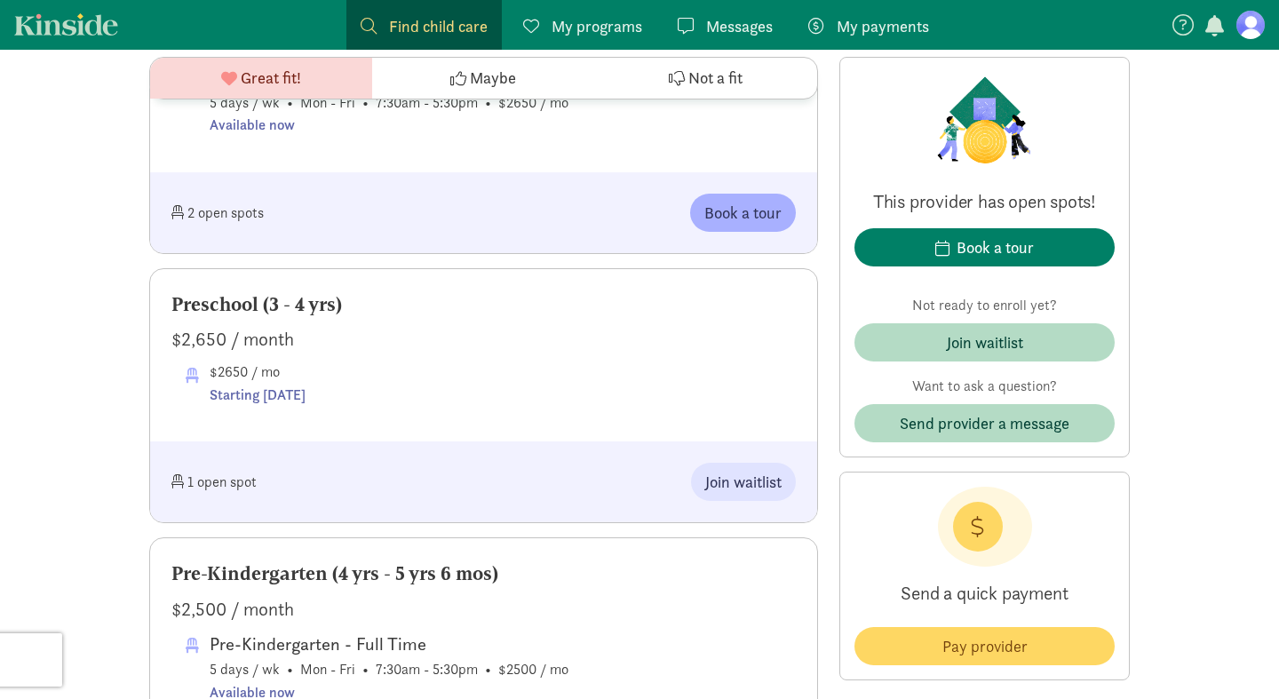
click at [426, 34] on span "Find child care" at bounding box center [438, 26] width 99 height 24
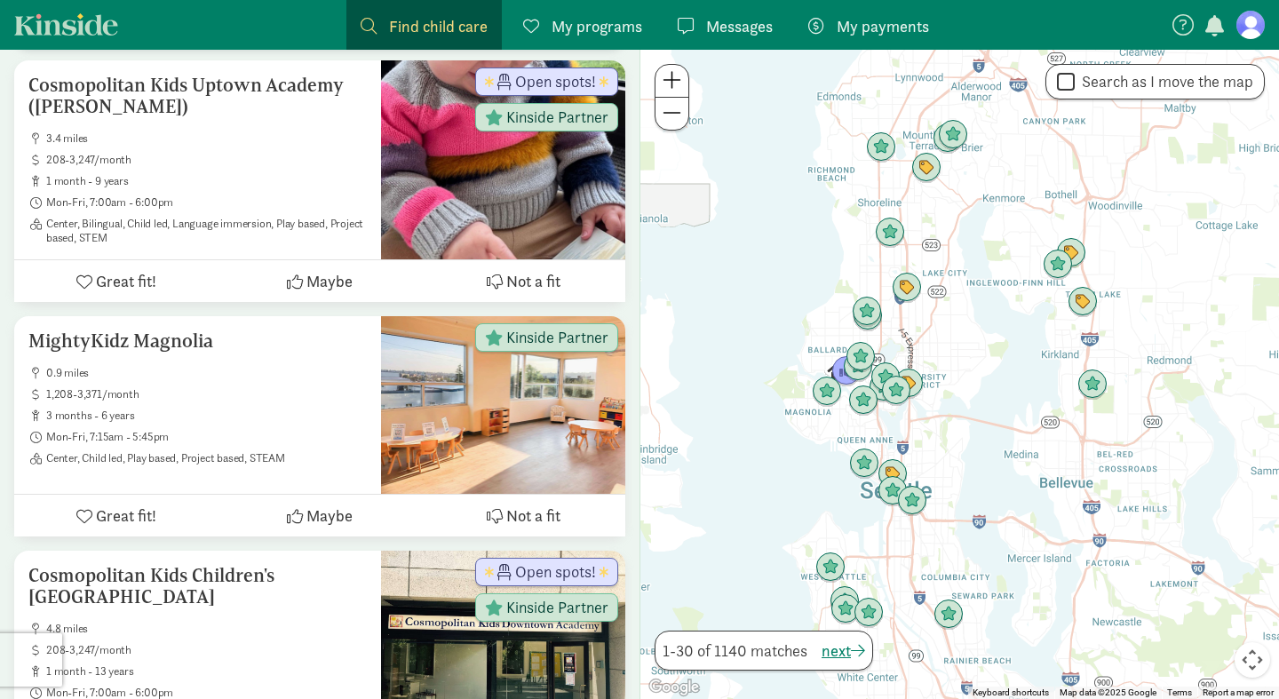
click at [941, 325] on div at bounding box center [960, 374] width 639 height 649
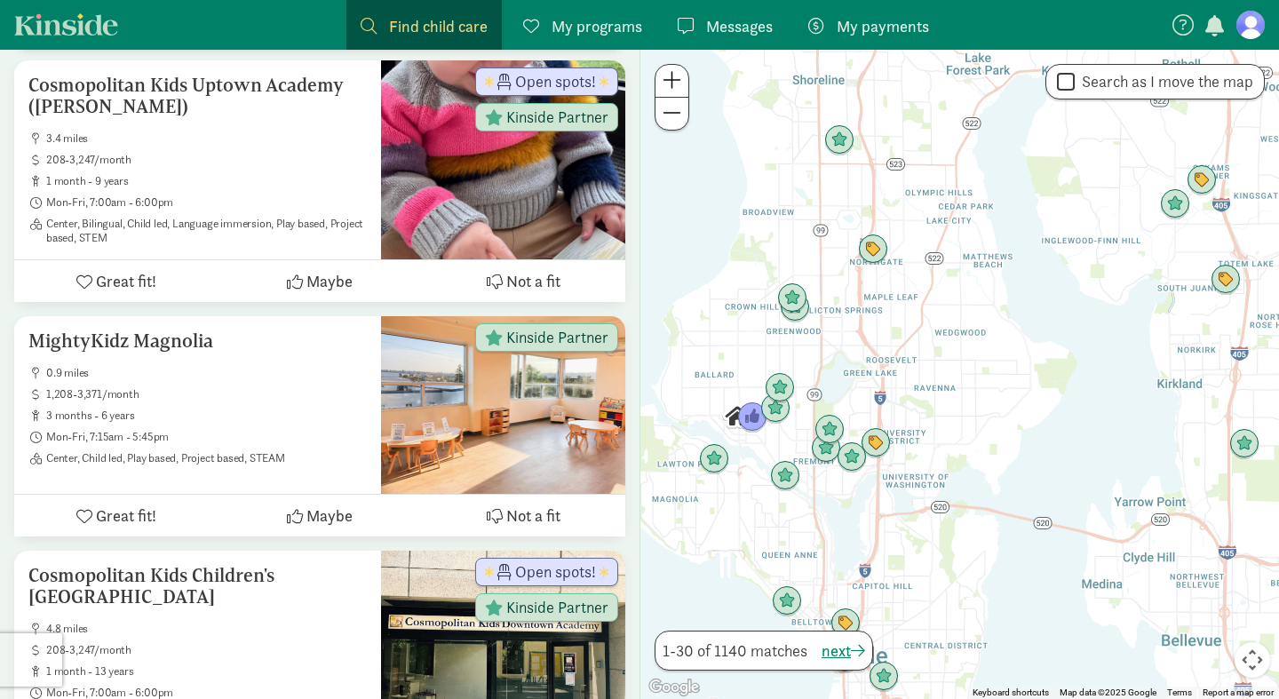
click at [857, 360] on div at bounding box center [960, 374] width 639 height 649
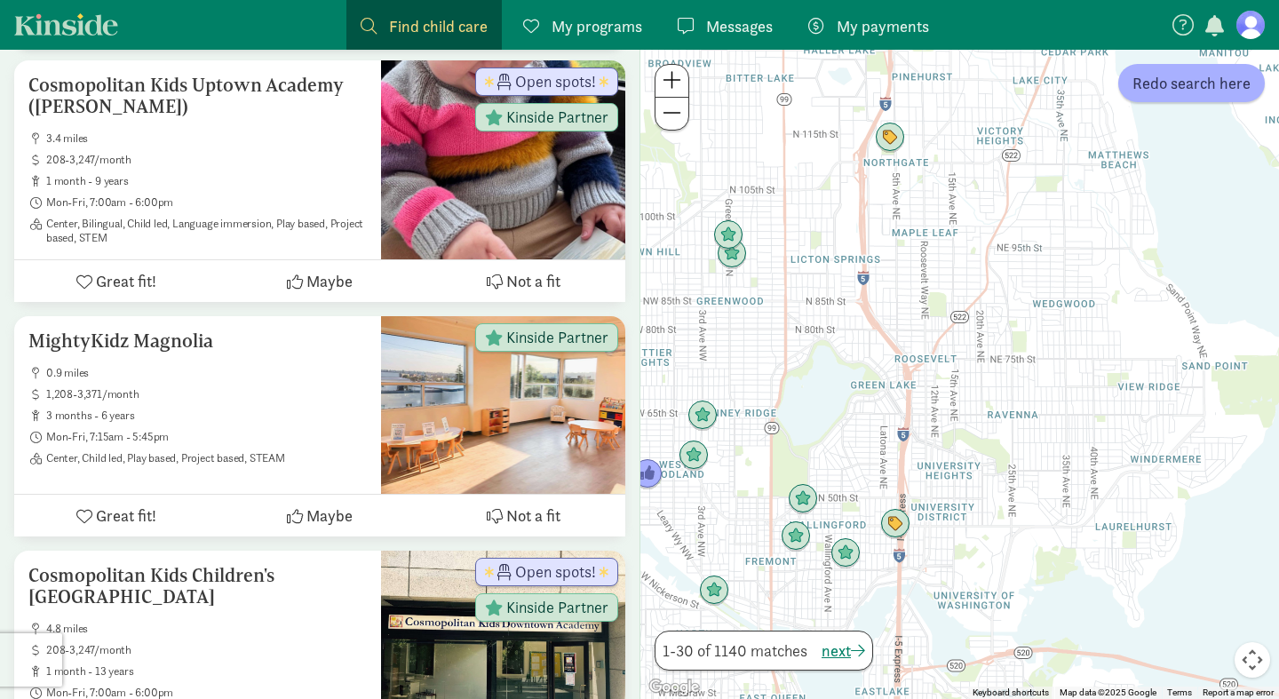
click at [765, 340] on div at bounding box center [960, 374] width 639 height 649
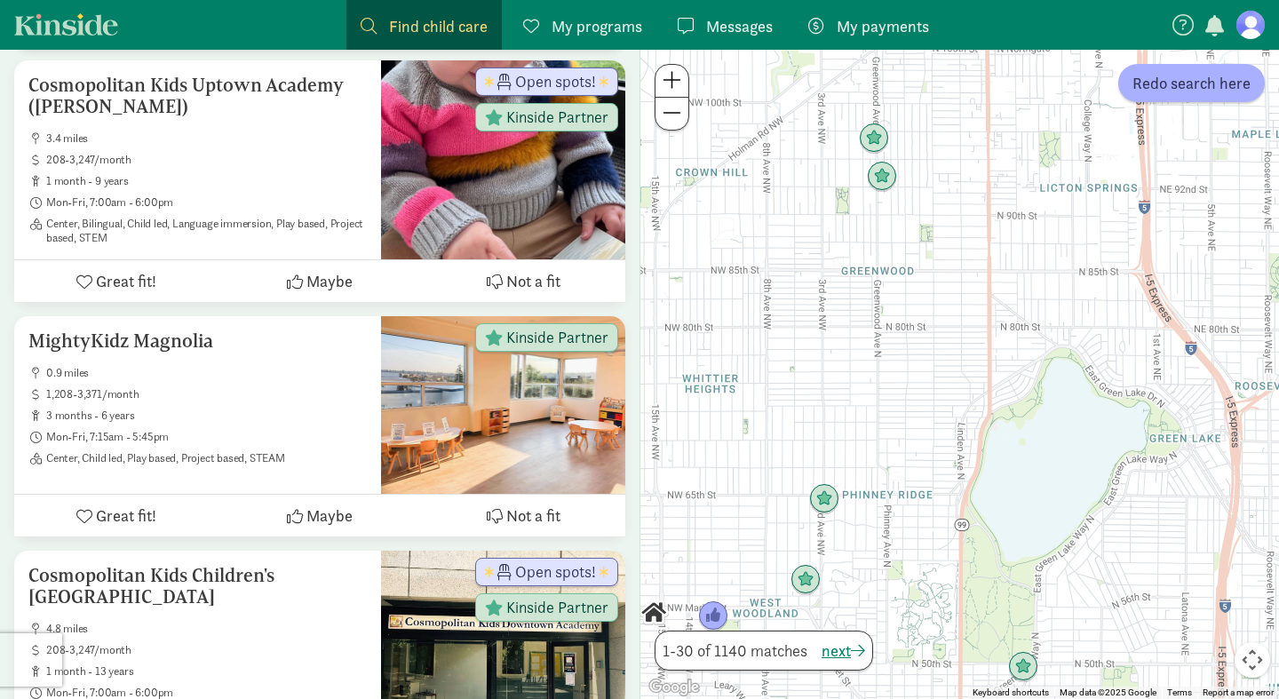
drag, startPoint x: 735, startPoint y: 319, endPoint x: 927, endPoint y: 328, distance: 192.1
click at [927, 328] on div at bounding box center [960, 374] width 639 height 649
click at [823, 505] on img "Click to see details" at bounding box center [825, 499] width 34 height 34
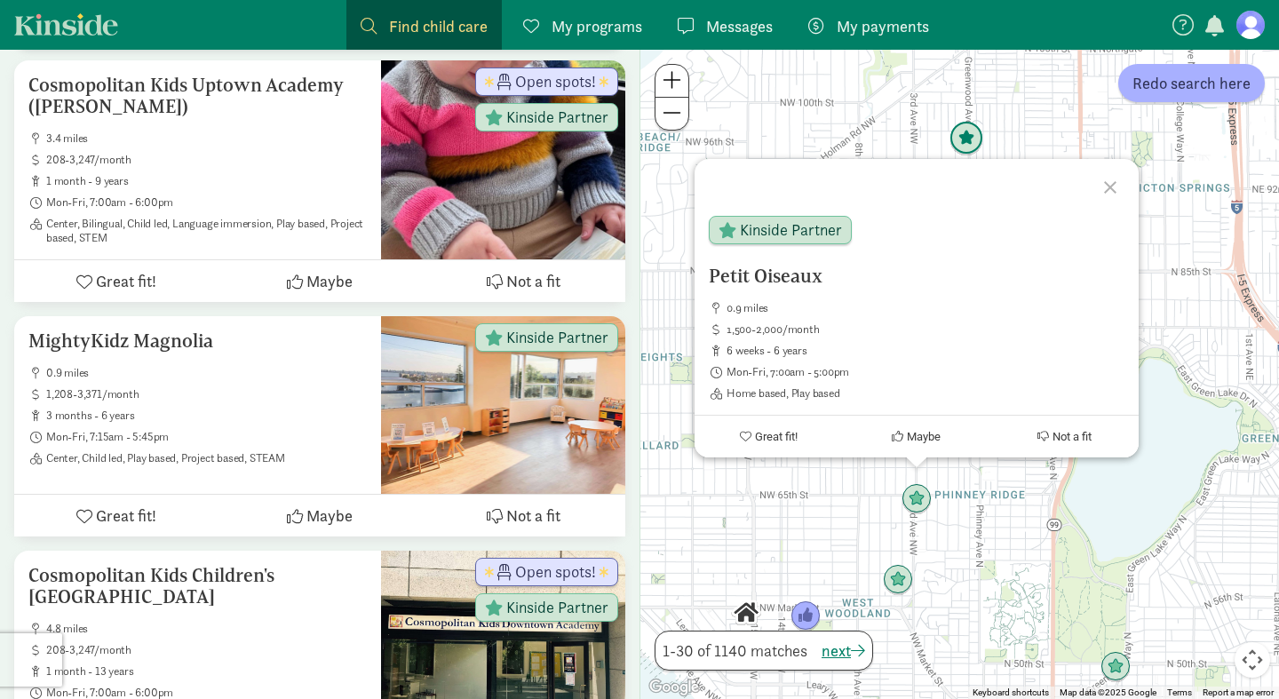
click at [969, 136] on img "Click to see details" at bounding box center [967, 139] width 34 height 34
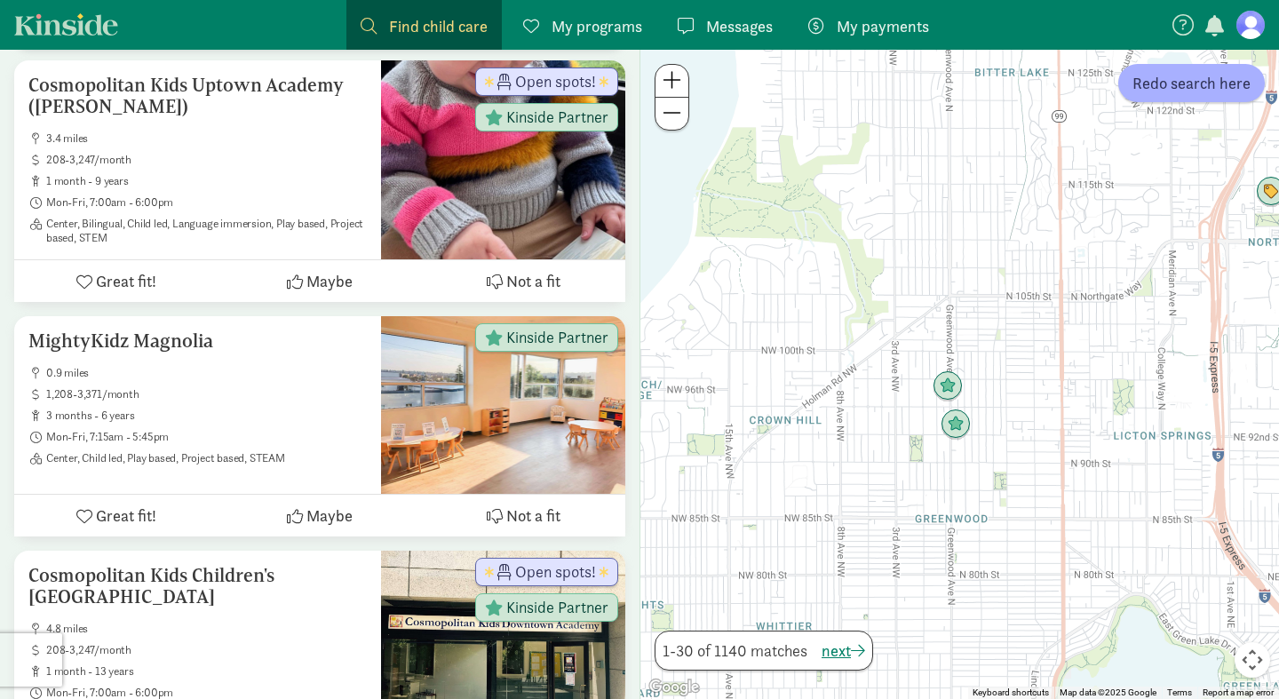
drag, startPoint x: 854, startPoint y: 485, endPoint x: 828, endPoint y: 376, distance: 112.3
click at [828, 376] on div at bounding box center [960, 374] width 639 height 649
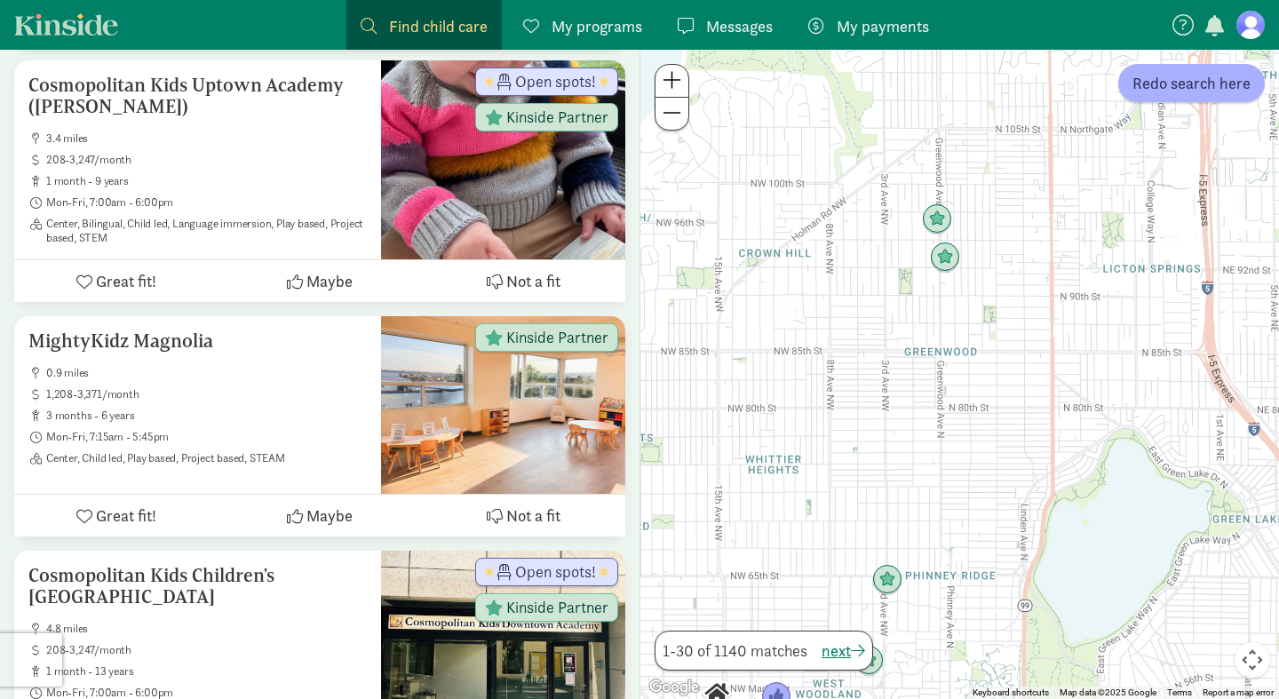
drag, startPoint x: 896, startPoint y: 545, endPoint x: 898, endPoint y: 410, distance: 135.1
click at [898, 410] on div at bounding box center [960, 374] width 639 height 649
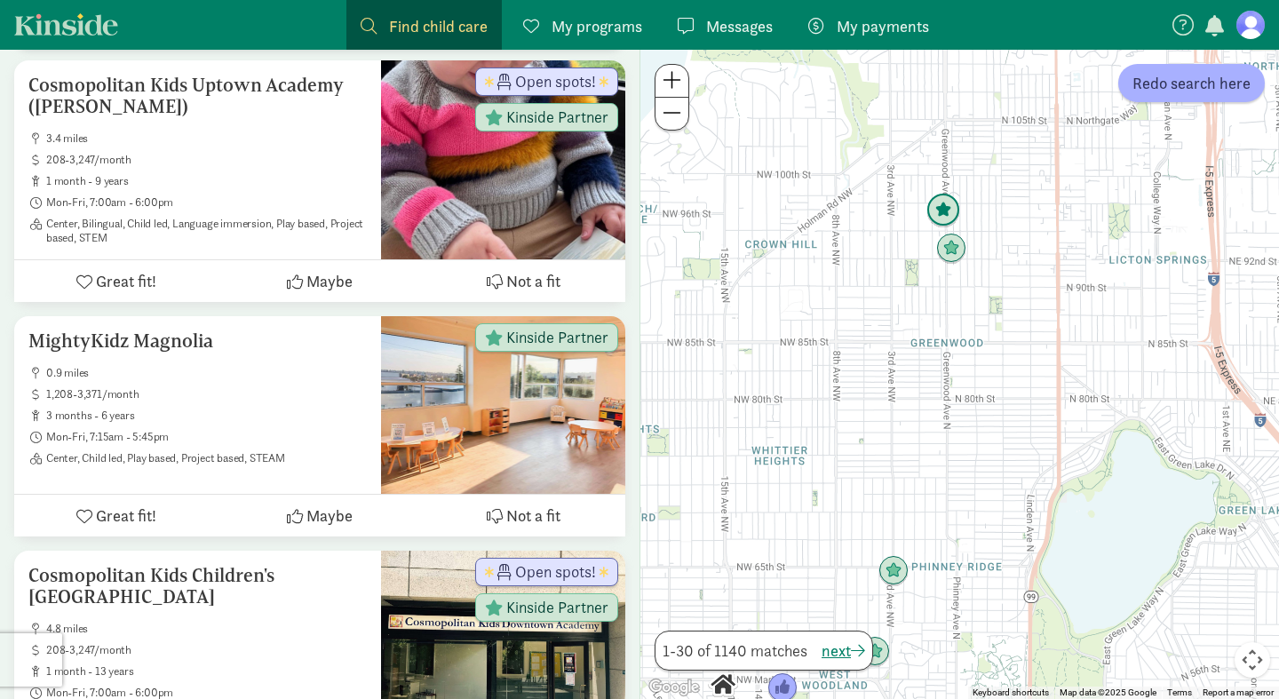
click at [954, 208] on img "Click to see details" at bounding box center [944, 211] width 34 height 34
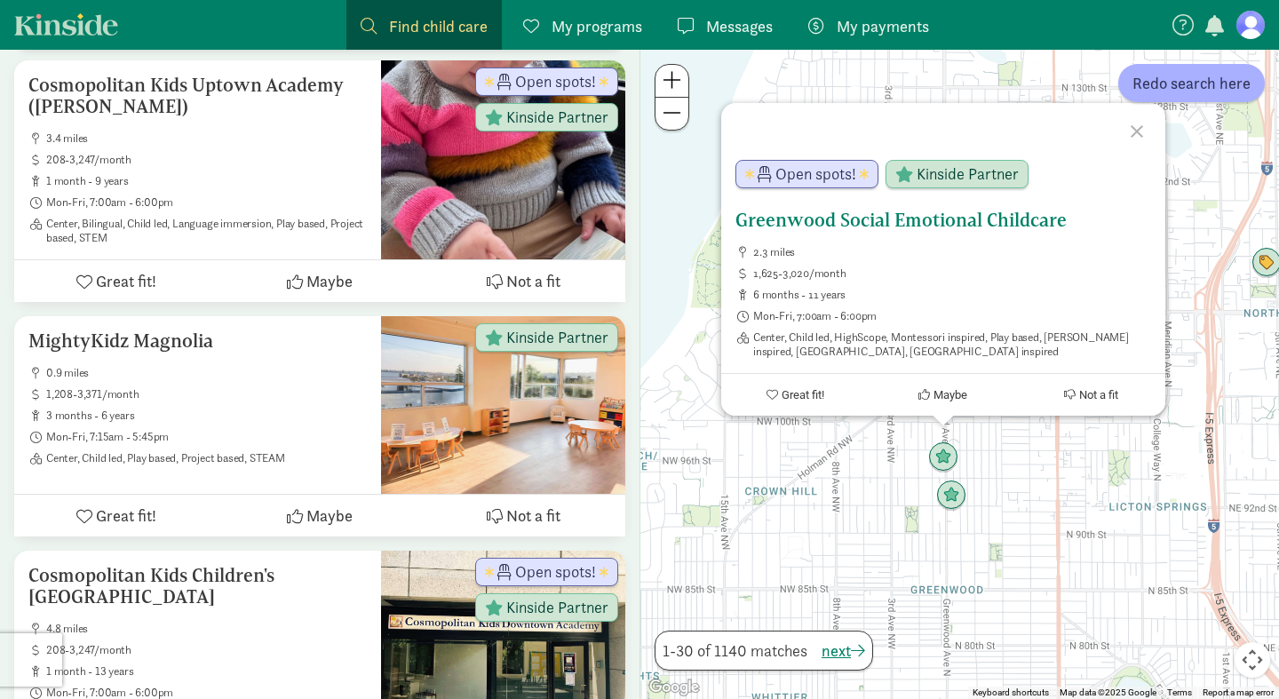
click at [864, 221] on h5 "Greenwood Social Emotional Childcare" at bounding box center [944, 220] width 416 height 21
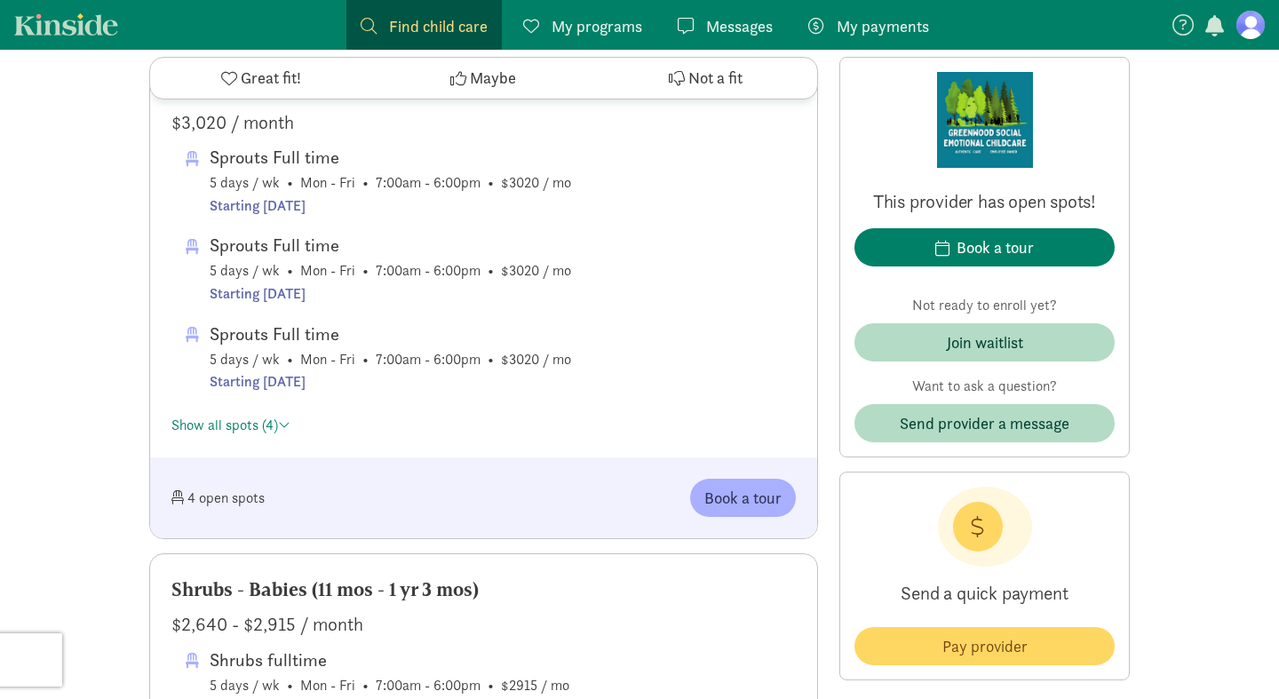
scroll to position [1065, 0]
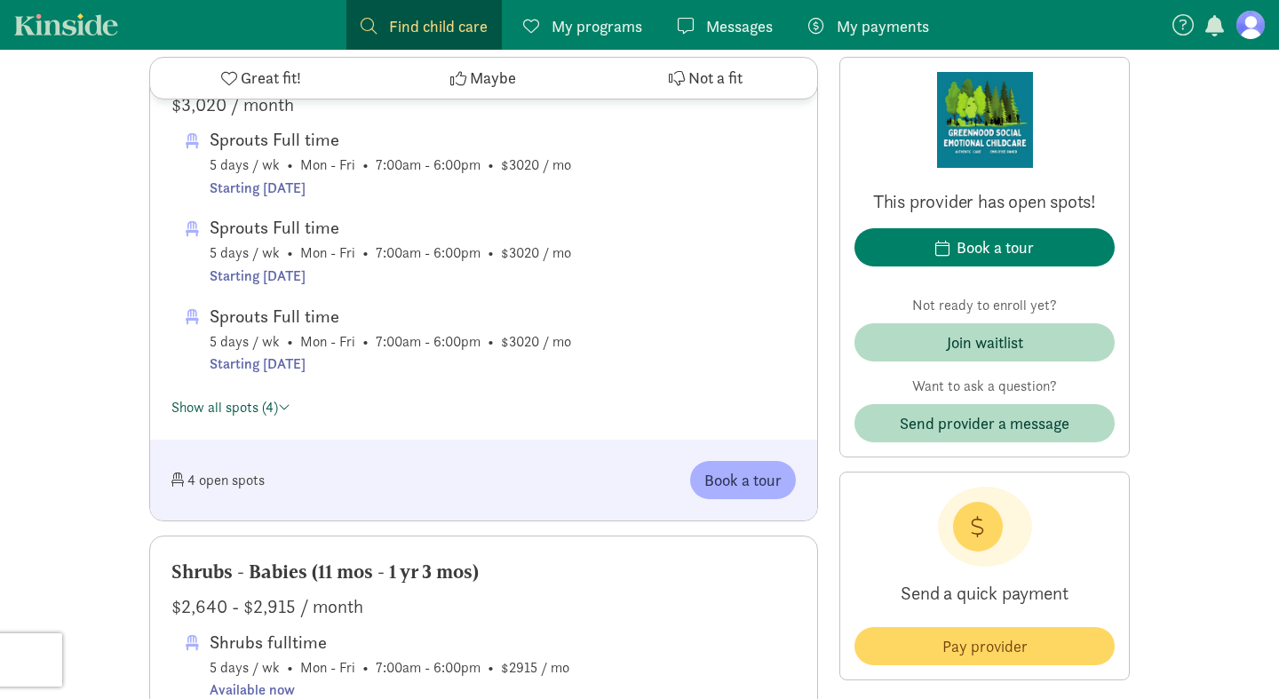
click at [211, 398] on link "Show all spots (4)" at bounding box center [230, 407] width 119 height 19
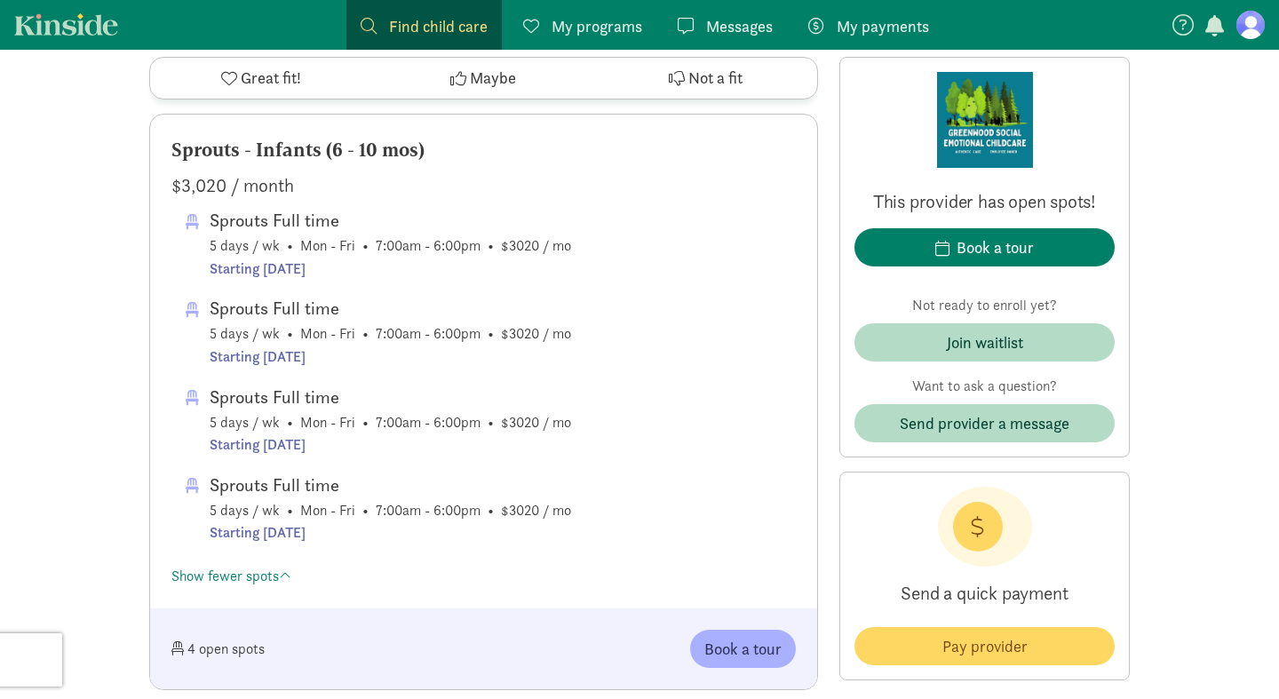
scroll to position [959, 0]
